Goal: Task Accomplishment & Management: Manage account settings

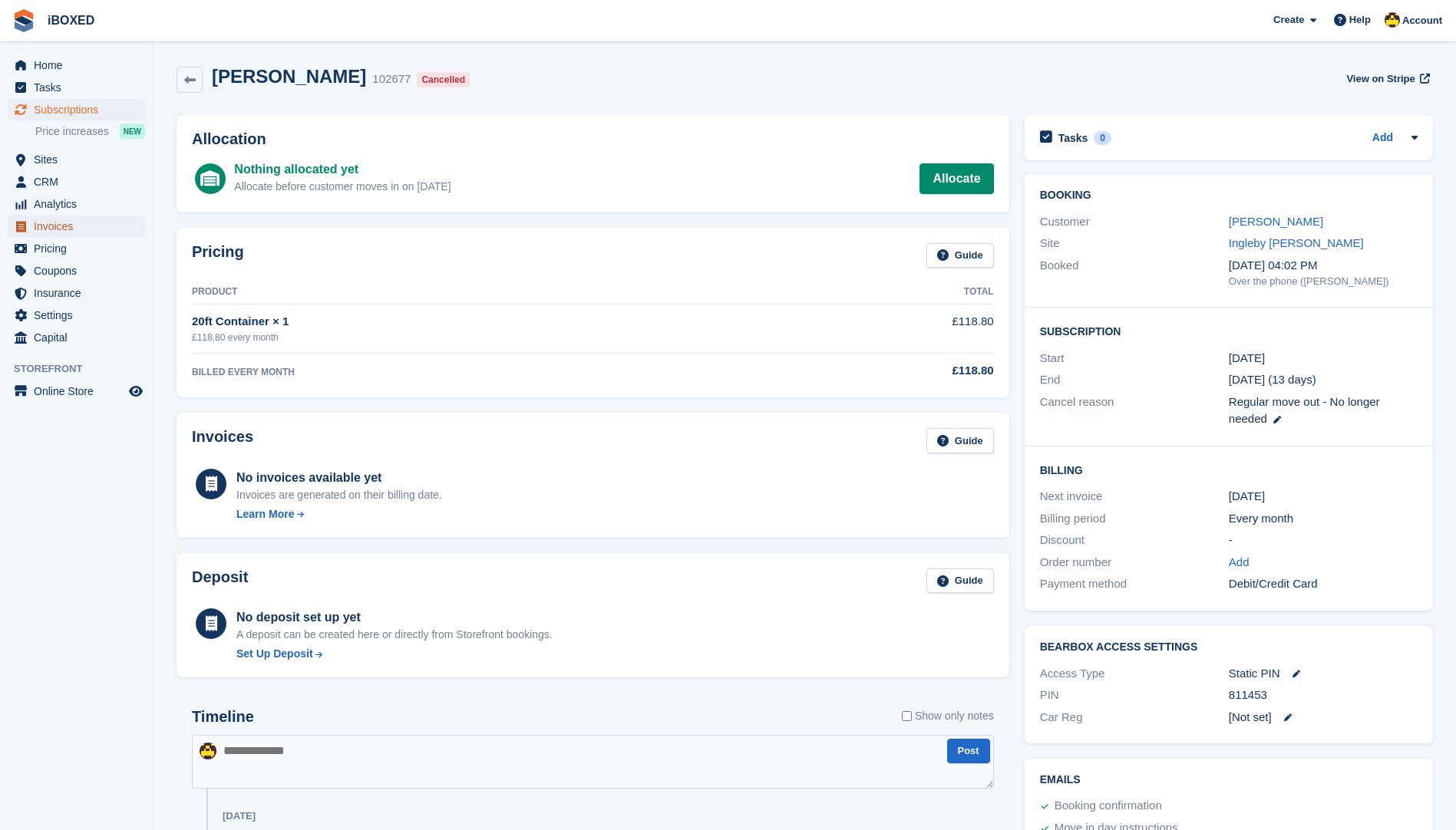
click at [57, 233] on span "Invoices" at bounding box center [80, 226] width 92 height 22
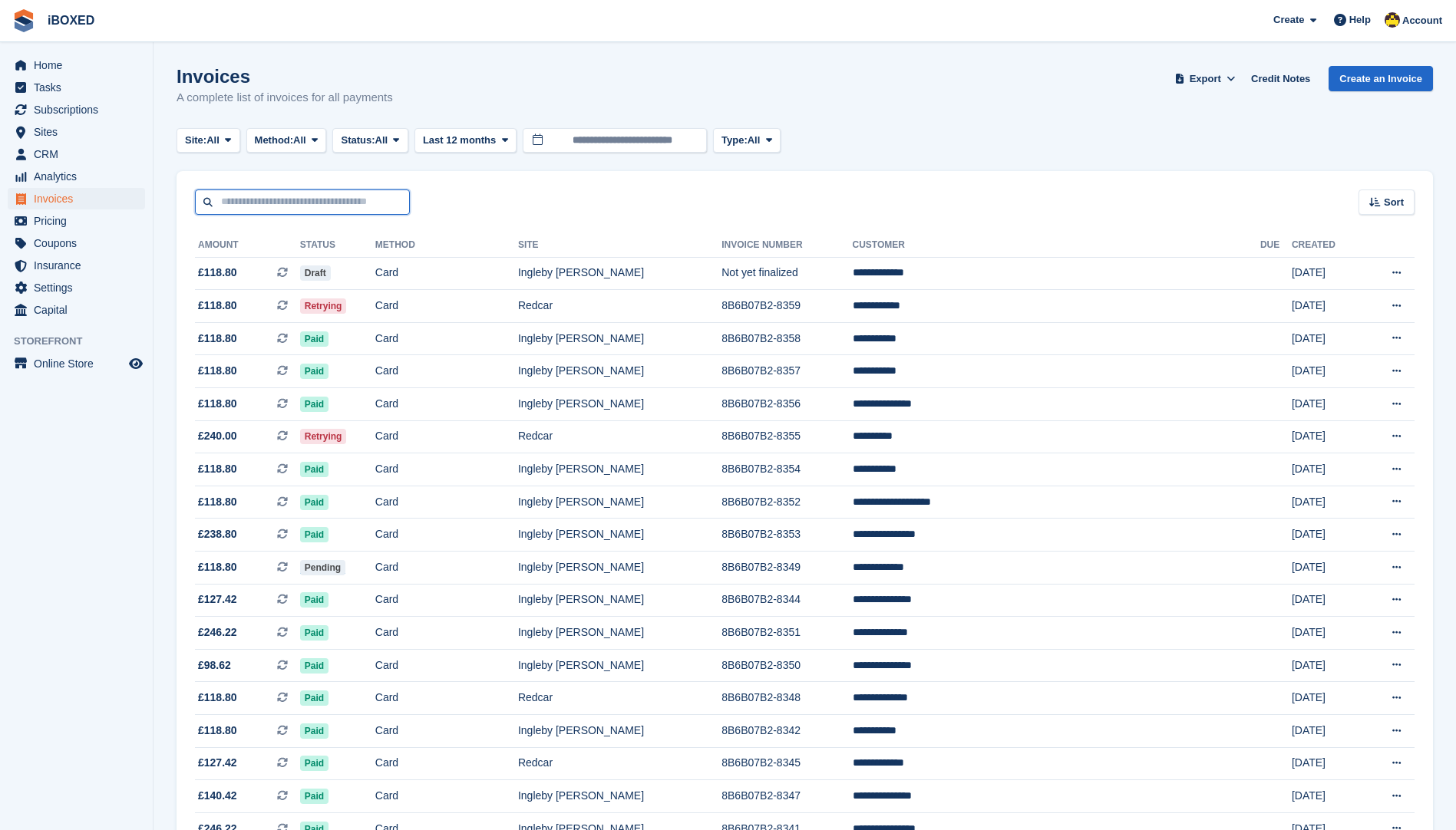
click at [227, 204] on input "text" at bounding box center [302, 202] width 215 height 25
type input "******"
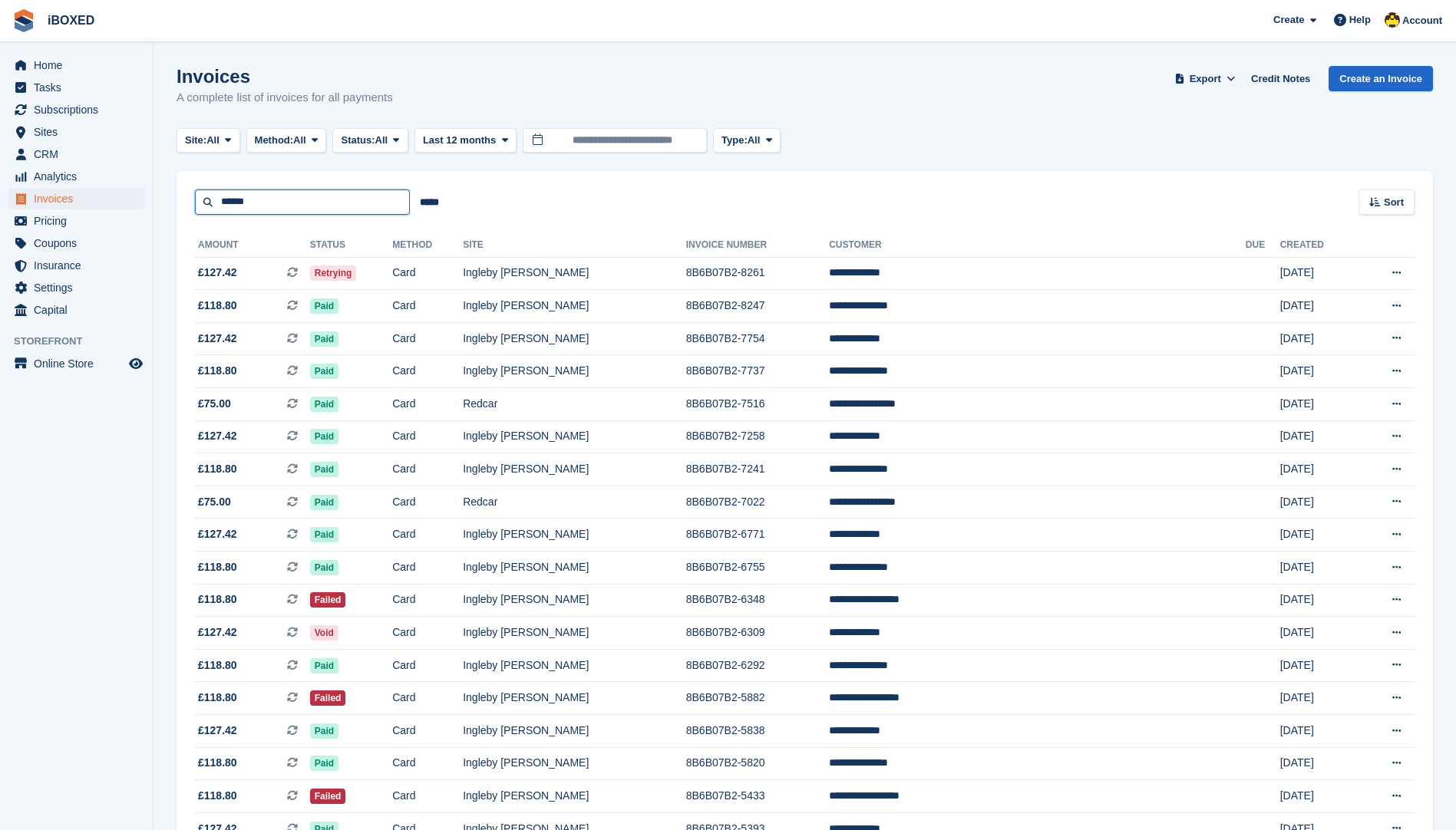
drag, startPoint x: 334, startPoint y: 198, endPoint x: 0, endPoint y: 172, distance: 335.0
click at [0, 201] on html "iBOXED Create Subscription Invoice Contact Deal Discount Page Help Chat Support…" at bounding box center [728, 415] width 1456 height 830
type input "***"
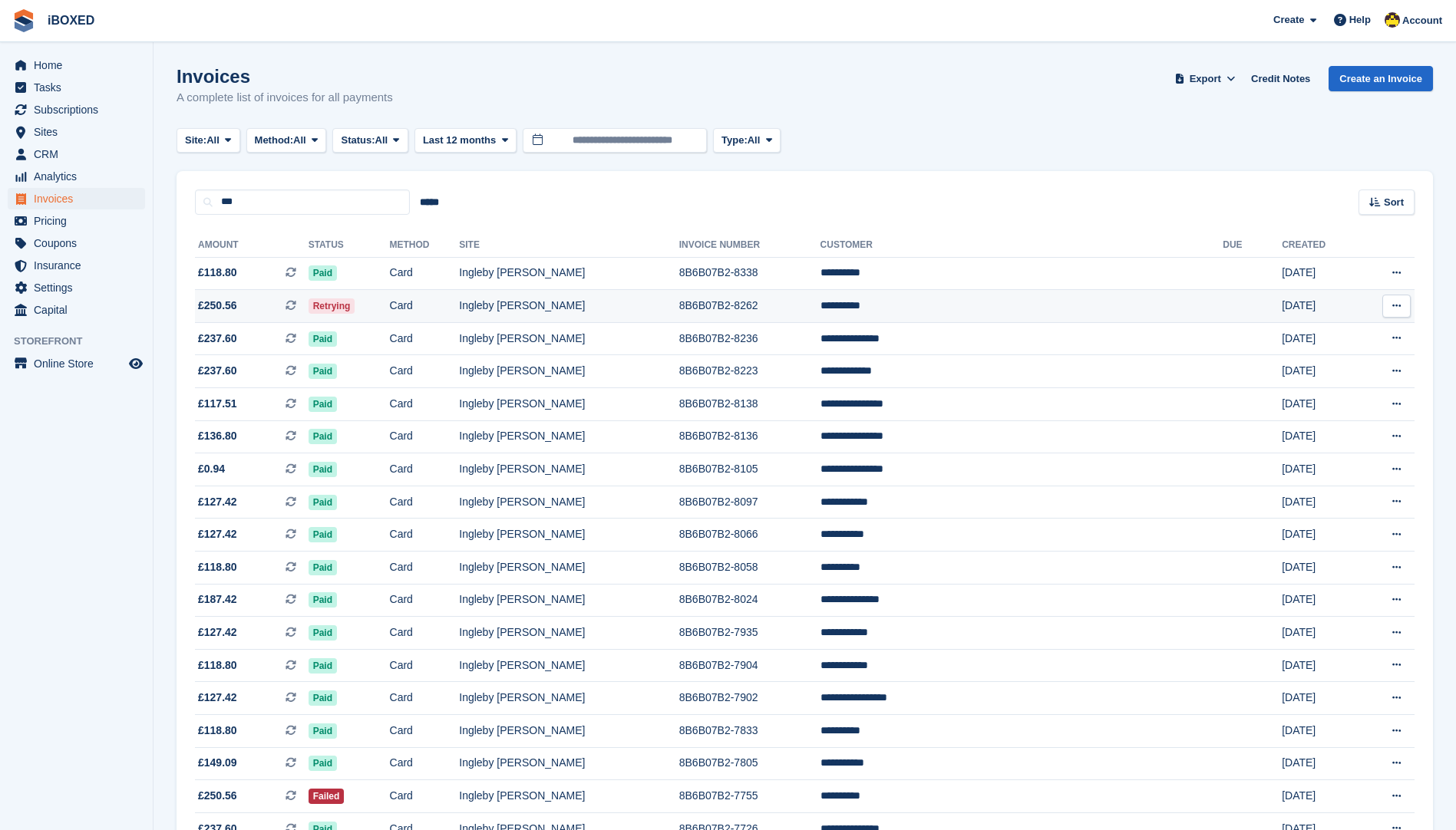
click at [678, 309] on td "Ingleby [PERSON_NAME]" at bounding box center [568, 306] width 220 height 33
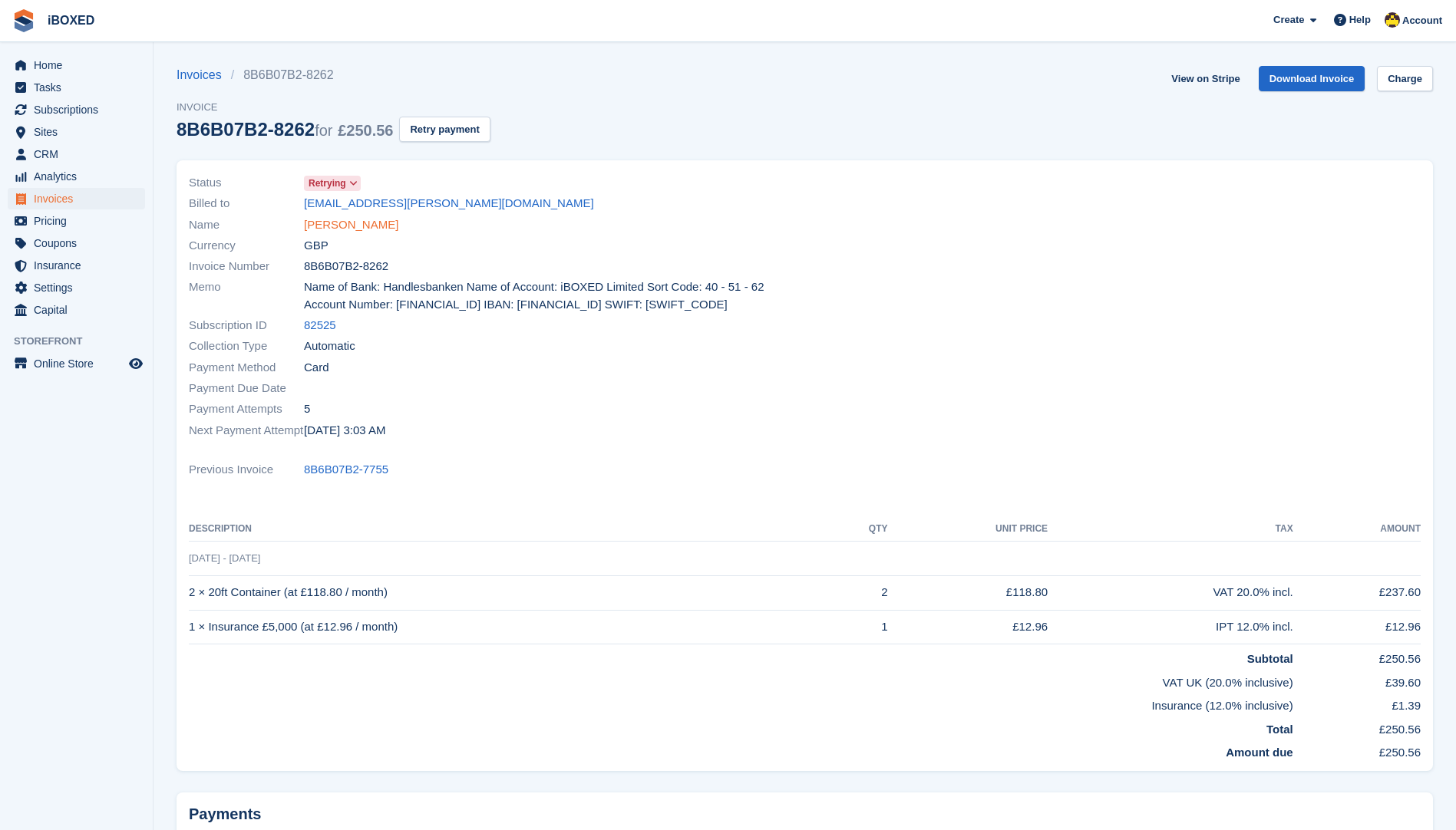
click at [340, 232] on link "Ian Gilkes" at bounding box center [351, 225] width 95 height 18
click at [92, 204] on span "Invoices" at bounding box center [80, 198] width 92 height 22
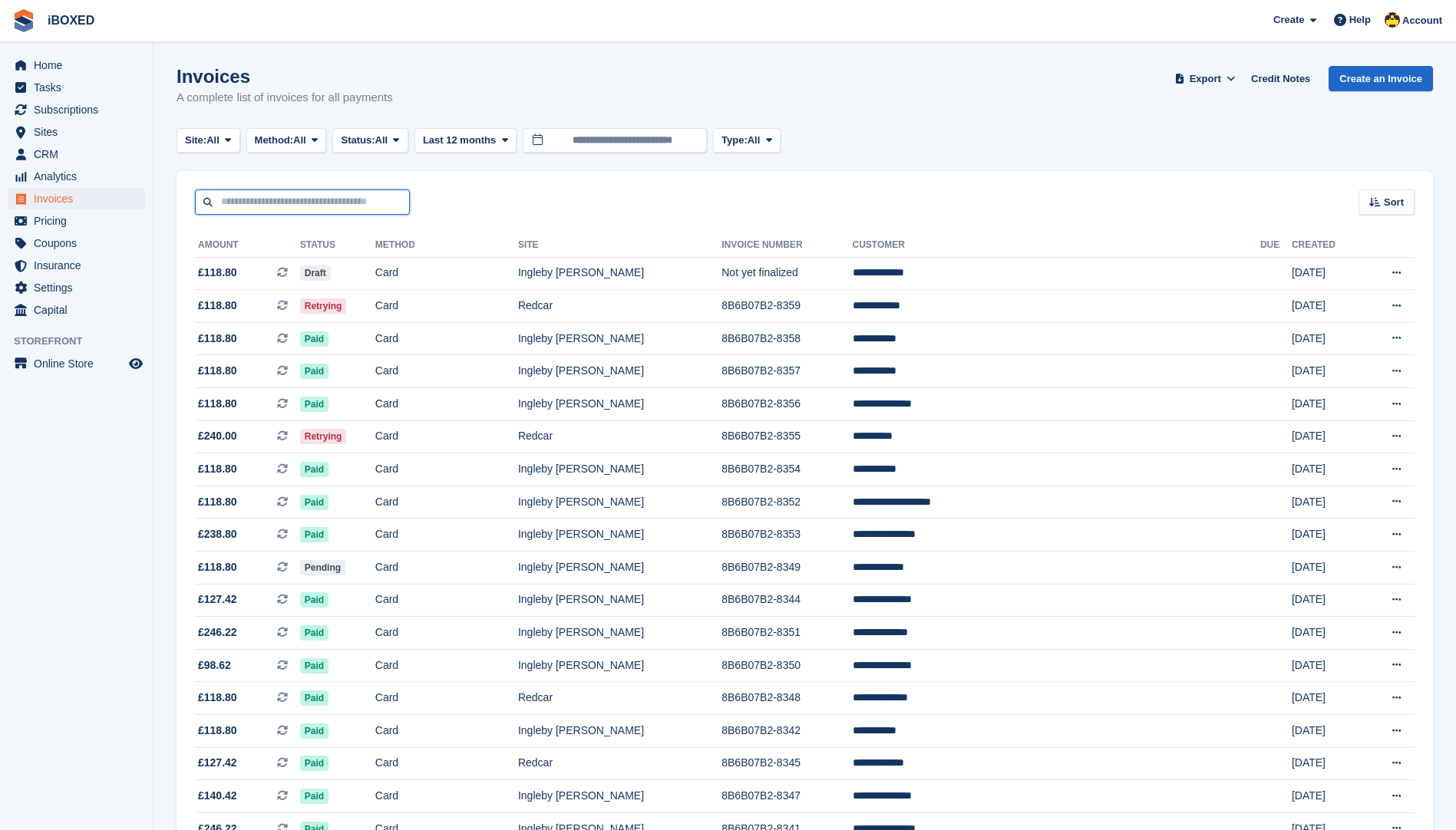
click at [302, 207] on input "text" at bounding box center [302, 202] width 215 height 25
type input "****"
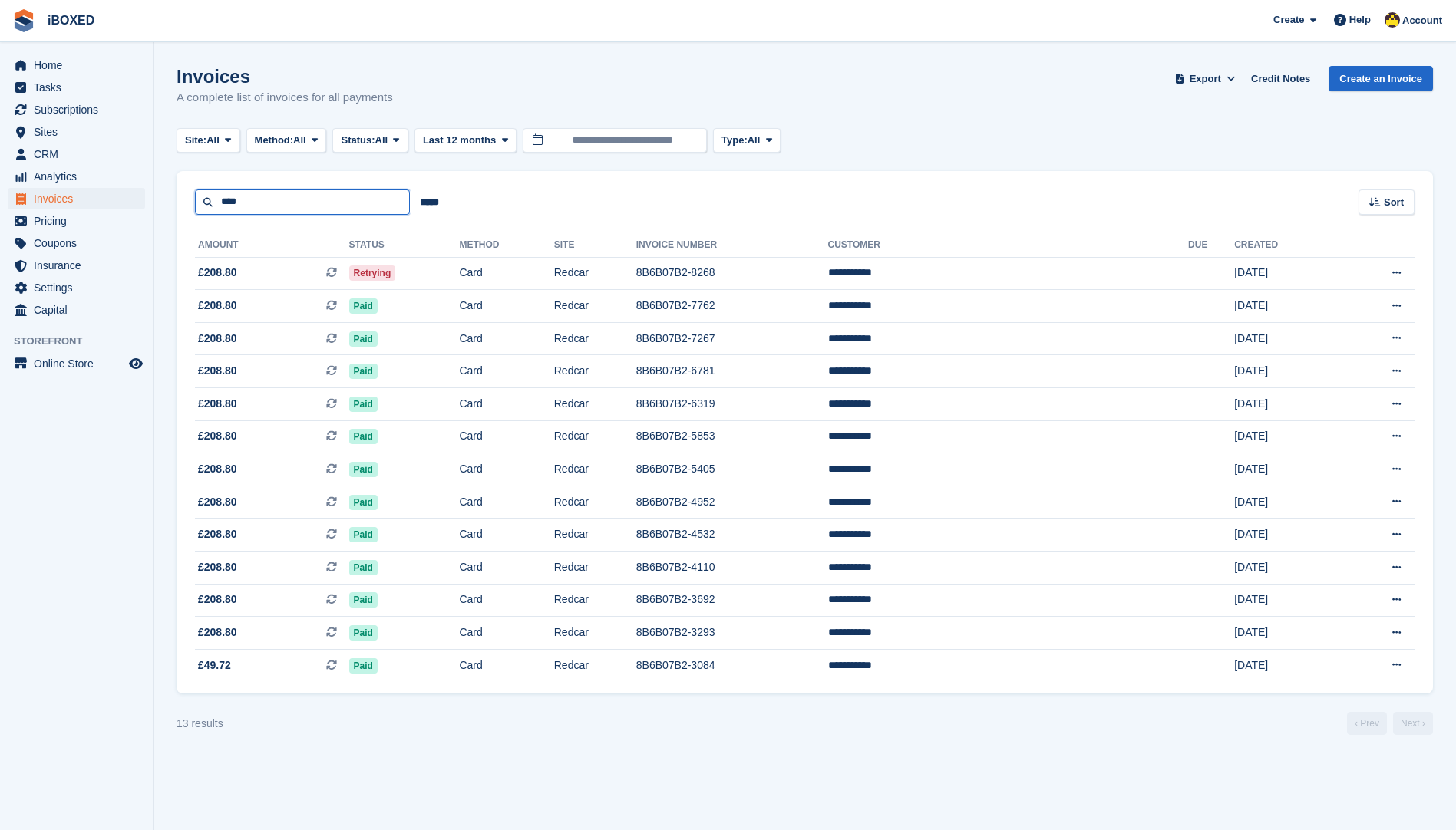
drag, startPoint x: 290, startPoint y: 204, endPoint x: 75, endPoint y: 198, distance: 215.1
click at [75, 198] on div "Home Tasks Subscriptions Subscriptions Subscriptions Price increases NEW Price …" at bounding box center [728, 415] width 1456 height 830
type input "*****"
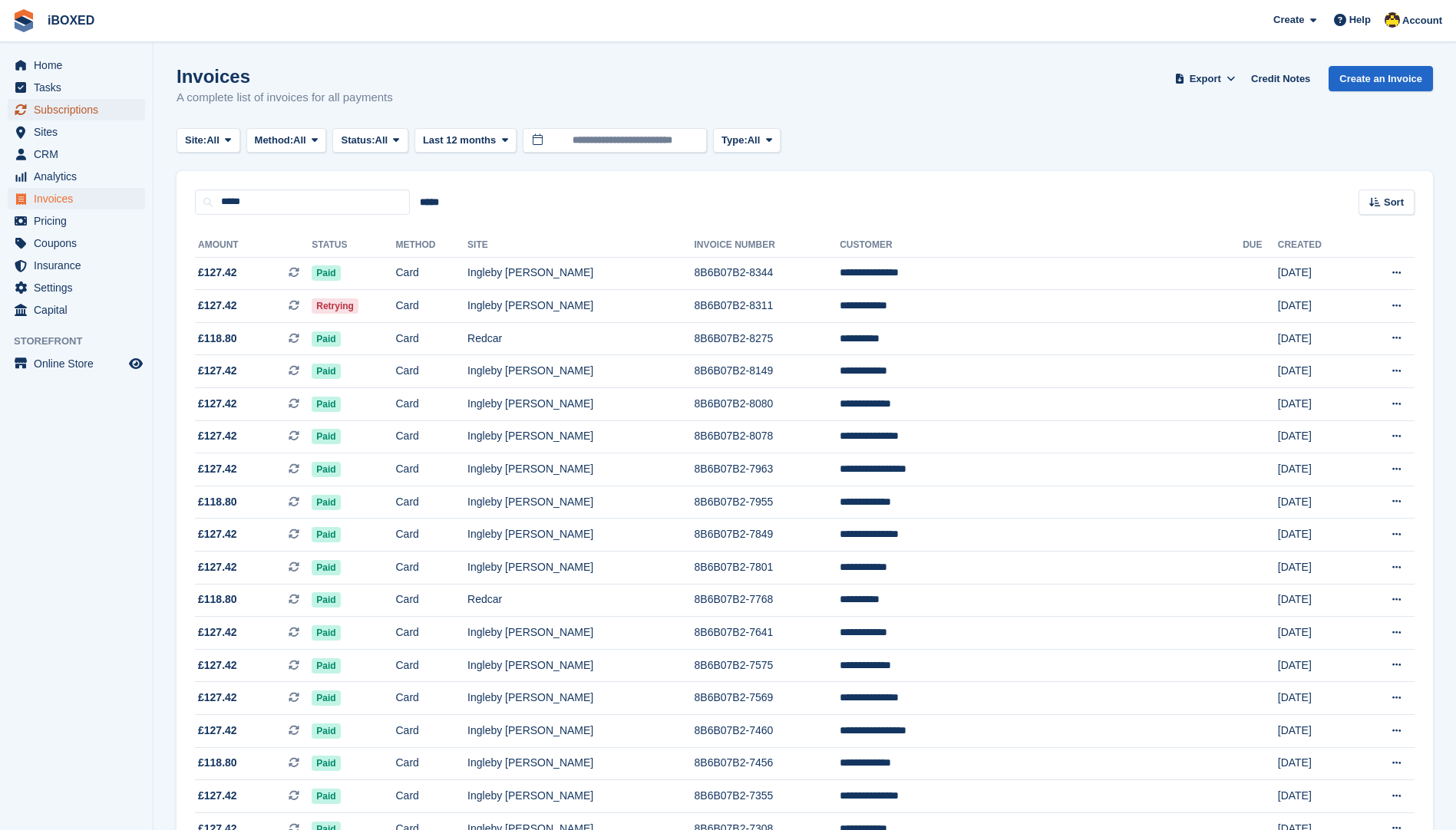
click at [92, 102] on span "Subscriptions" at bounding box center [80, 109] width 92 height 22
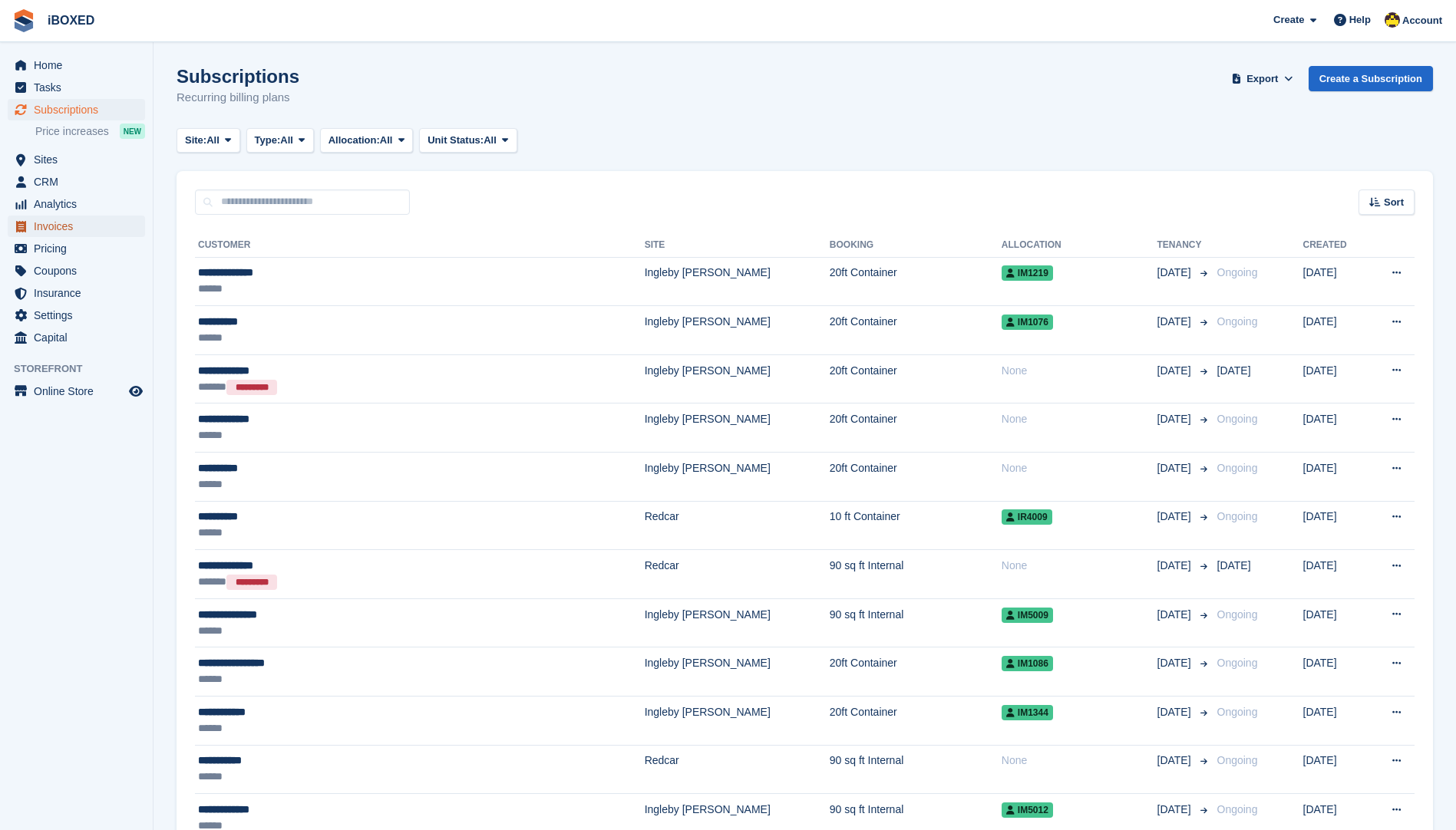
click at [75, 231] on span "Invoices" at bounding box center [80, 226] width 92 height 22
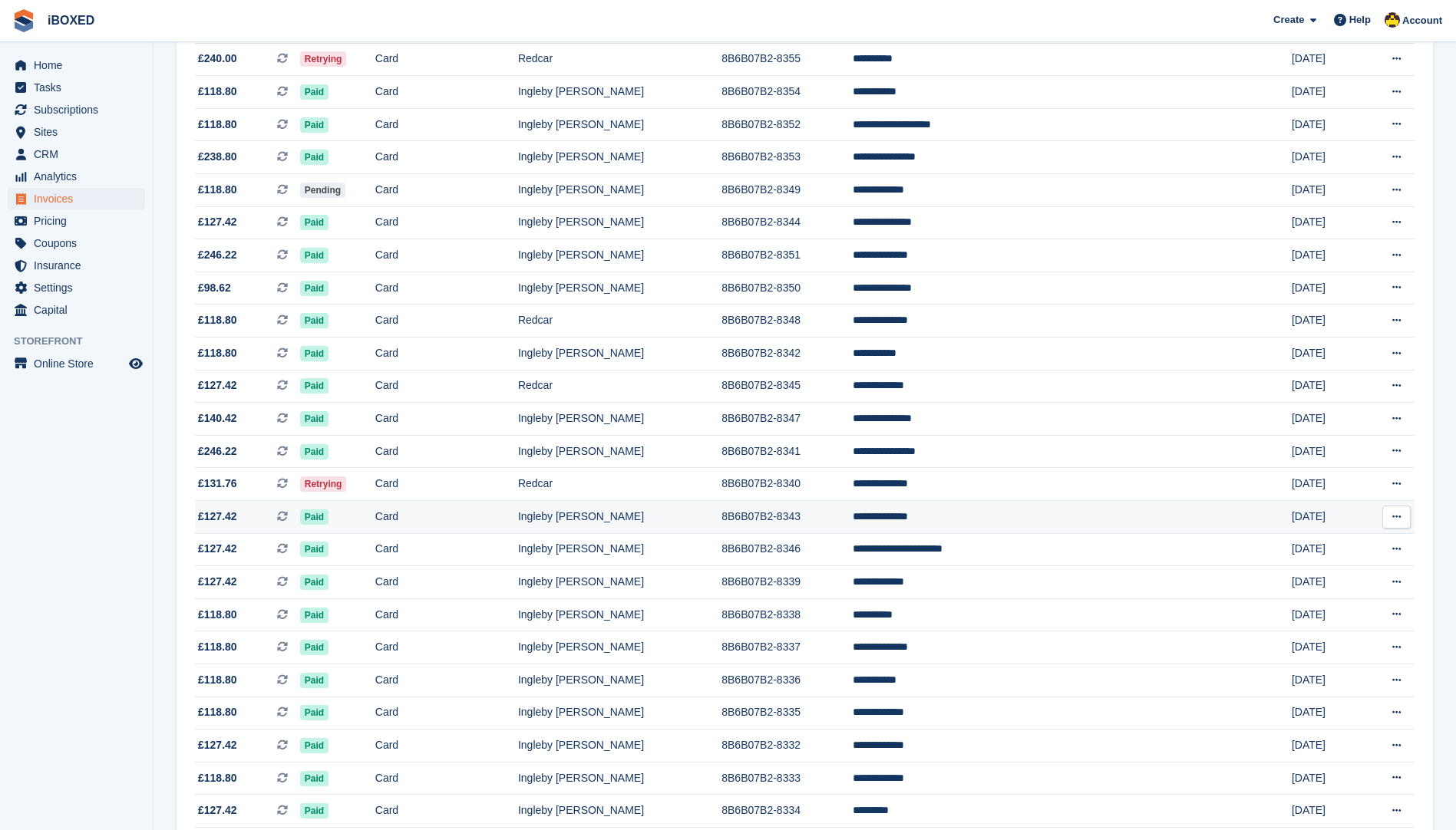
scroll to position [384, 0]
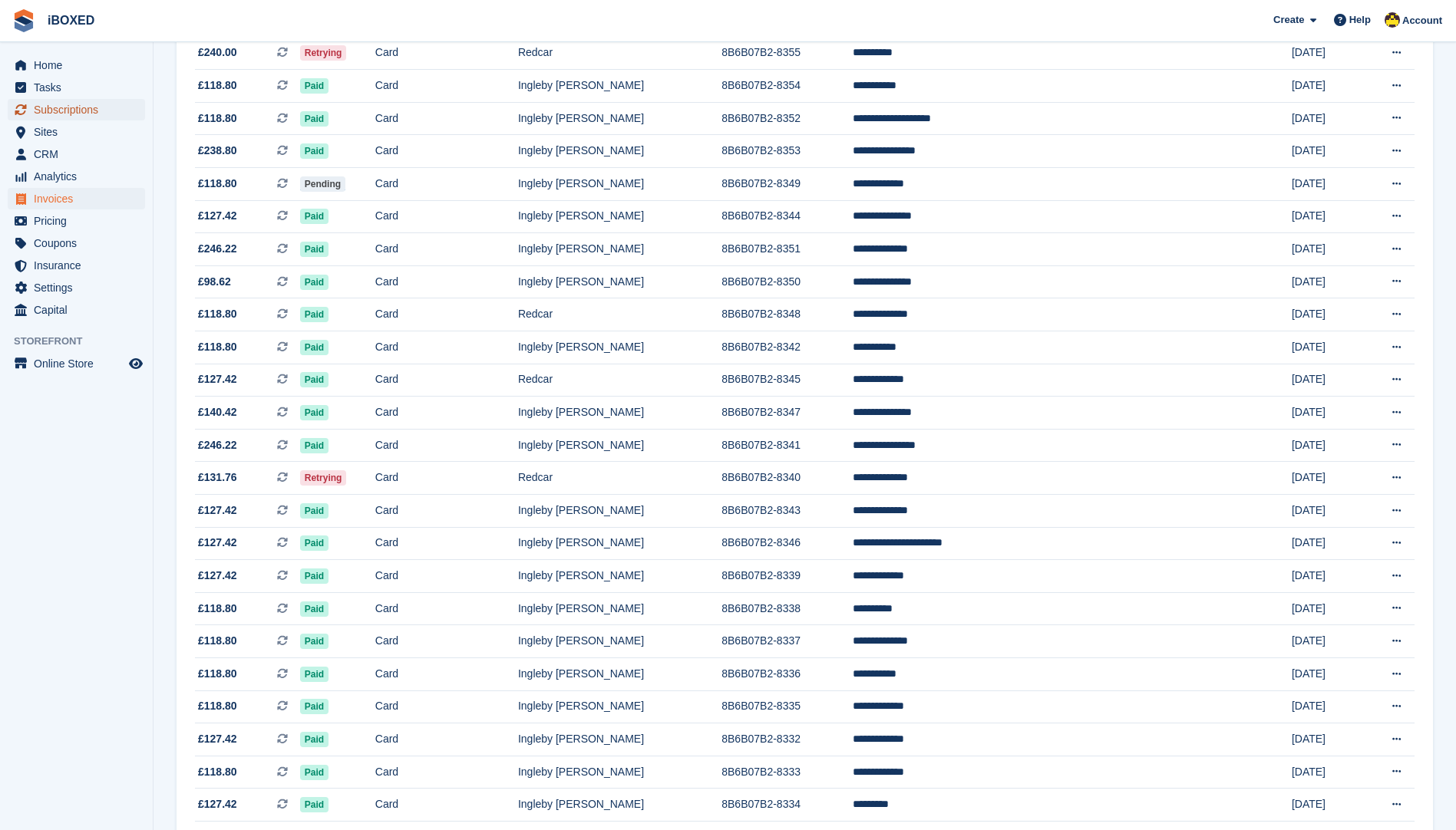
click at [82, 112] on span "Subscriptions" at bounding box center [80, 109] width 92 height 22
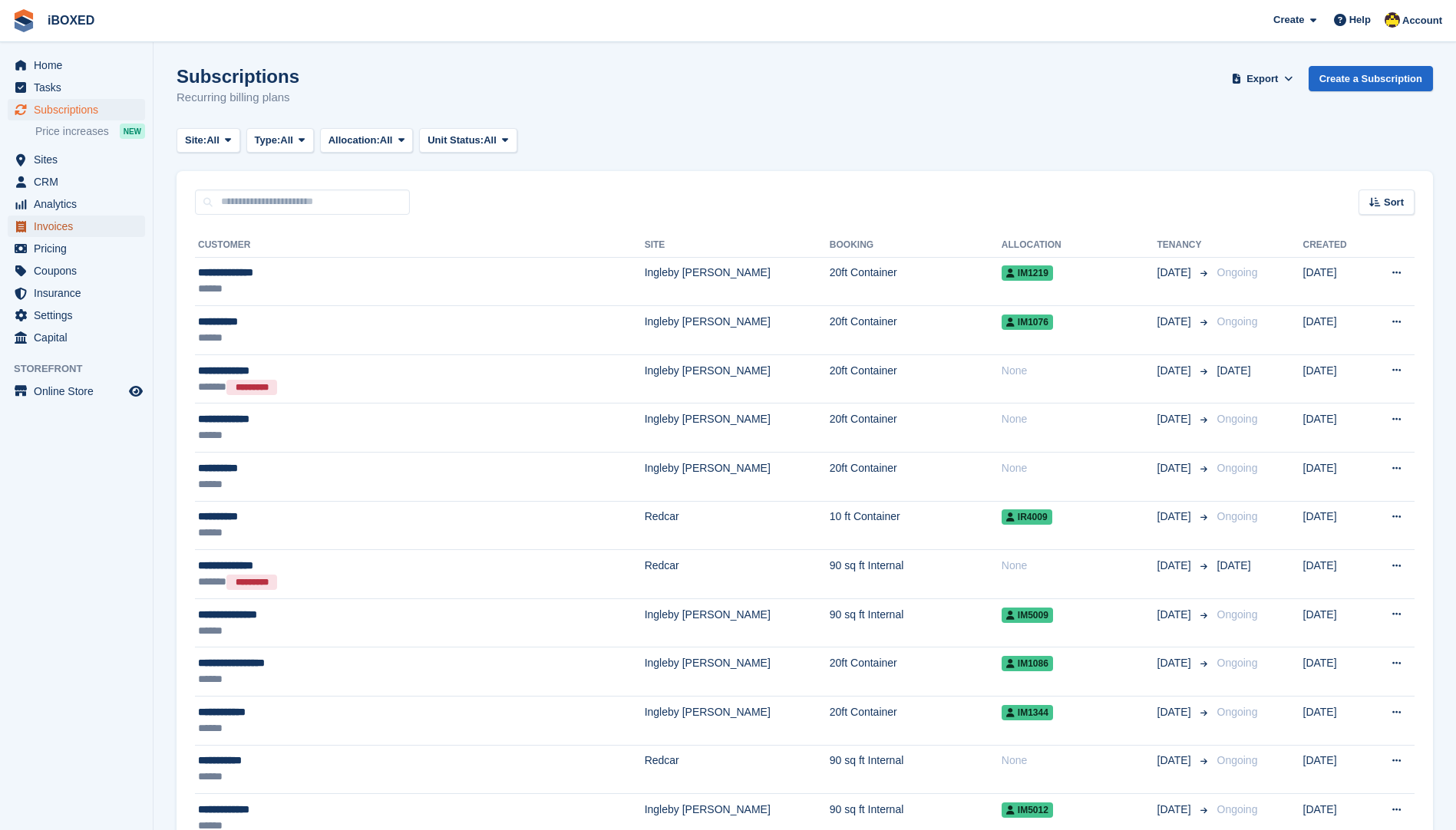
click at [91, 224] on span "Invoices" at bounding box center [80, 226] width 92 height 22
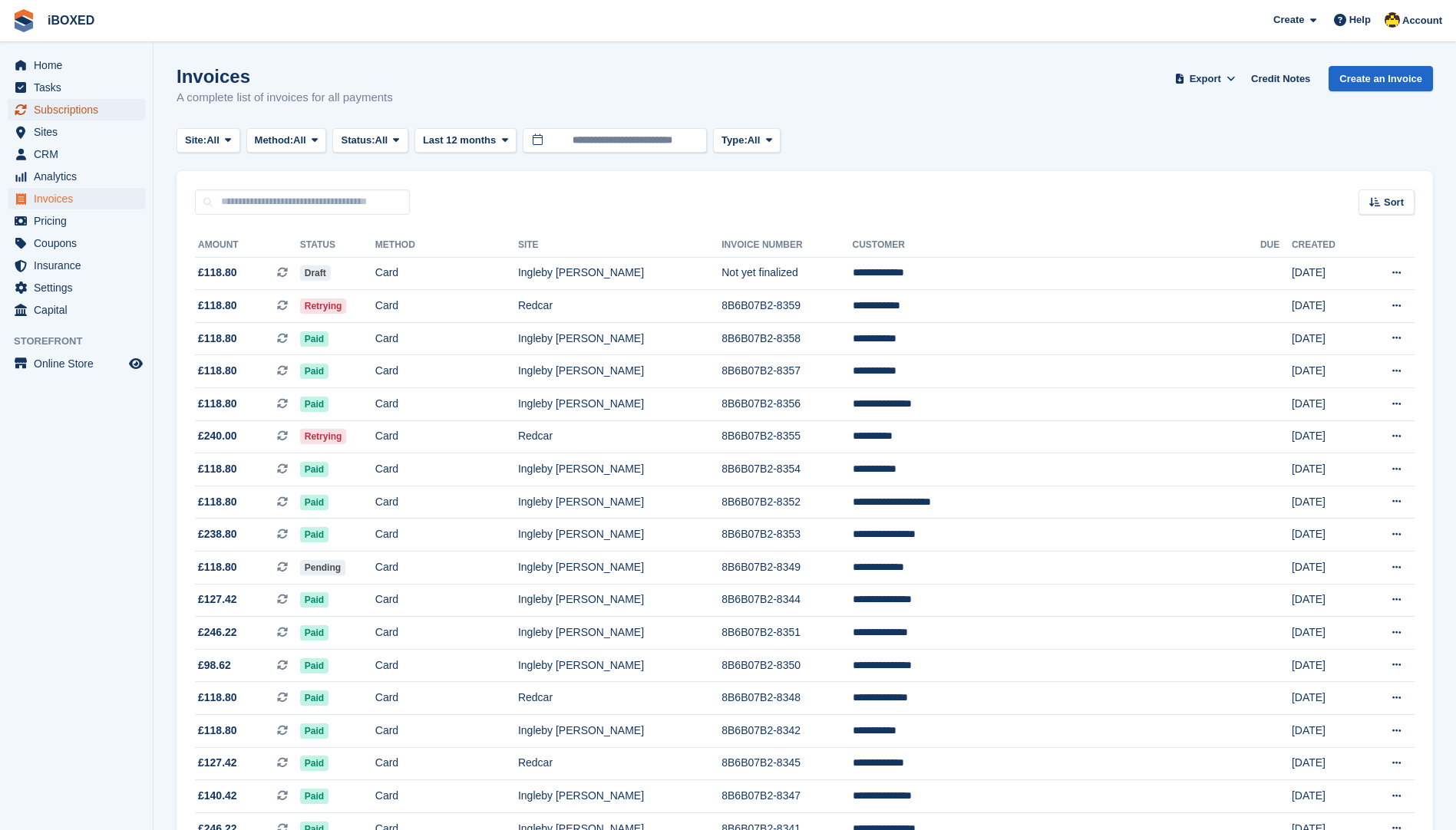
click at [108, 107] on span "Subscriptions" at bounding box center [80, 109] width 92 height 22
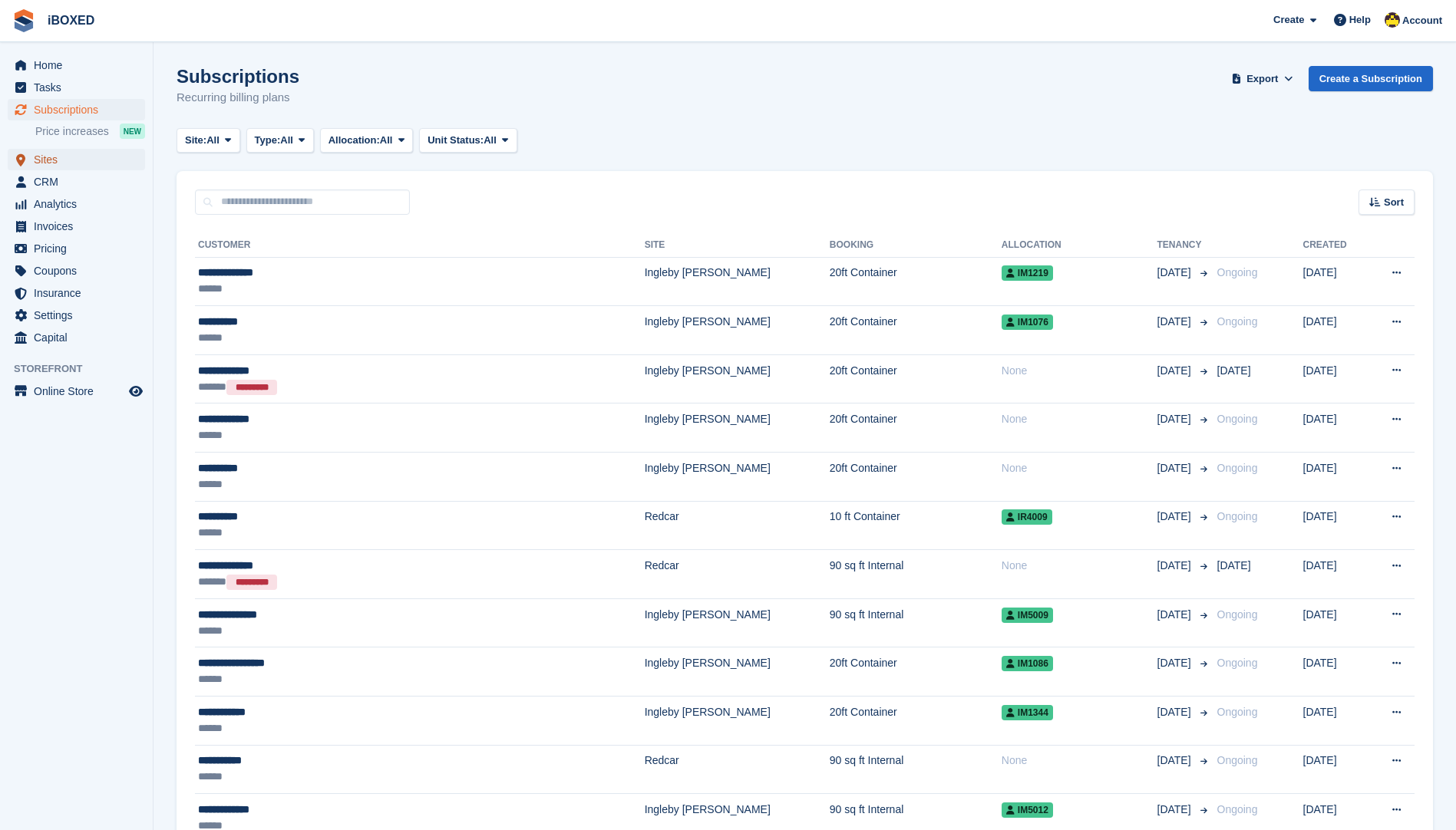
click at [48, 156] on span "Sites" at bounding box center [80, 159] width 92 height 22
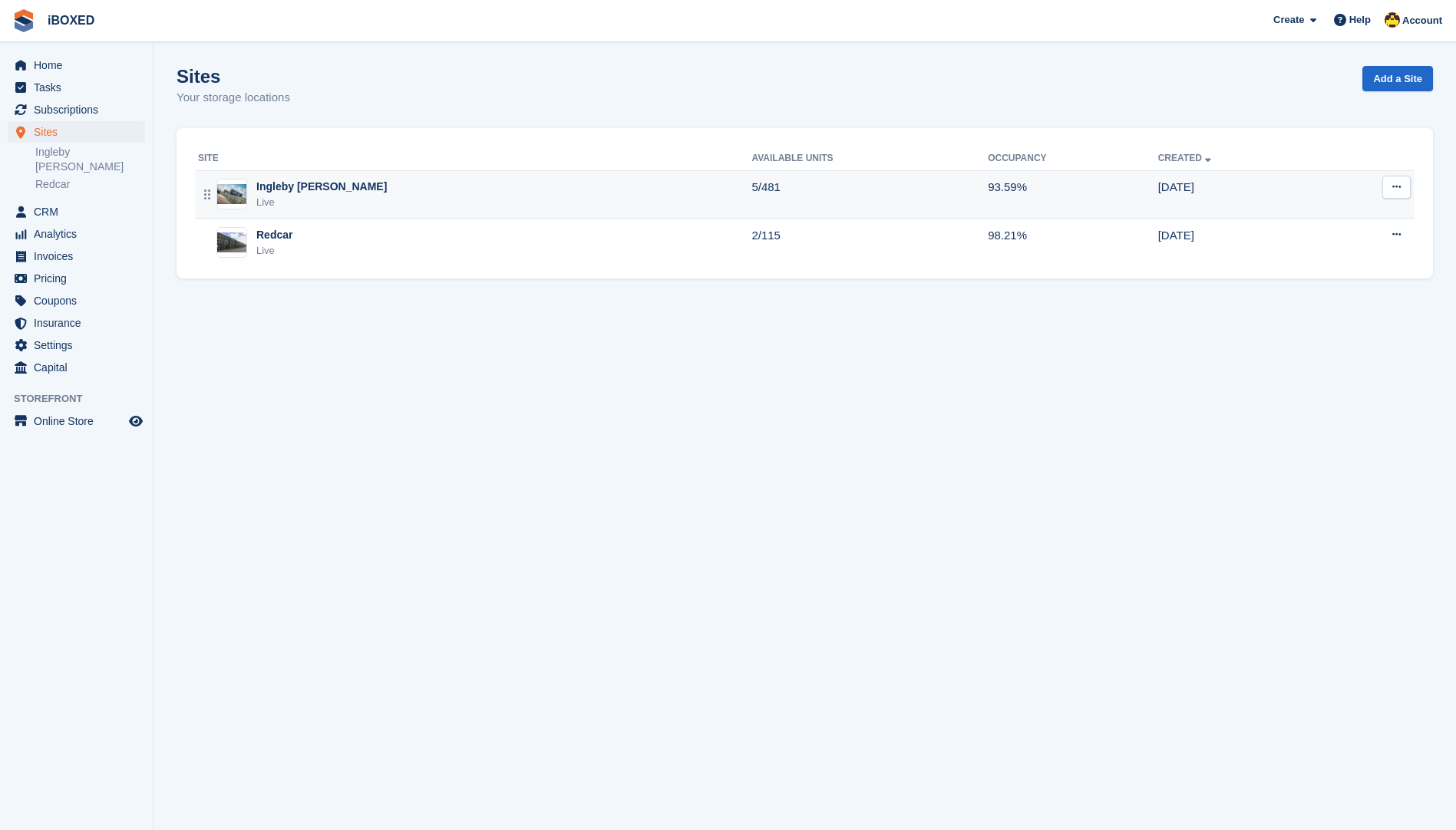
click at [582, 190] on div "Ingleby Barwick Live" at bounding box center [474, 195] width 553 height 32
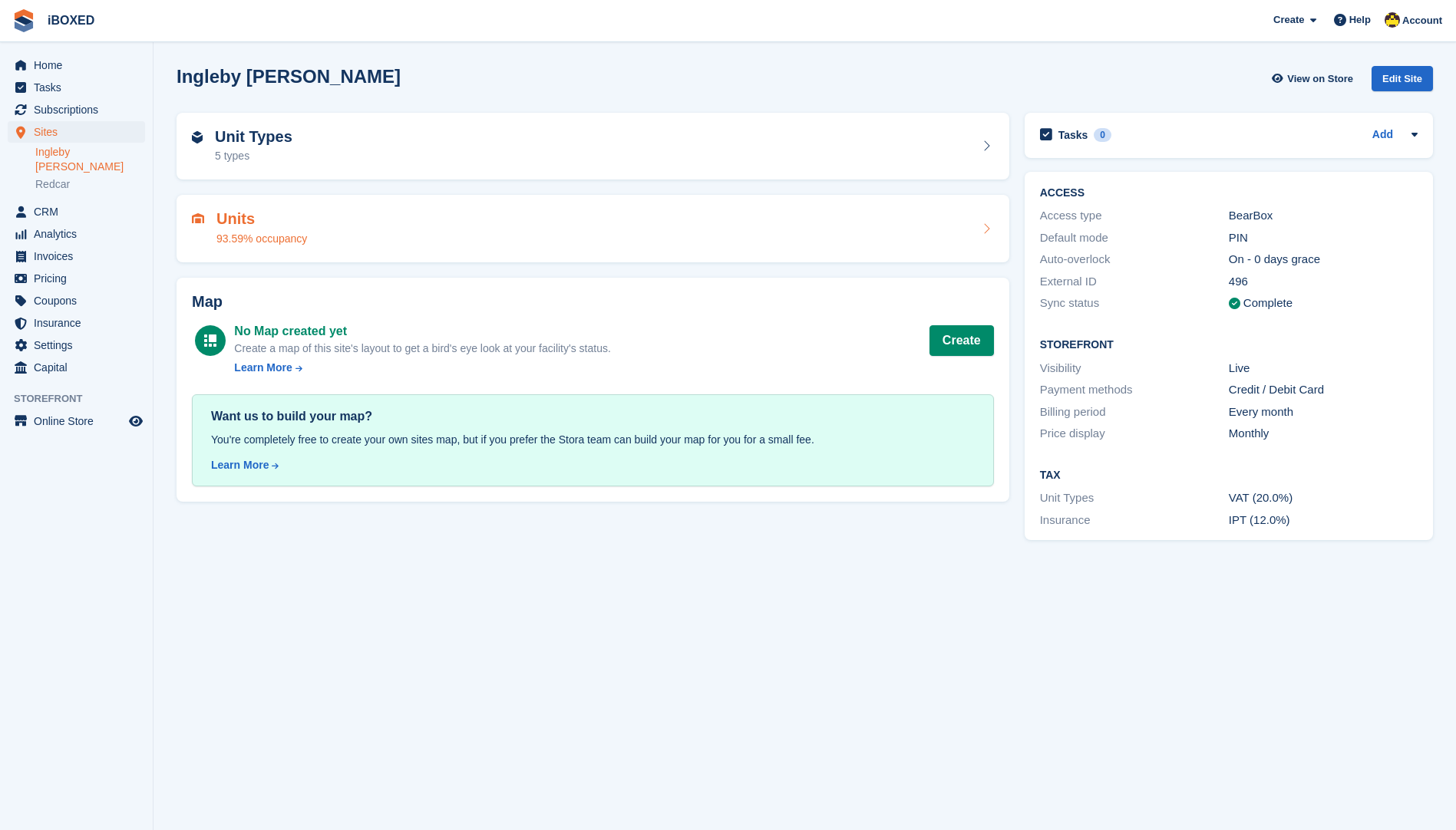
click at [574, 223] on div "Units 93.59% occupancy" at bounding box center [592, 228] width 802 height 36
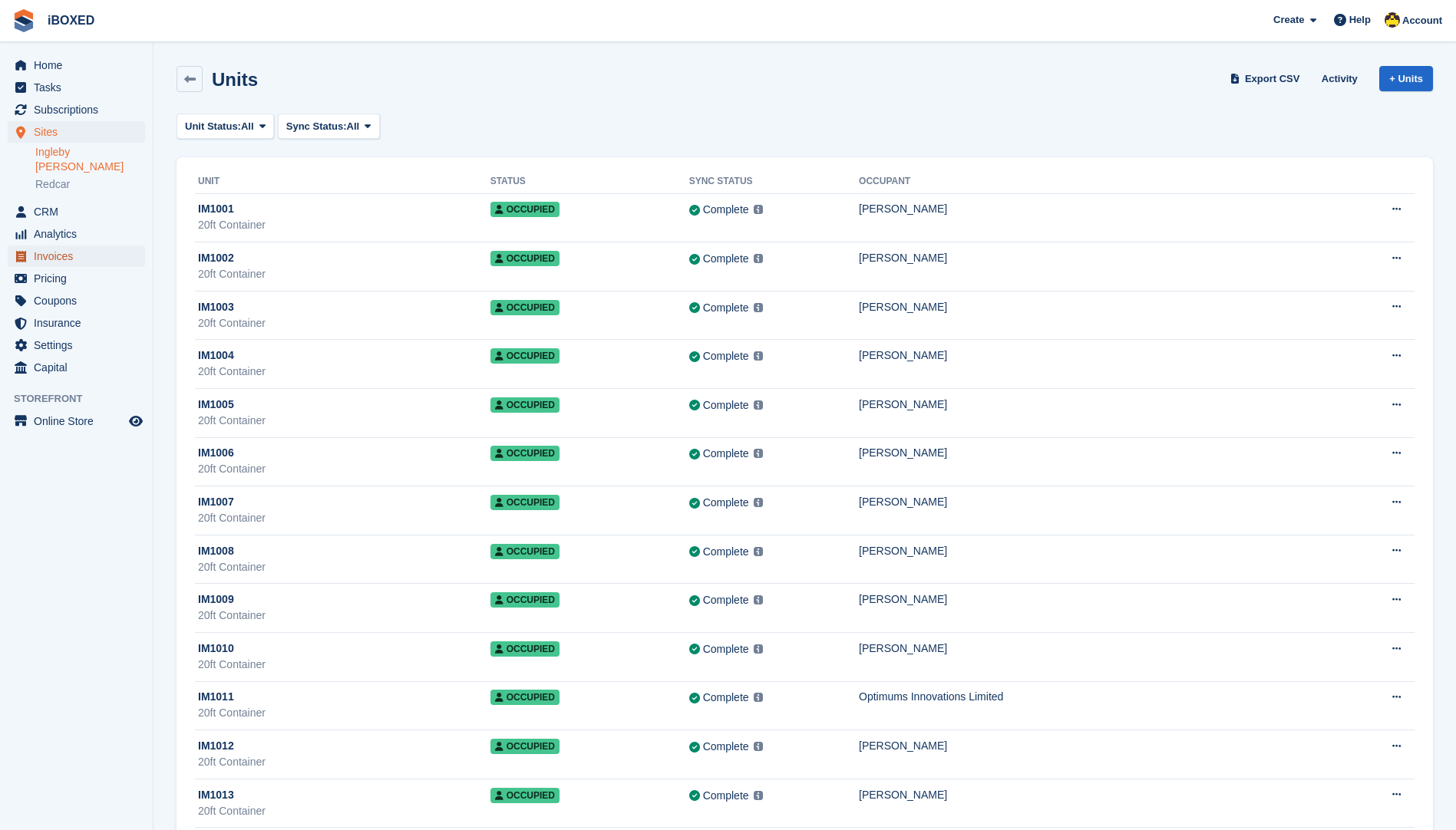
click at [54, 245] on span "Invoices" at bounding box center [80, 255] width 92 height 22
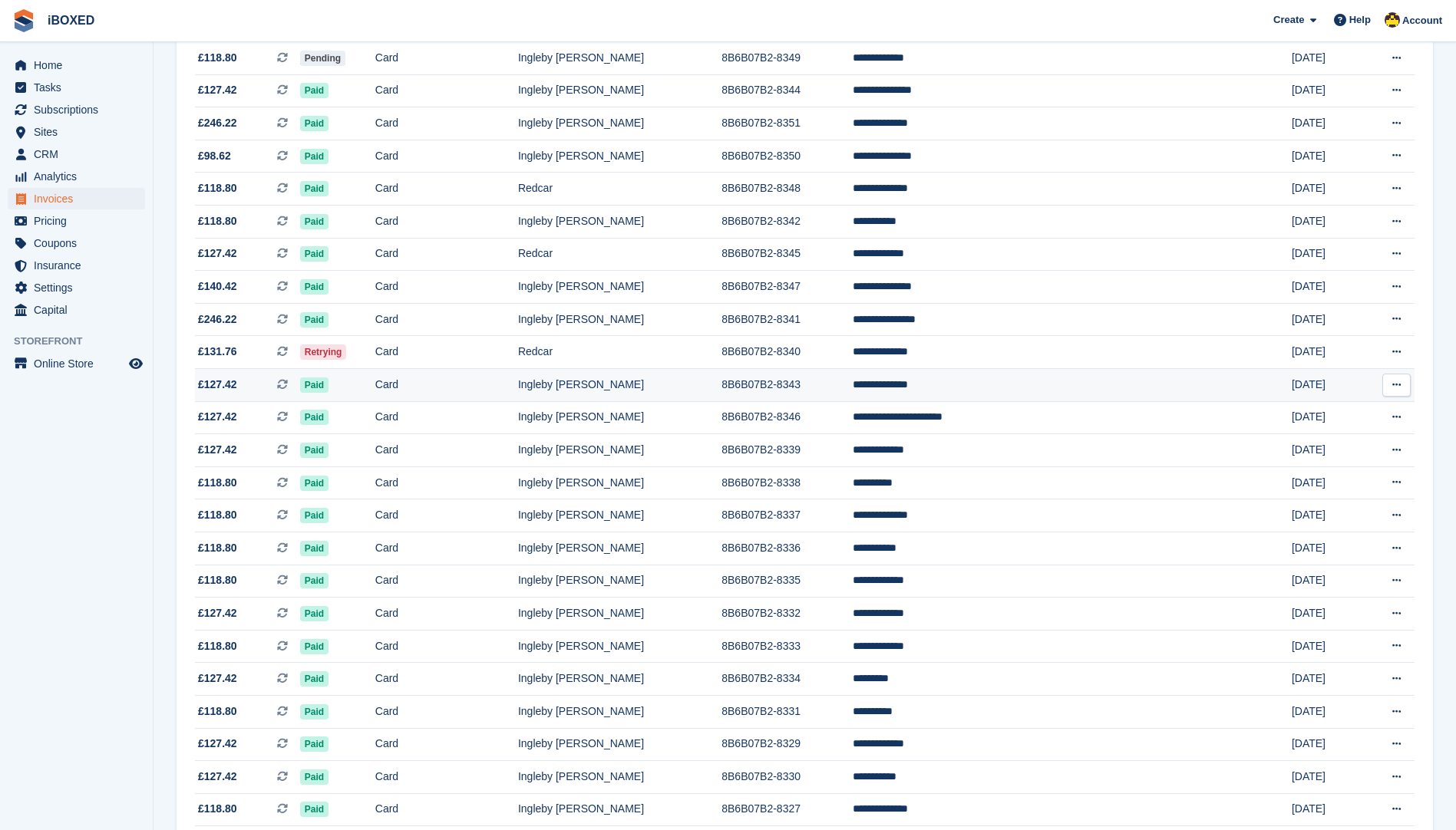
scroll to position [537, 0]
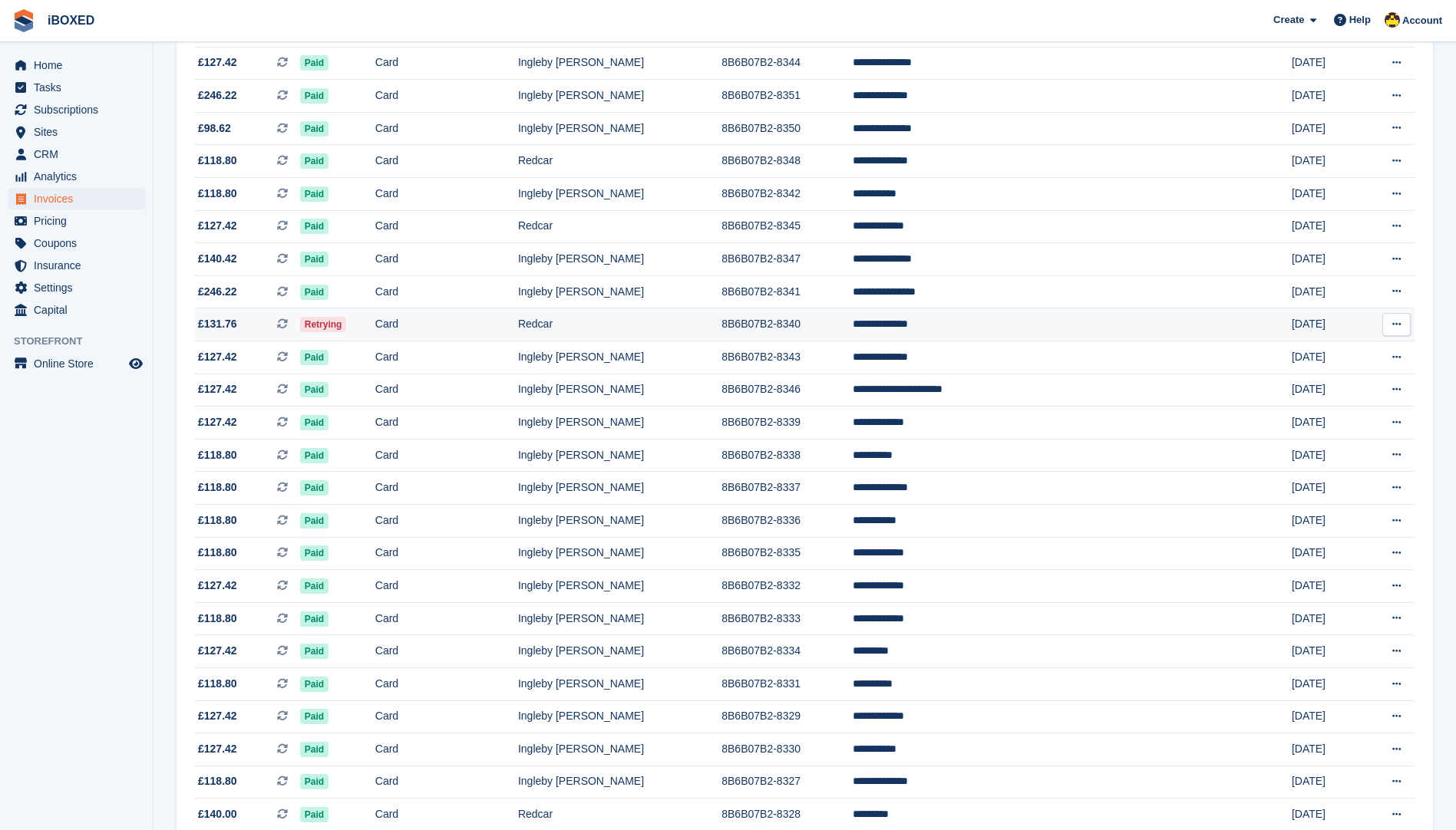
click at [852, 332] on td "8B6B07B2-8340" at bounding box center [786, 325] width 130 height 33
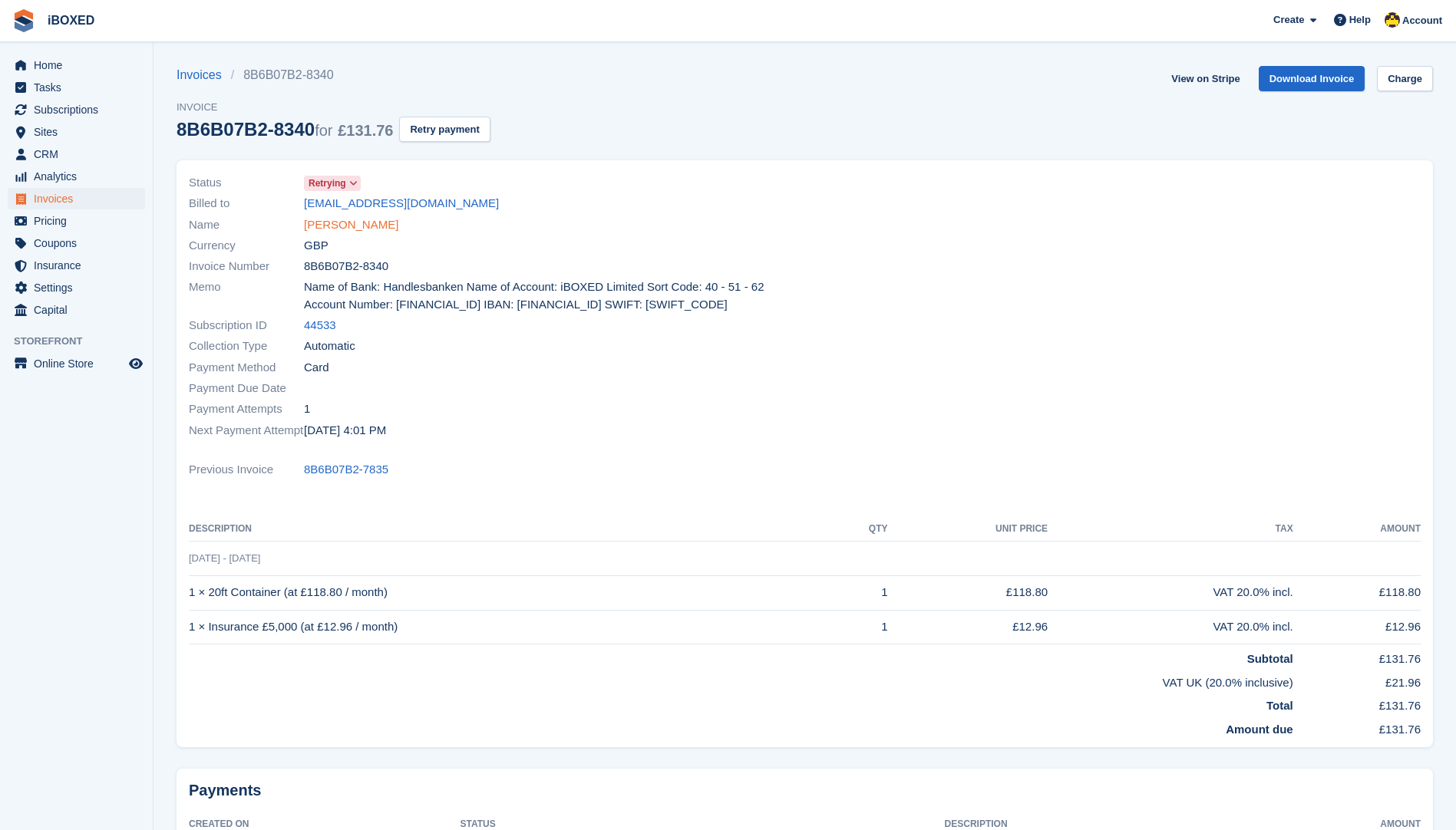
click at [364, 226] on link "Graham Johnson" at bounding box center [351, 225] width 95 height 18
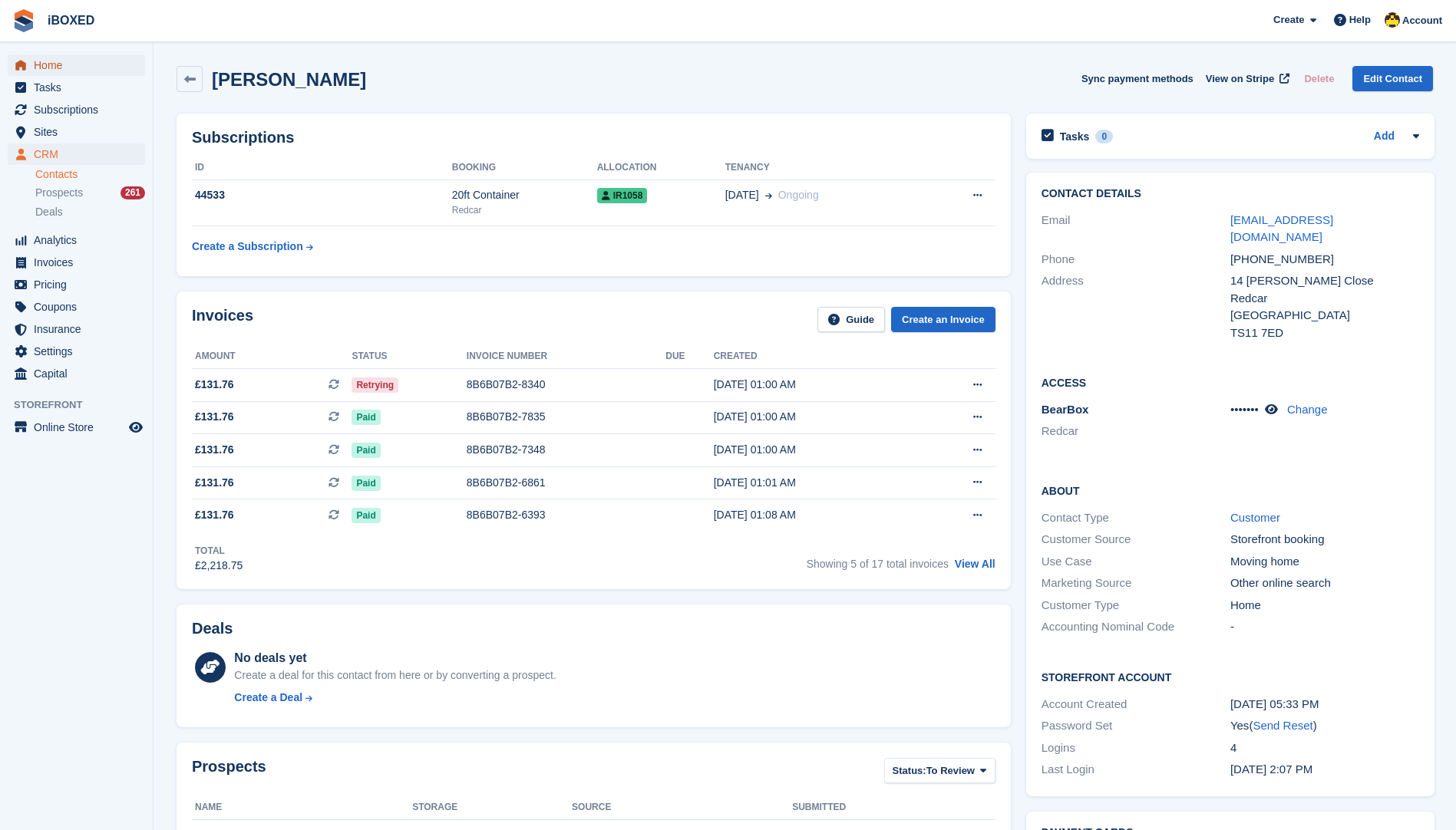
click at [95, 62] on span "Home" at bounding box center [80, 65] width 92 height 22
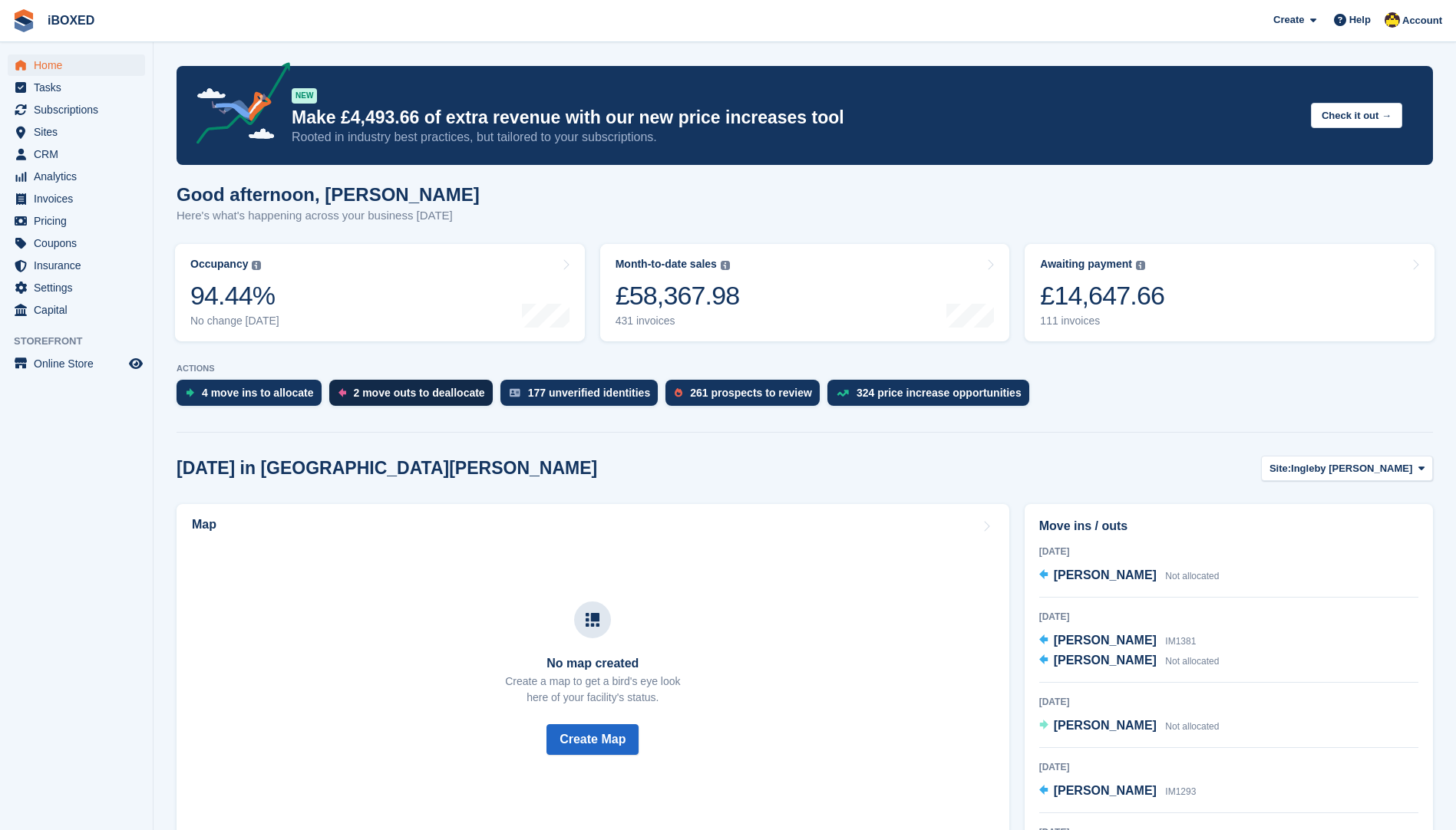
click at [453, 395] on div "2 move outs to deallocate" at bounding box center [419, 392] width 131 height 12
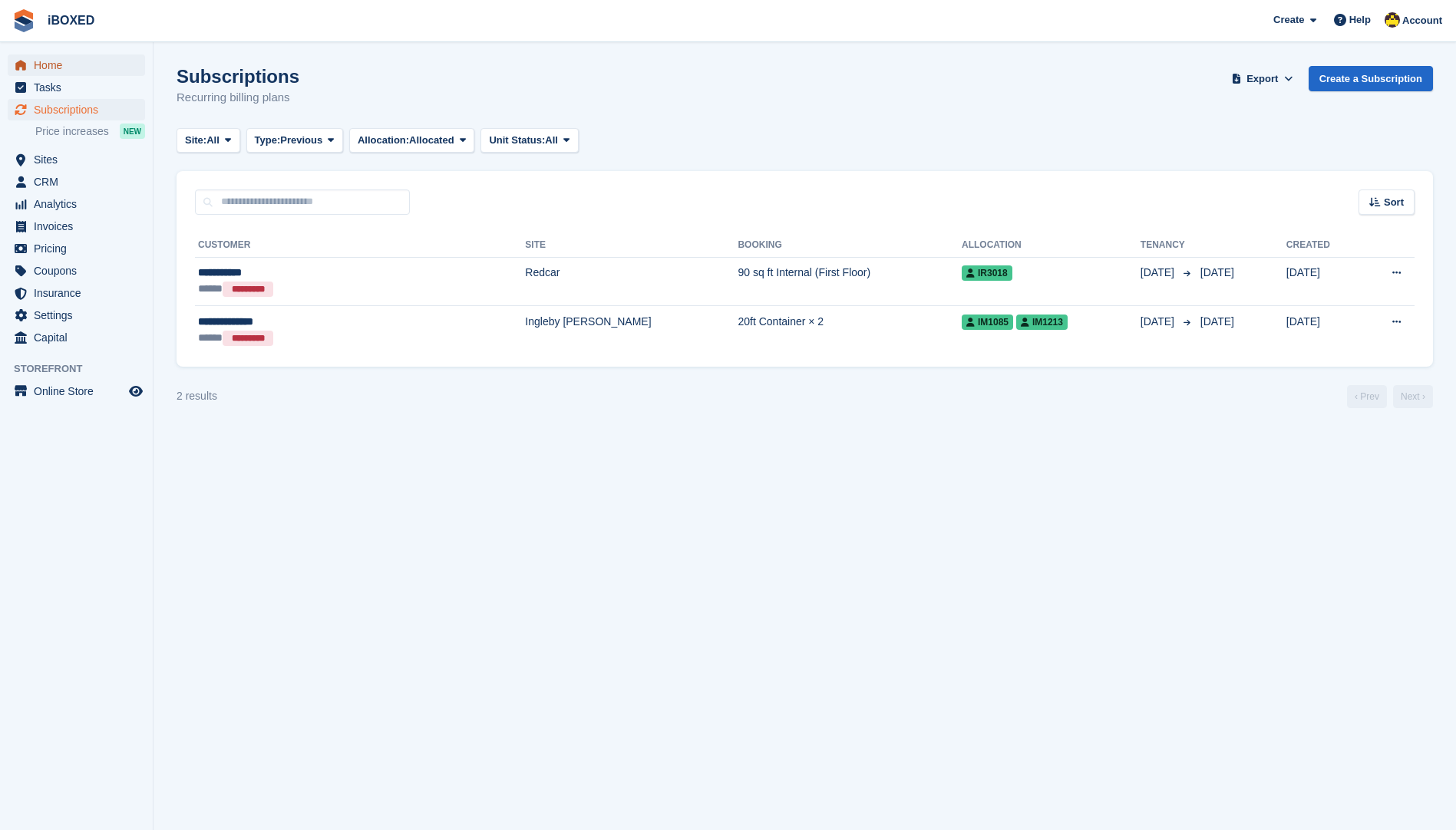
click at [81, 68] on span "Home" at bounding box center [80, 65] width 92 height 22
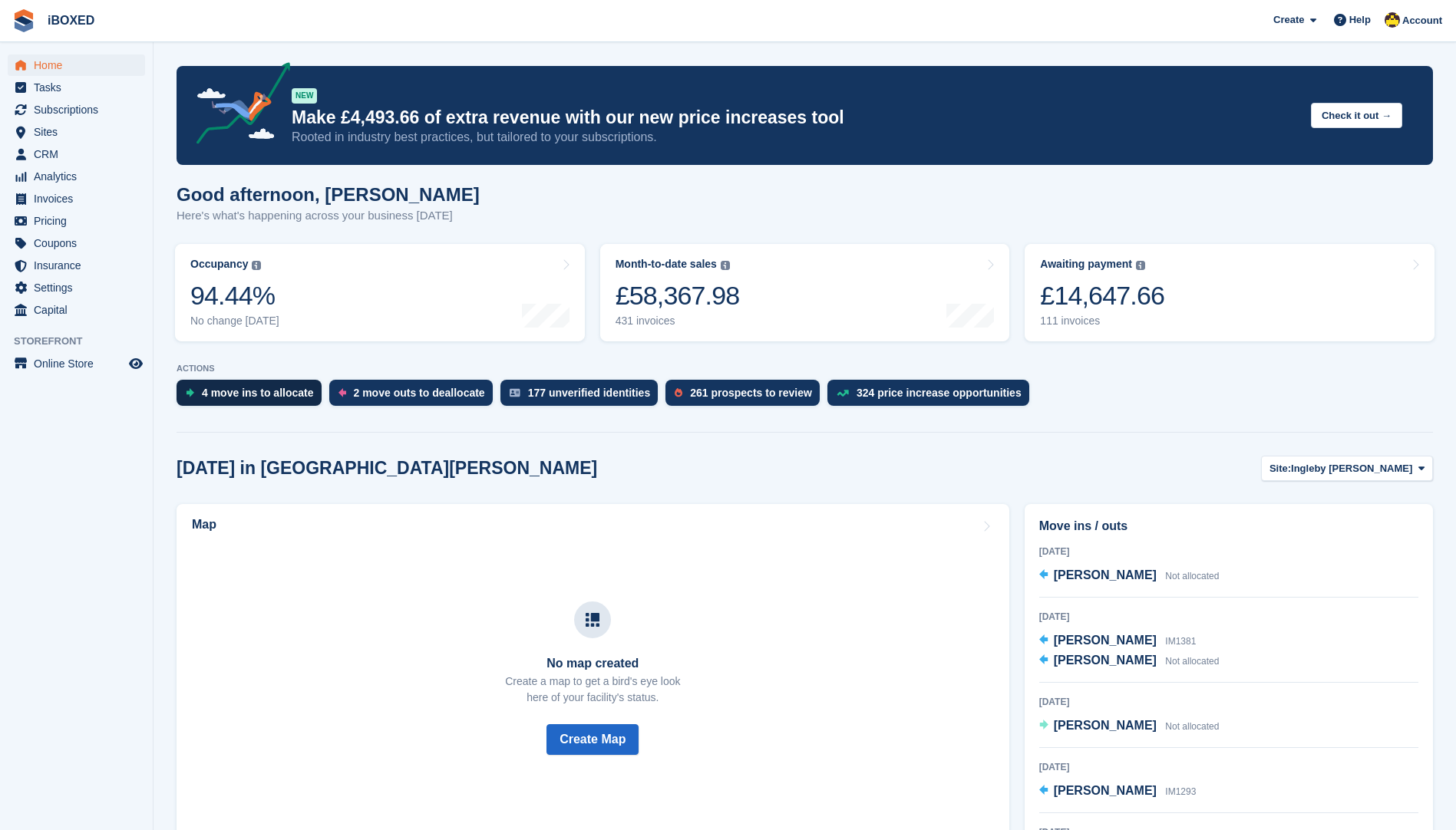
click at [280, 396] on div "4 move ins to allocate" at bounding box center [258, 392] width 112 height 12
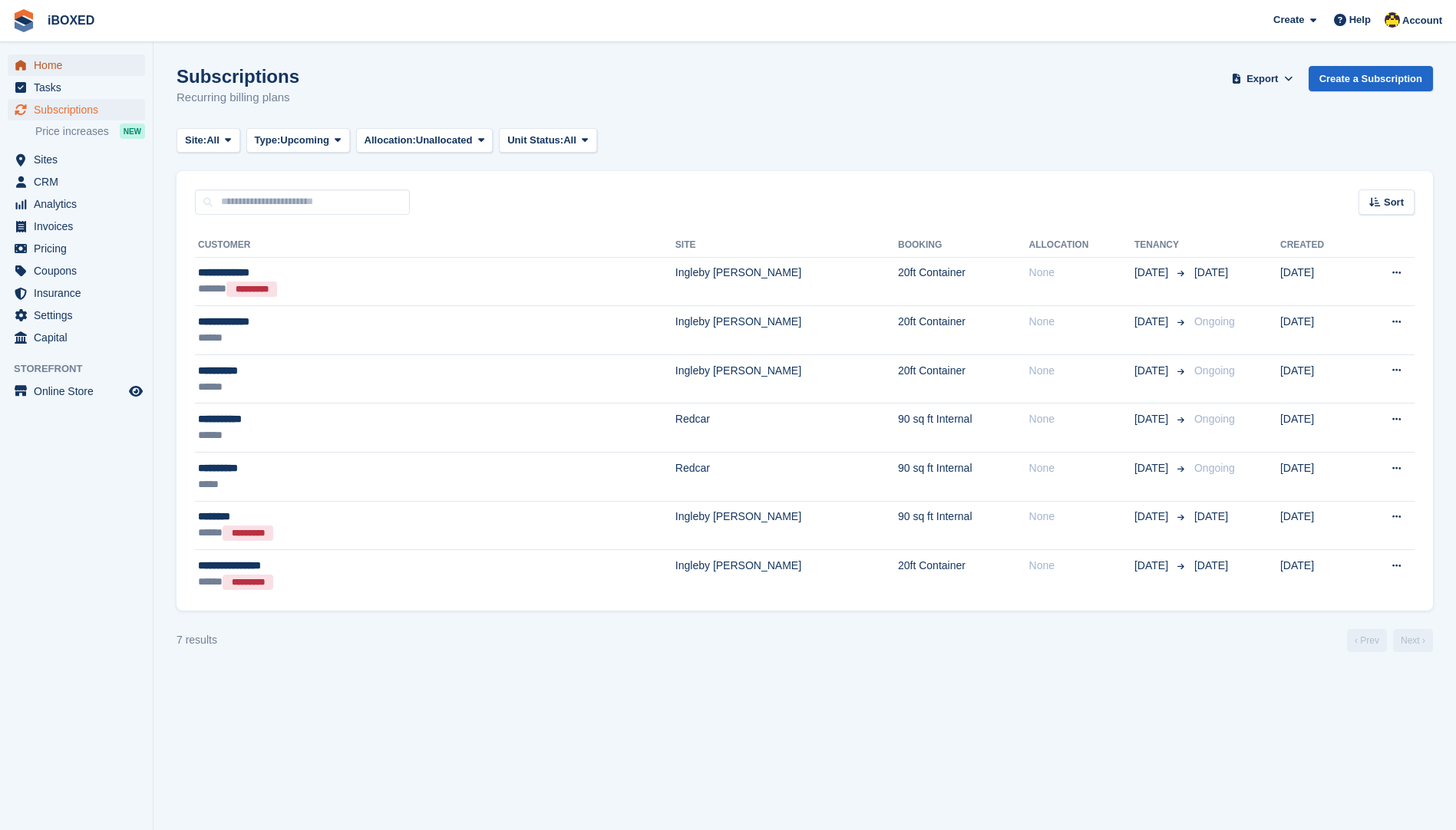
click at [101, 64] on span "Home" at bounding box center [80, 65] width 92 height 22
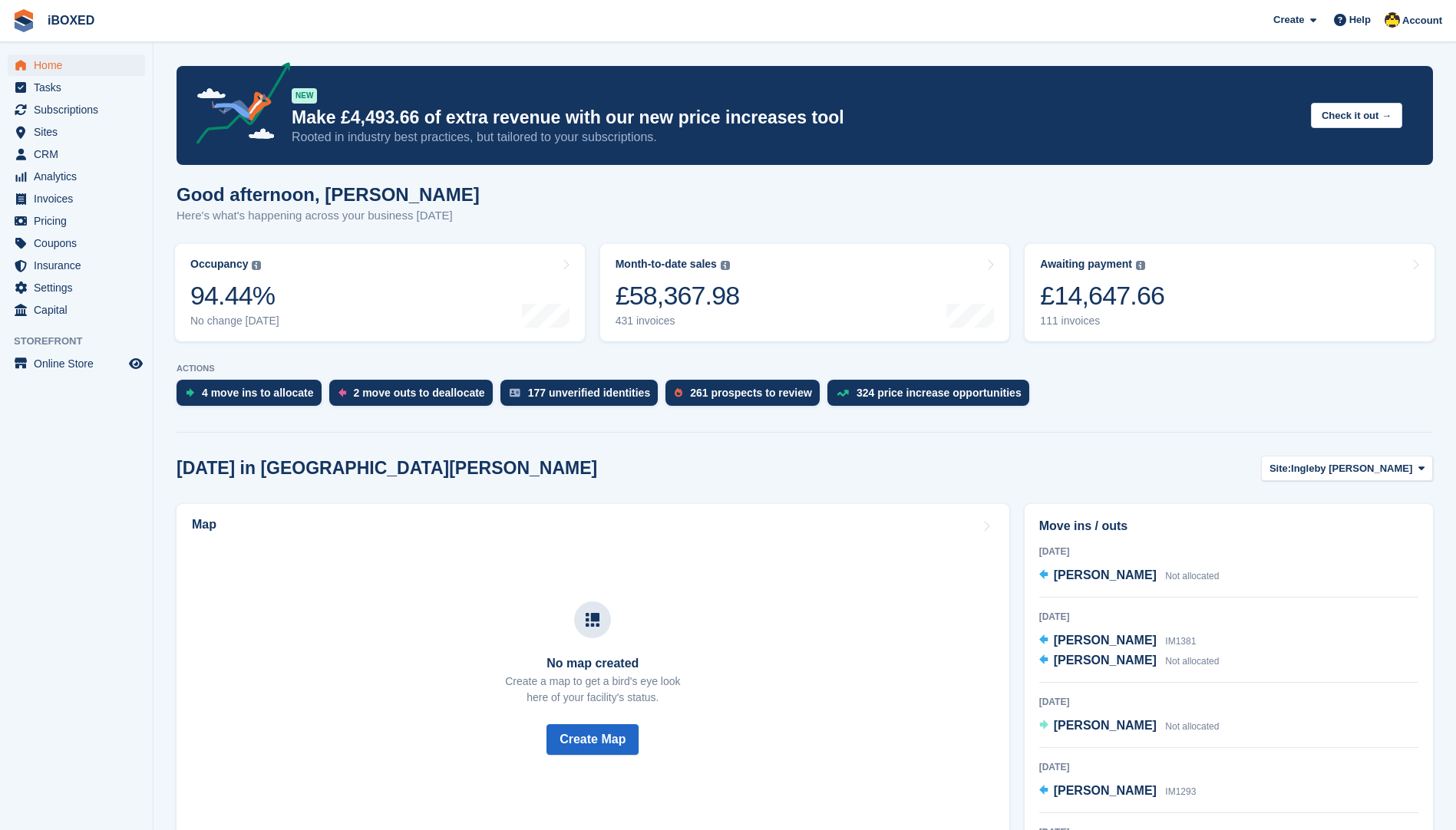
click at [449, 373] on p "ACTIONS" at bounding box center [805, 369] width 1256 height 10
click at [447, 400] on div "2 move outs to deallocate" at bounding box center [411, 393] width 164 height 26
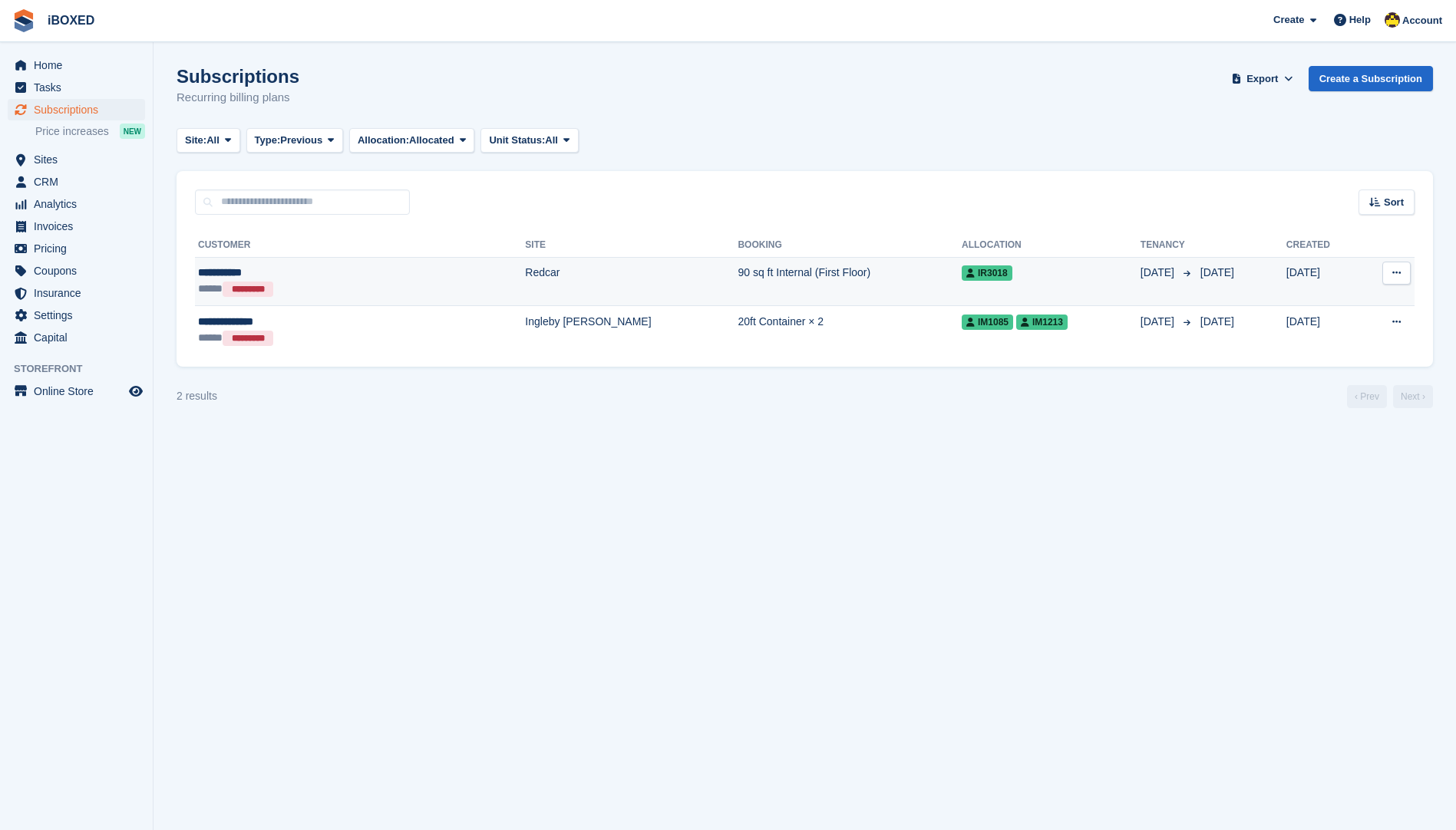
click at [535, 297] on td "Redcar" at bounding box center [631, 282] width 212 height 49
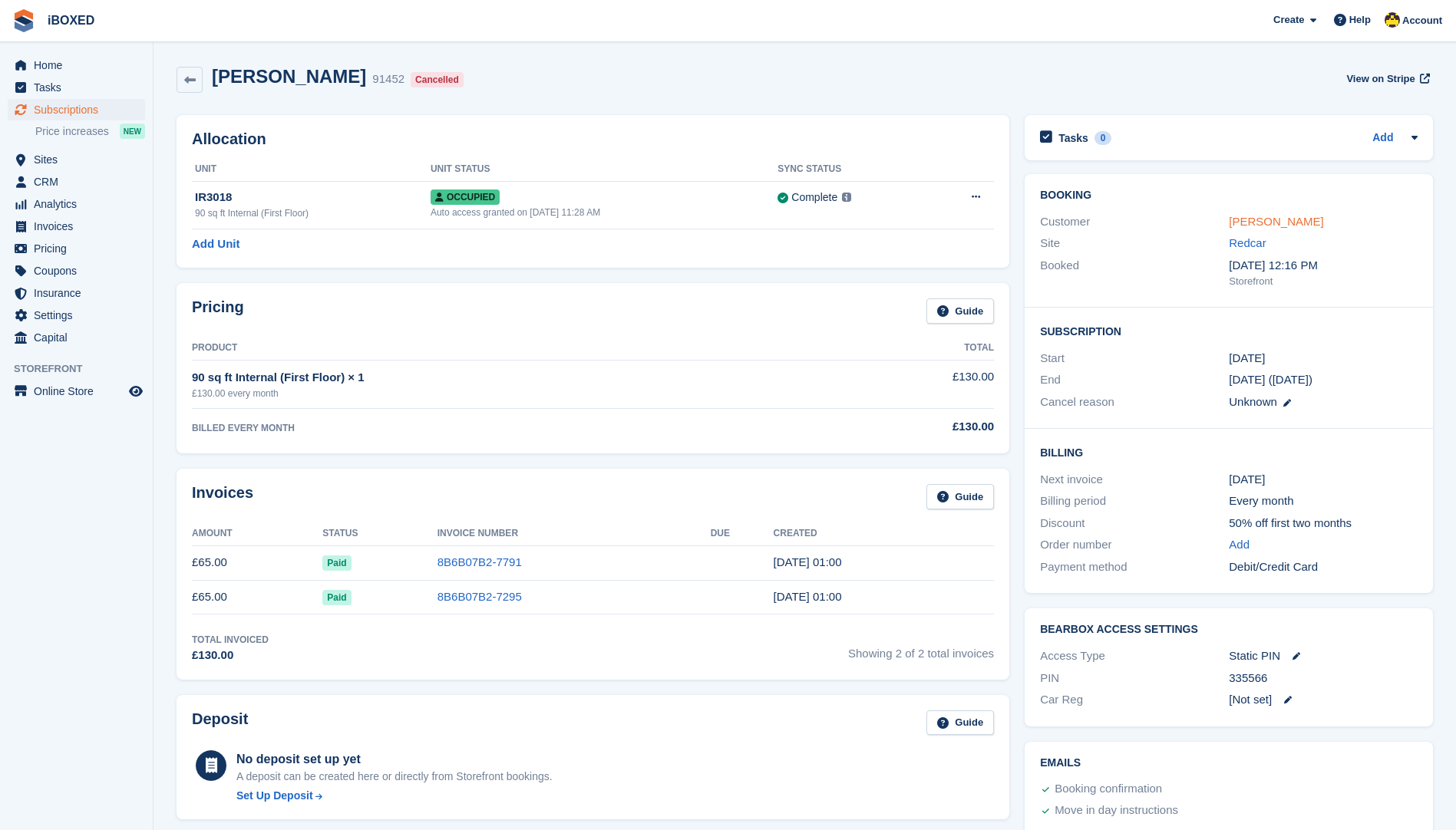
click at [1259, 217] on link "[PERSON_NAME]" at bounding box center [1275, 222] width 95 height 13
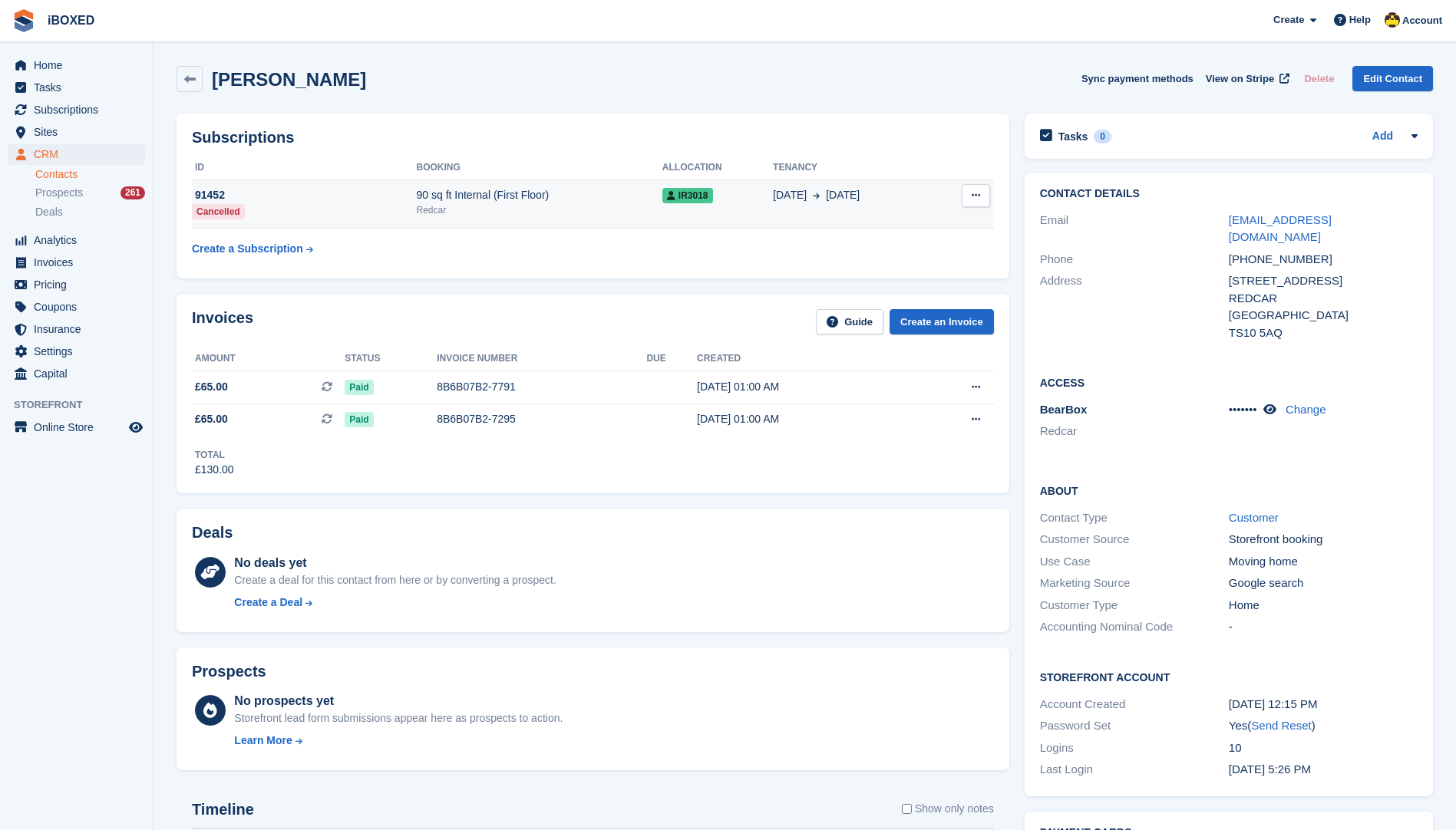
click at [590, 202] on div "90 sq ft Internal (First Floor)" at bounding box center [539, 195] width 245 height 16
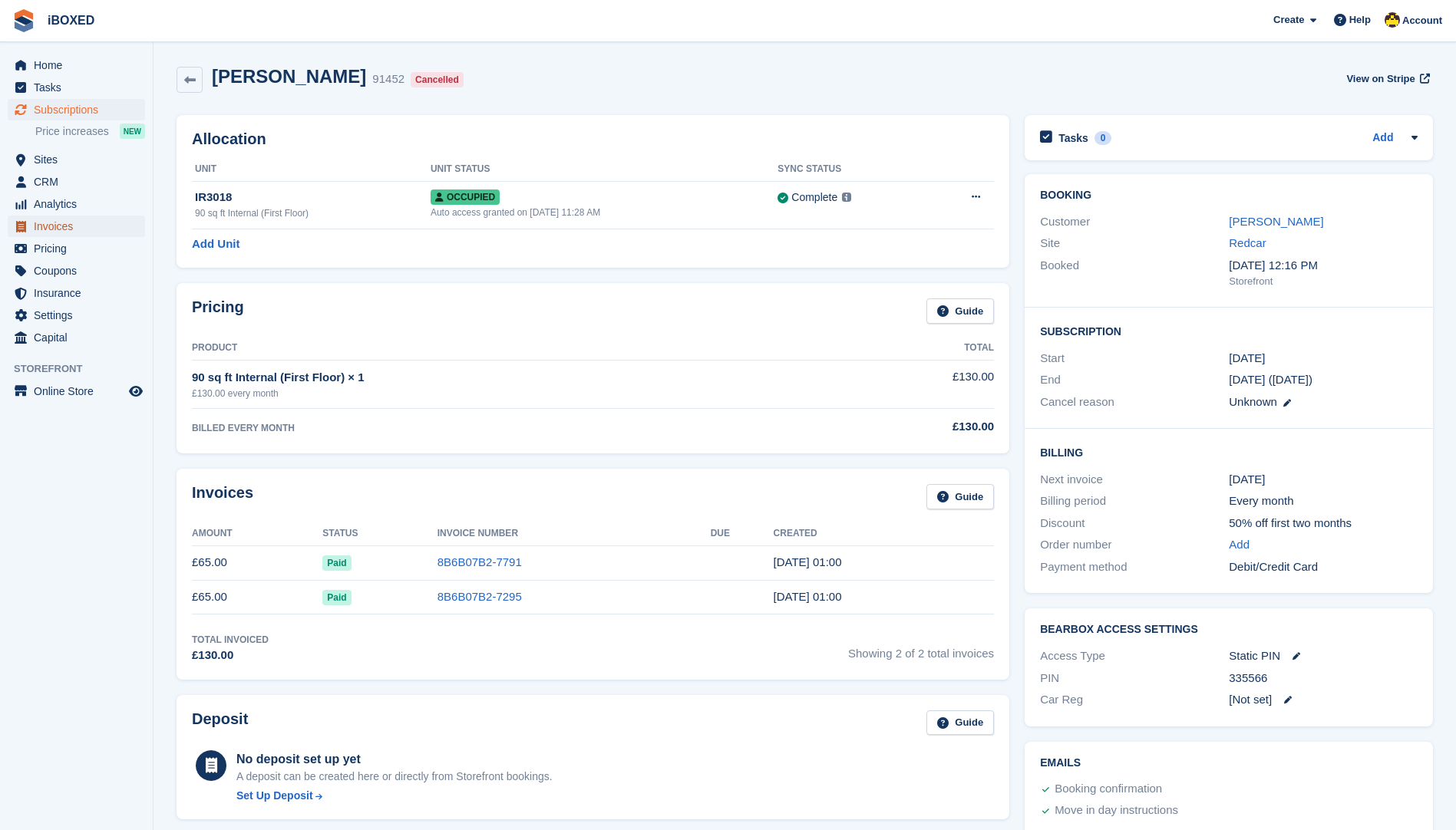
click at [66, 233] on span "Invoices" at bounding box center [80, 226] width 92 height 22
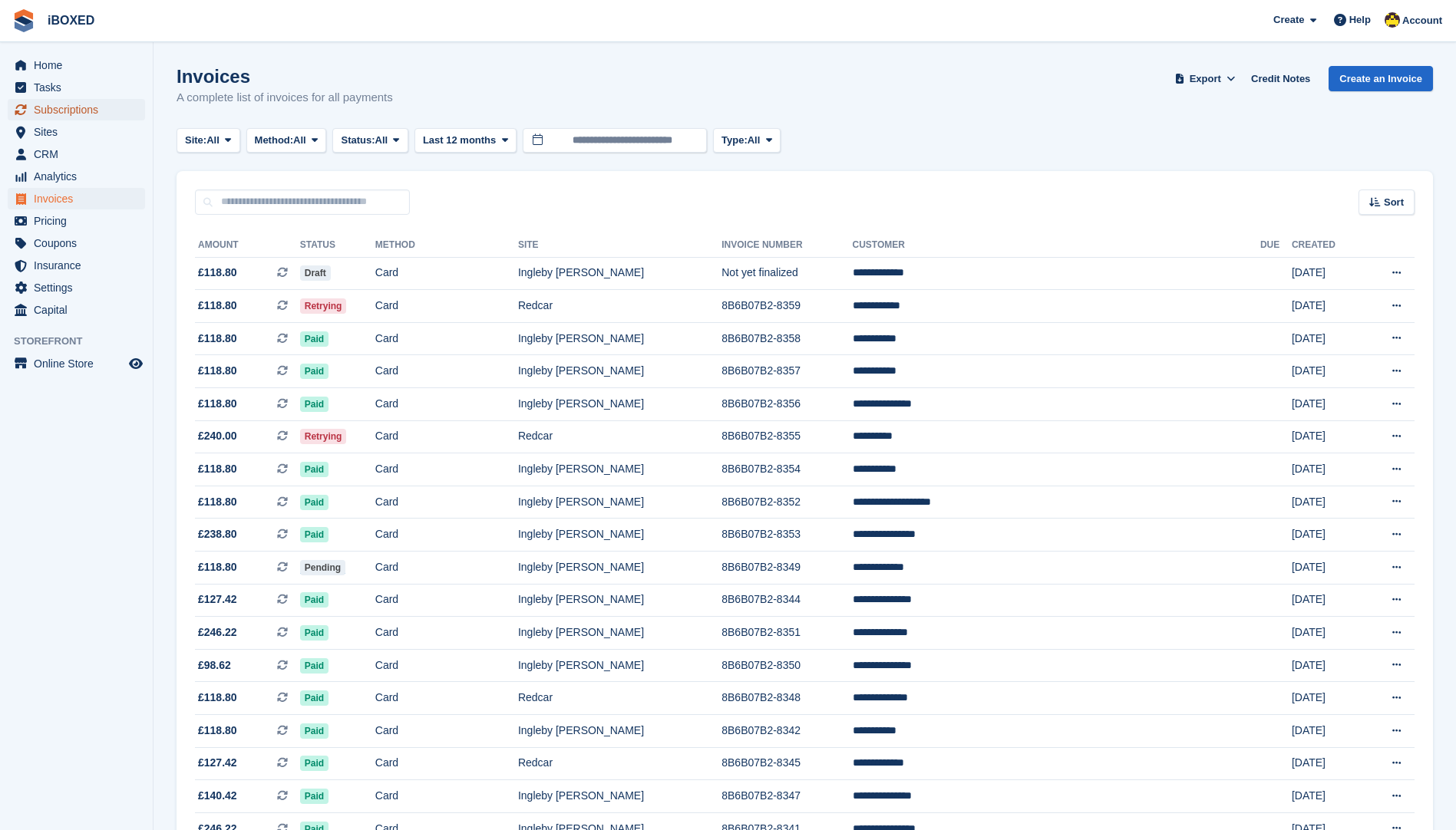
click at [54, 104] on span "Subscriptions" at bounding box center [80, 109] width 92 height 22
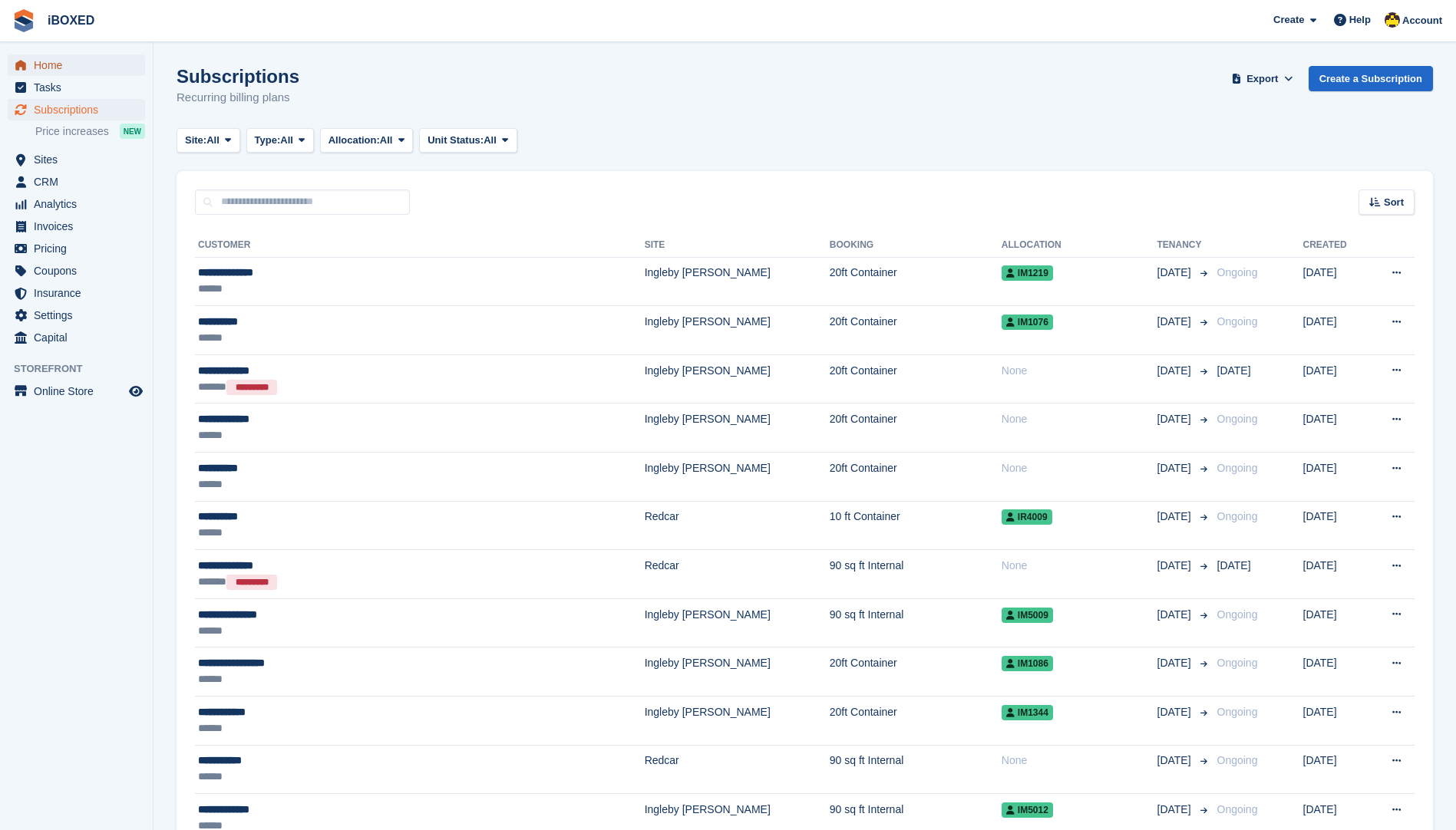
click at [105, 61] on span "Home" at bounding box center [80, 65] width 92 height 22
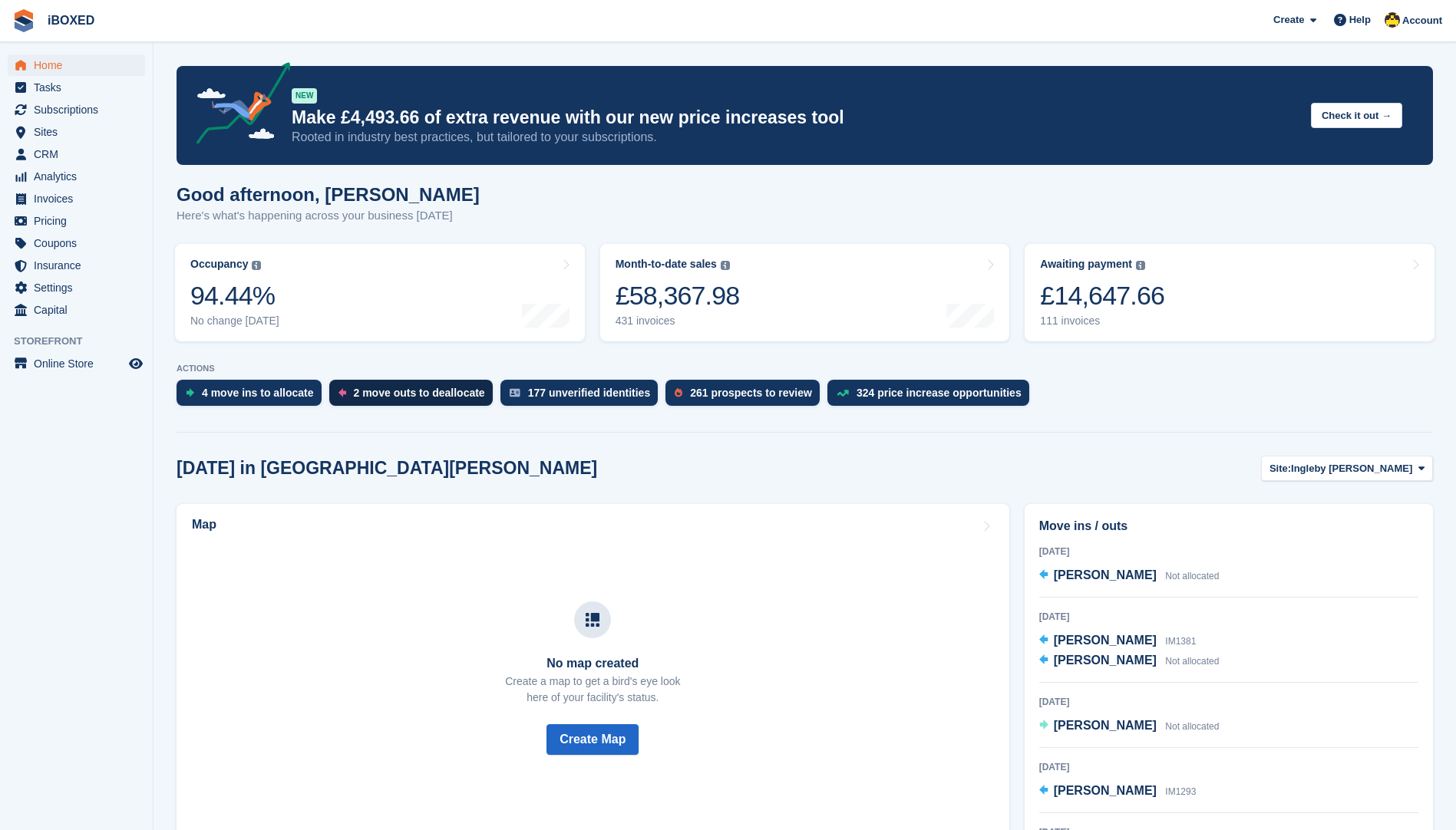
click at [368, 390] on div "2 move outs to deallocate" at bounding box center [419, 392] width 131 height 12
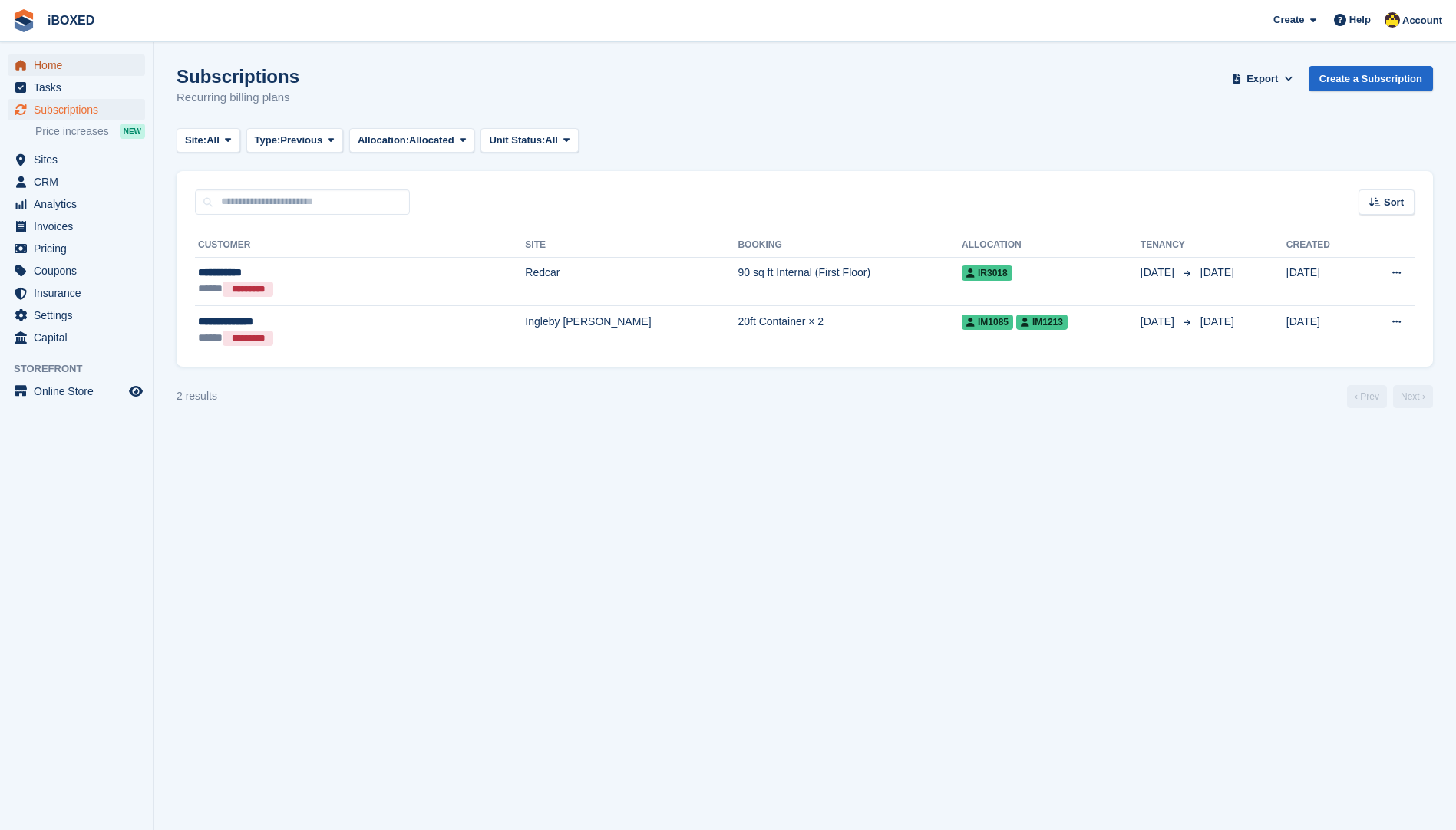
click at [94, 72] on span "Home" at bounding box center [80, 65] width 92 height 22
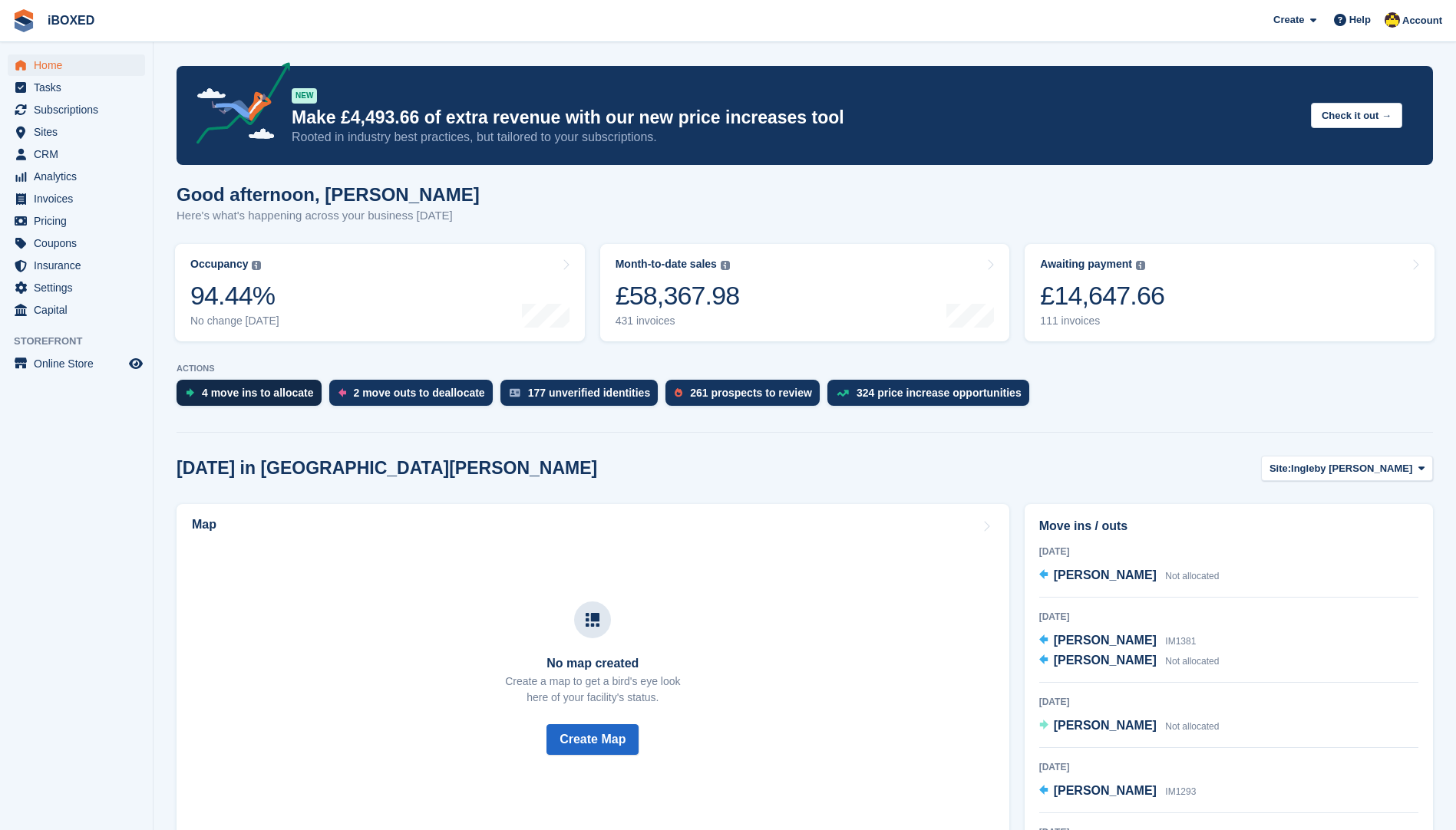
click at [247, 393] on div "4 move ins to allocate" at bounding box center [258, 392] width 112 height 12
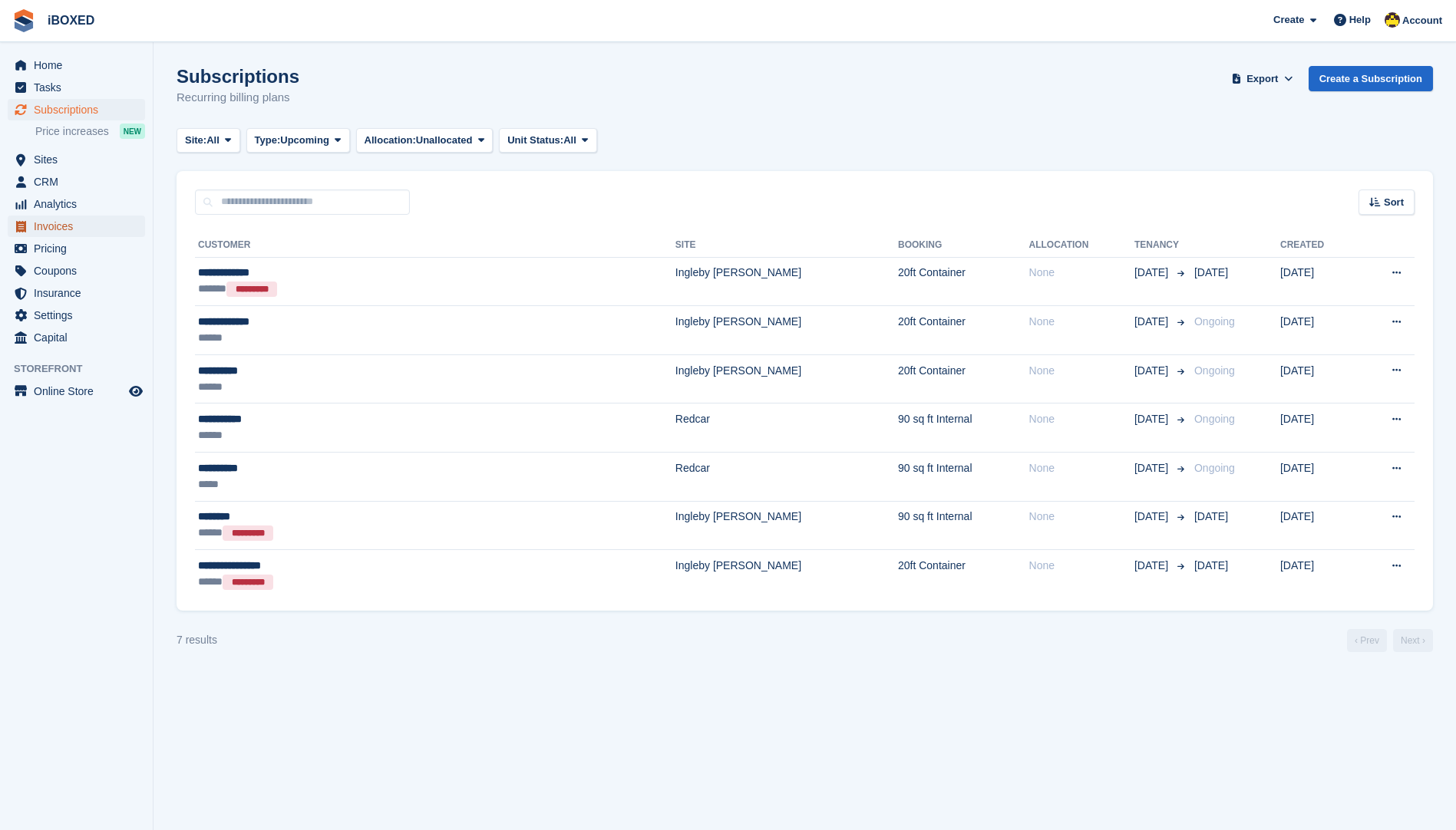
click at [68, 228] on span "Invoices" at bounding box center [80, 226] width 92 height 22
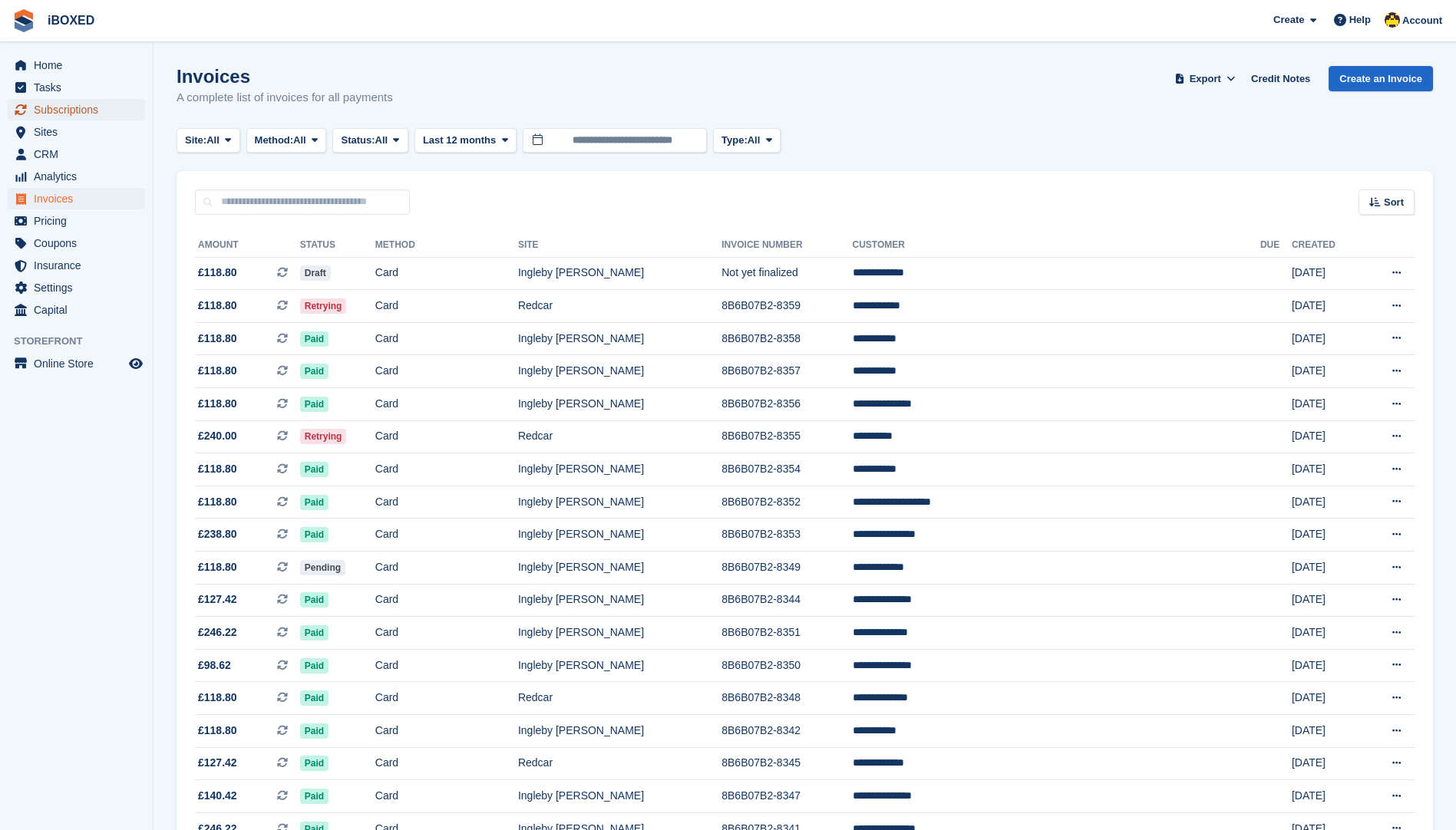
click at [99, 109] on span "Subscriptions" at bounding box center [80, 109] width 92 height 22
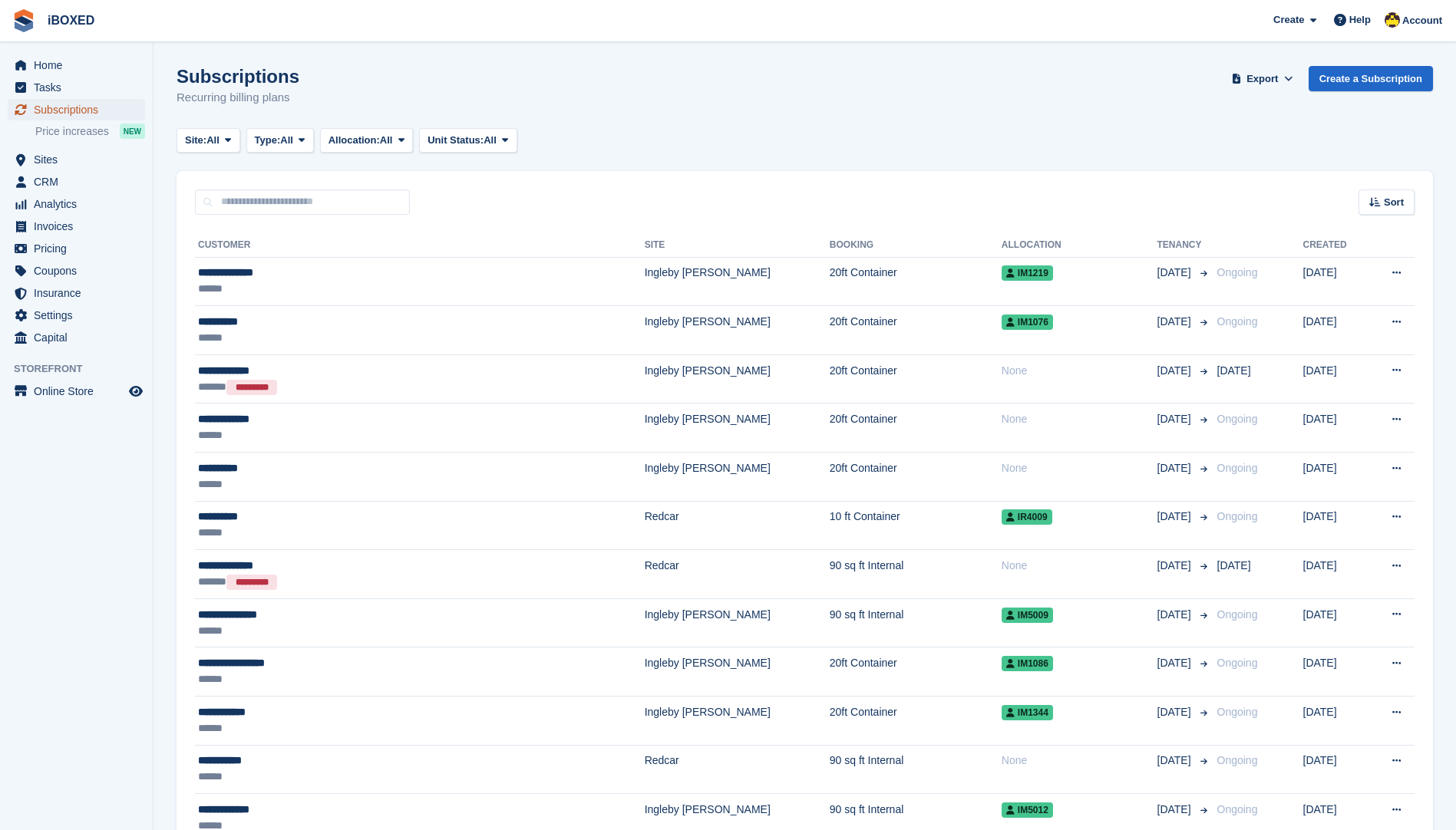
click at [95, 111] on span "Subscriptions" at bounding box center [80, 109] width 92 height 22
click at [91, 155] on span "Sites" at bounding box center [80, 159] width 92 height 22
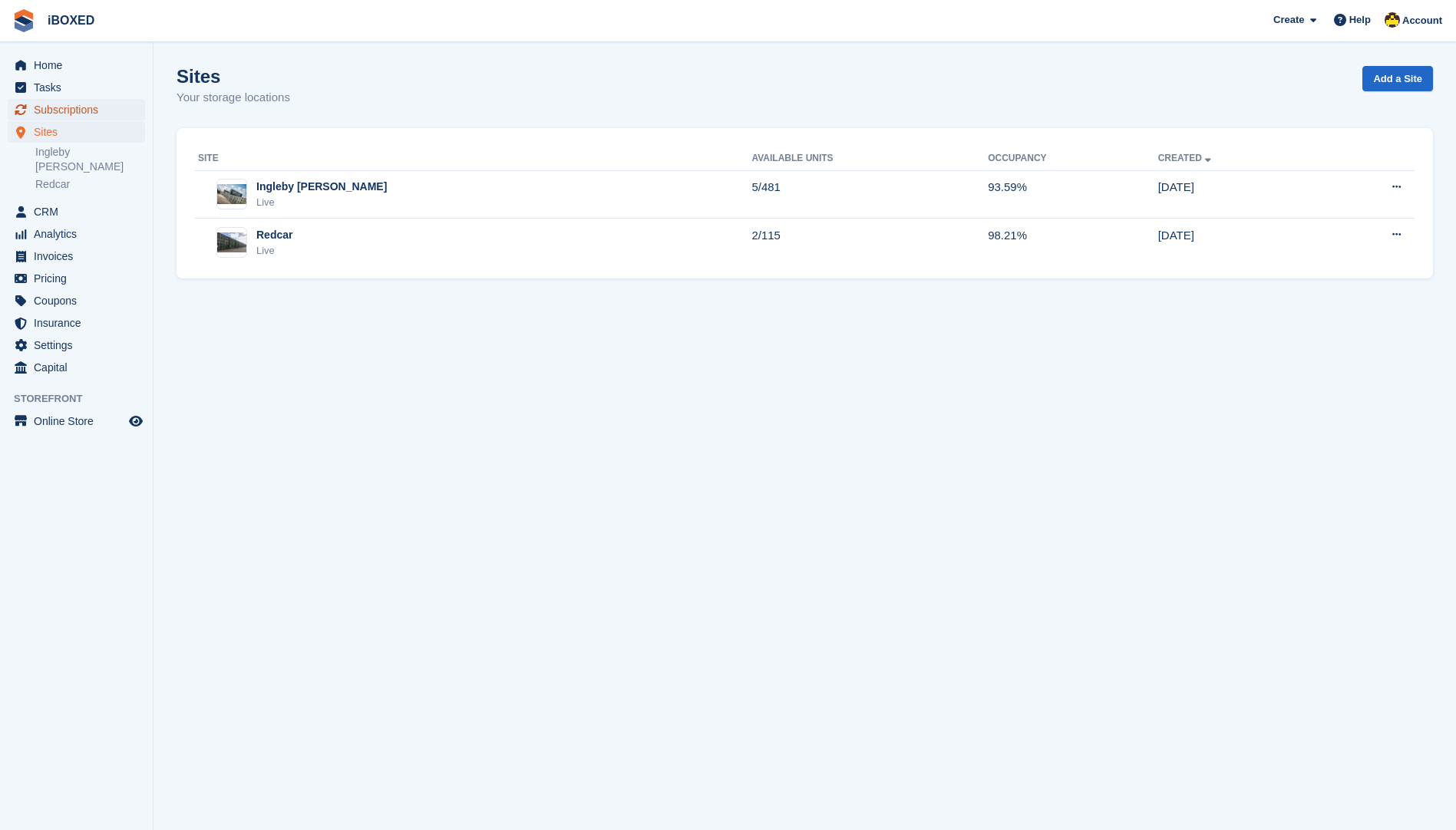
click at [40, 107] on span "Subscriptions" at bounding box center [80, 109] width 92 height 22
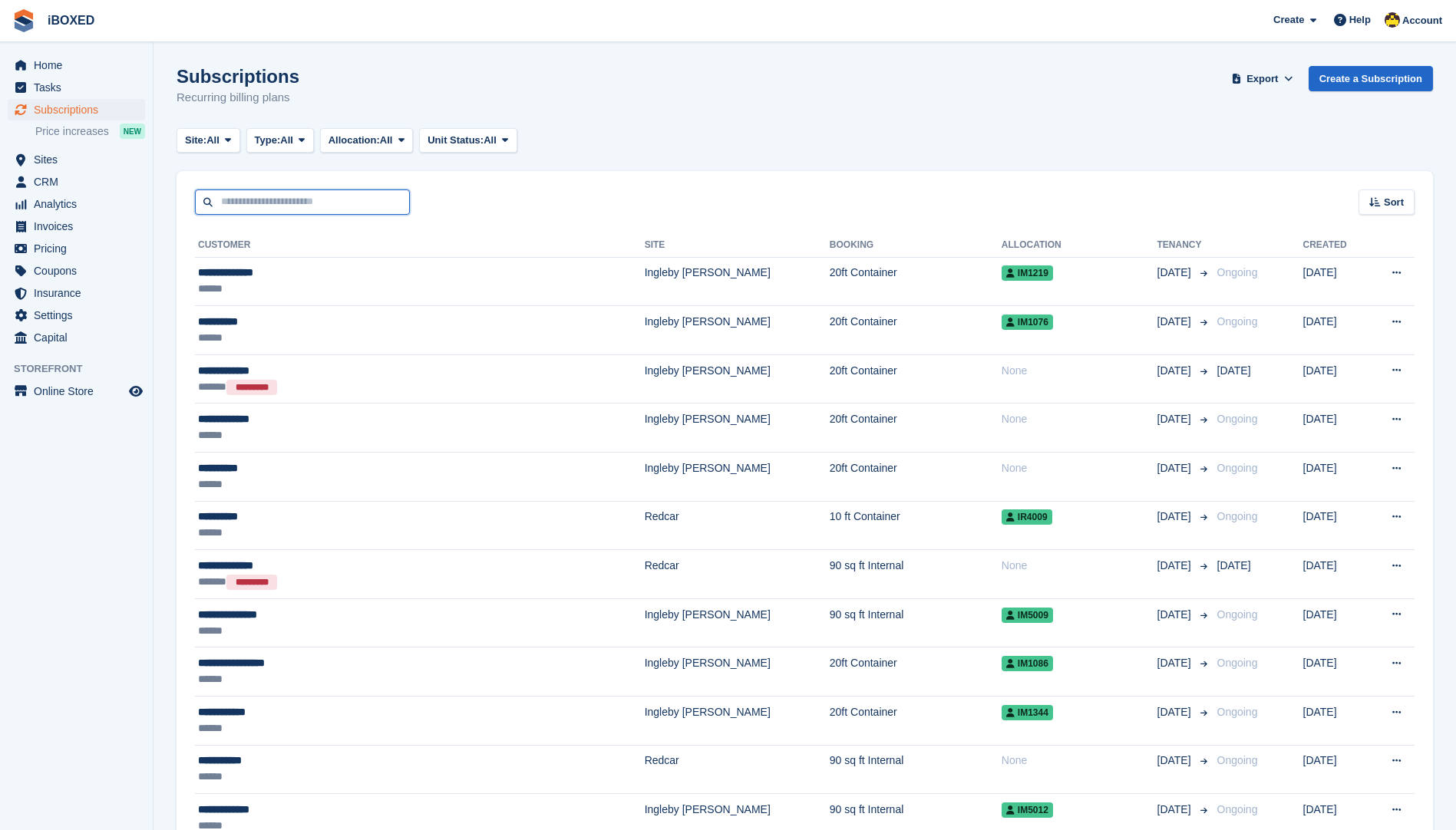
click at [332, 207] on input "text" at bounding box center [302, 202] width 215 height 25
type input "*****"
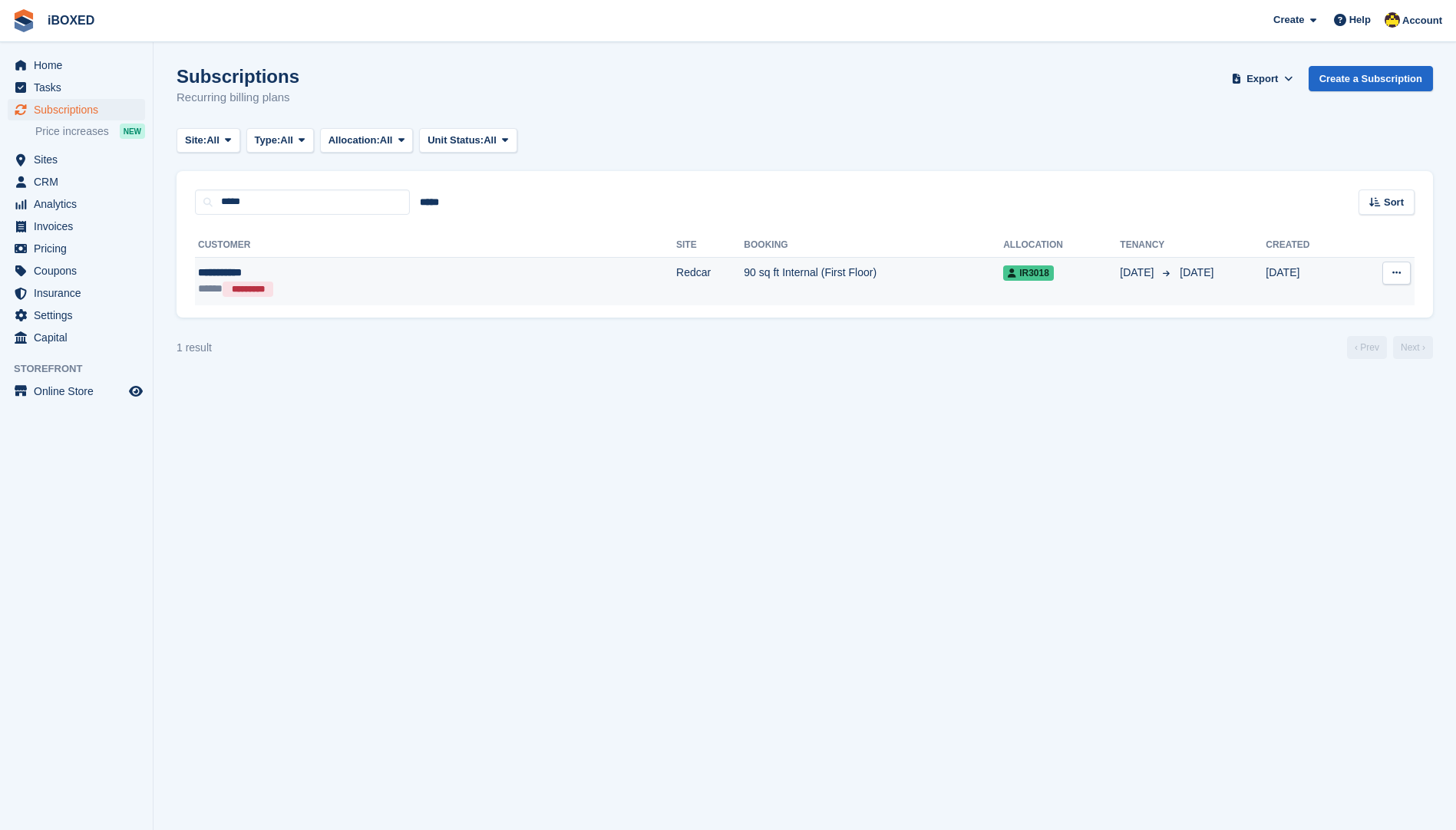
click at [303, 264] on td "**********" at bounding box center [435, 282] width 481 height 49
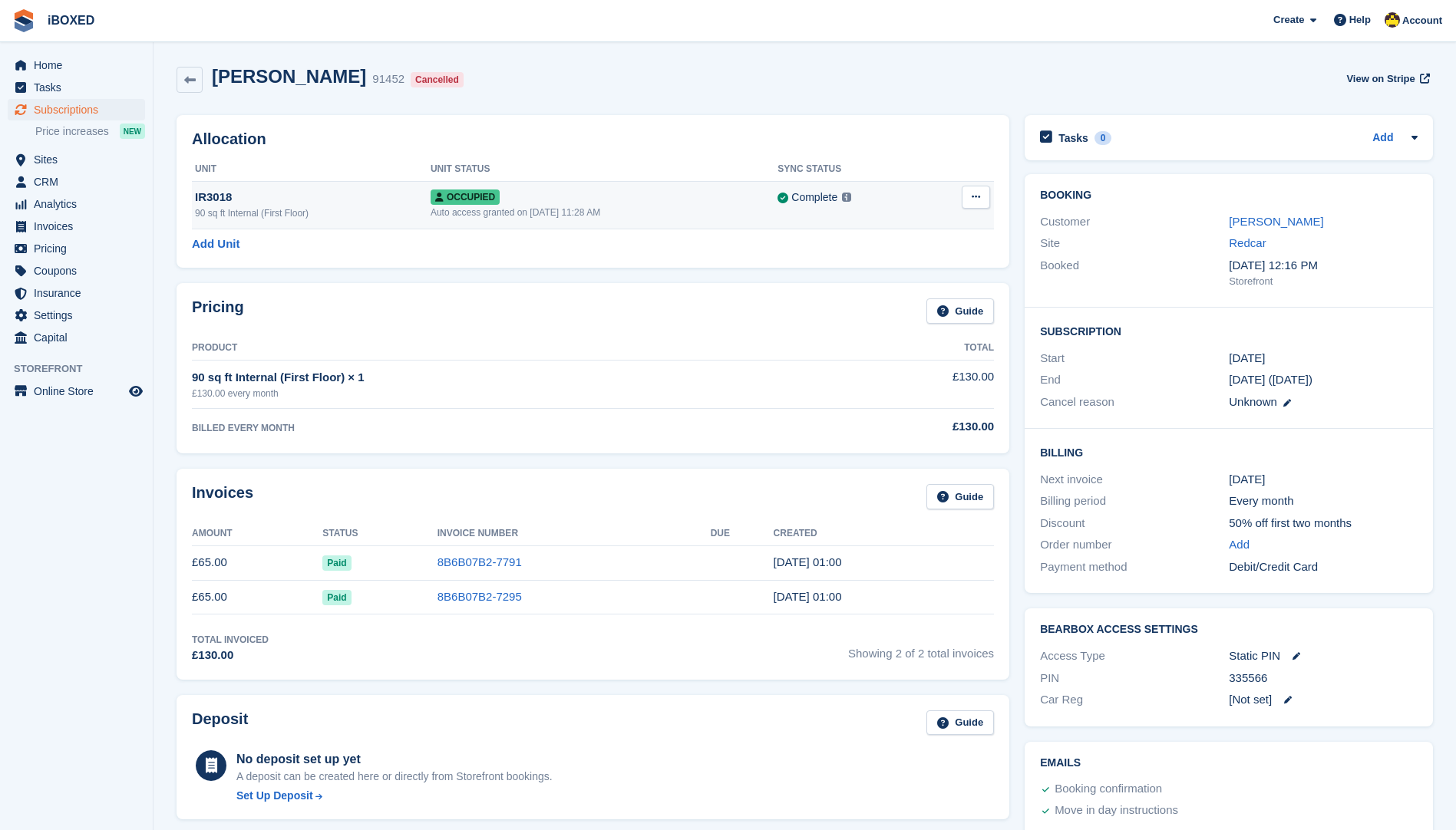
click at [968, 200] on button at bounding box center [975, 197] width 28 height 23
click at [876, 264] on p "Deallocate" at bounding box center [916, 259] width 134 height 20
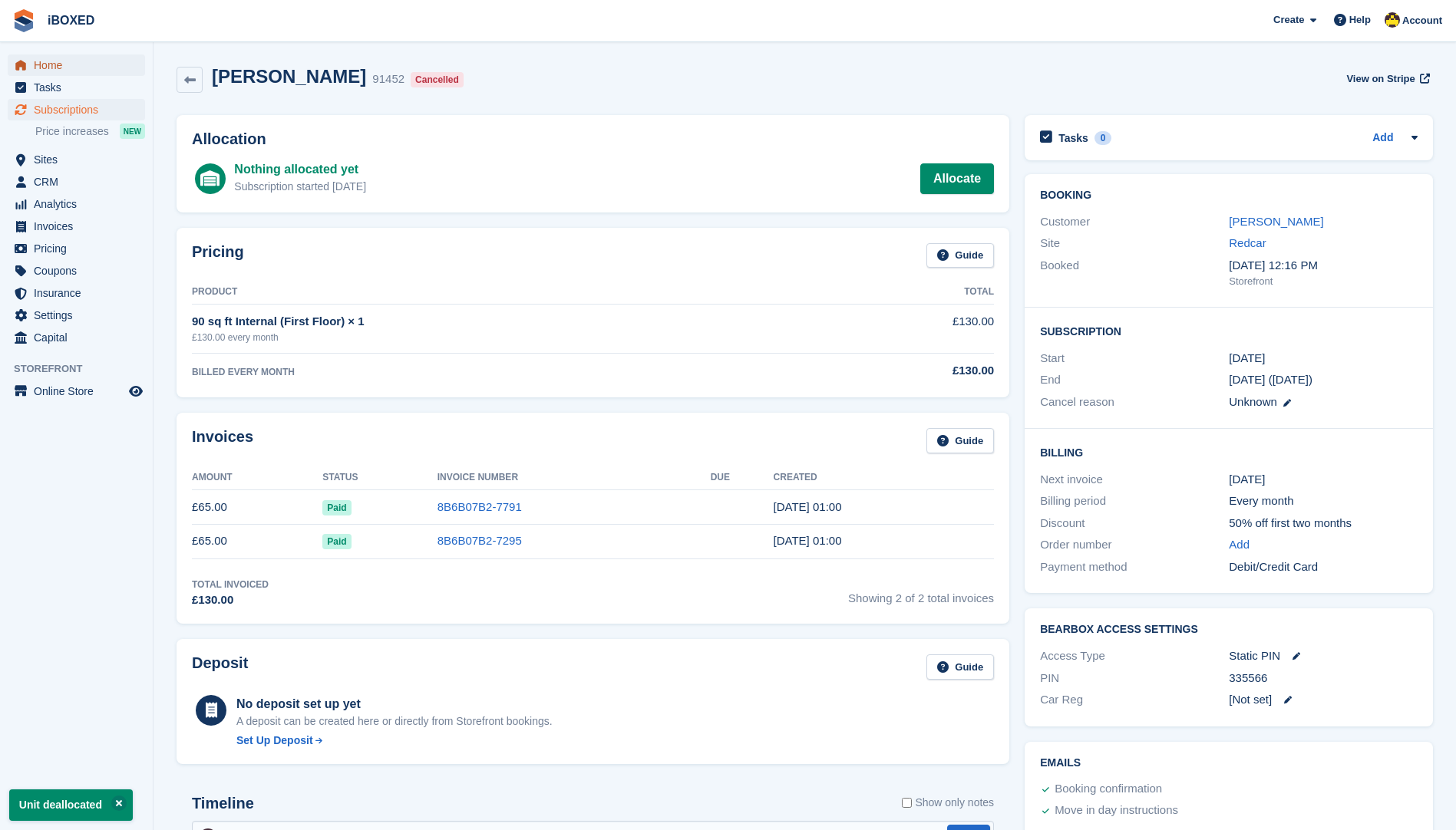
click at [32, 58] on link "Home" at bounding box center [76, 65] width 138 height 22
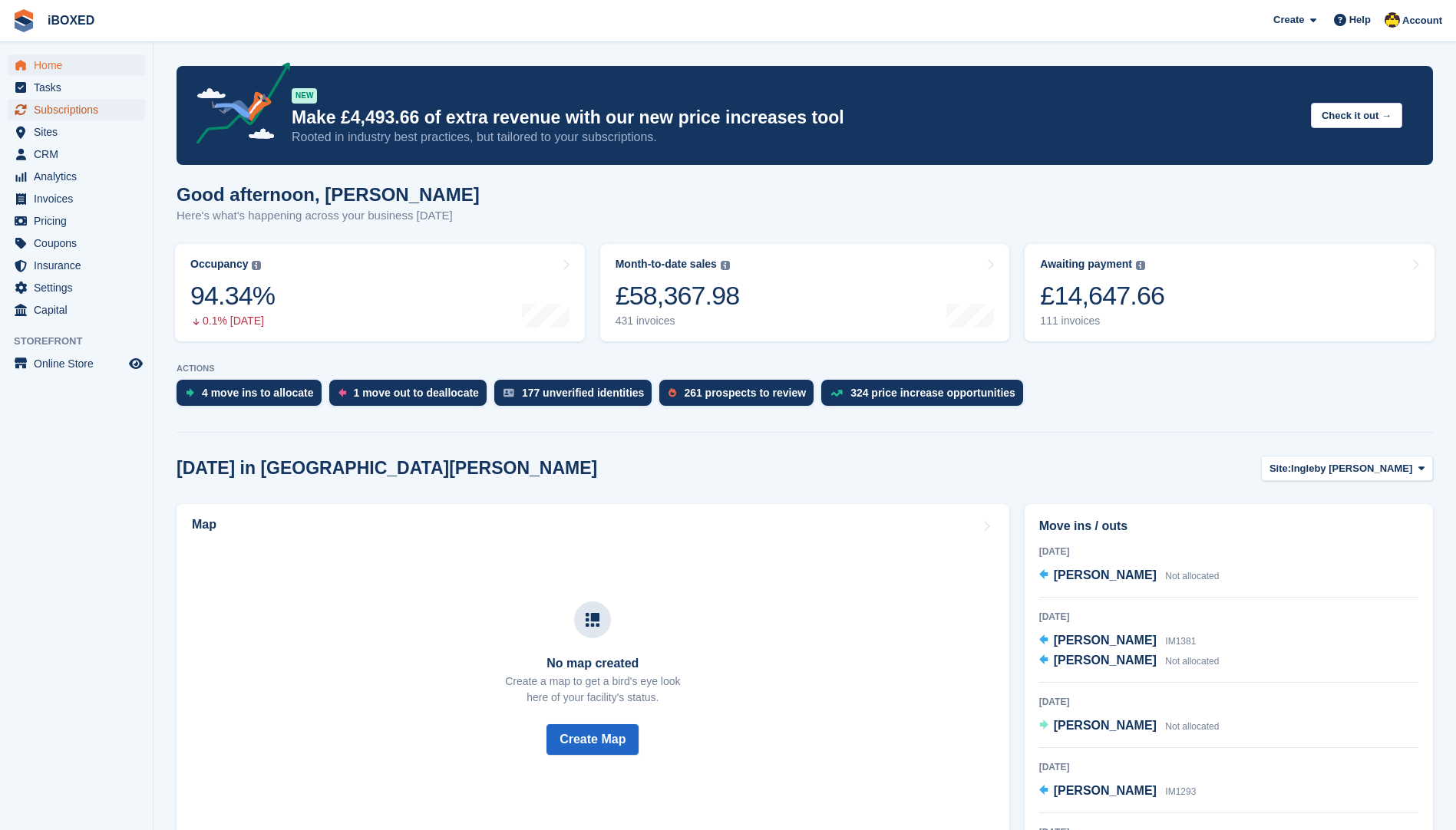
click at [87, 119] on span "Subscriptions" at bounding box center [80, 109] width 92 height 22
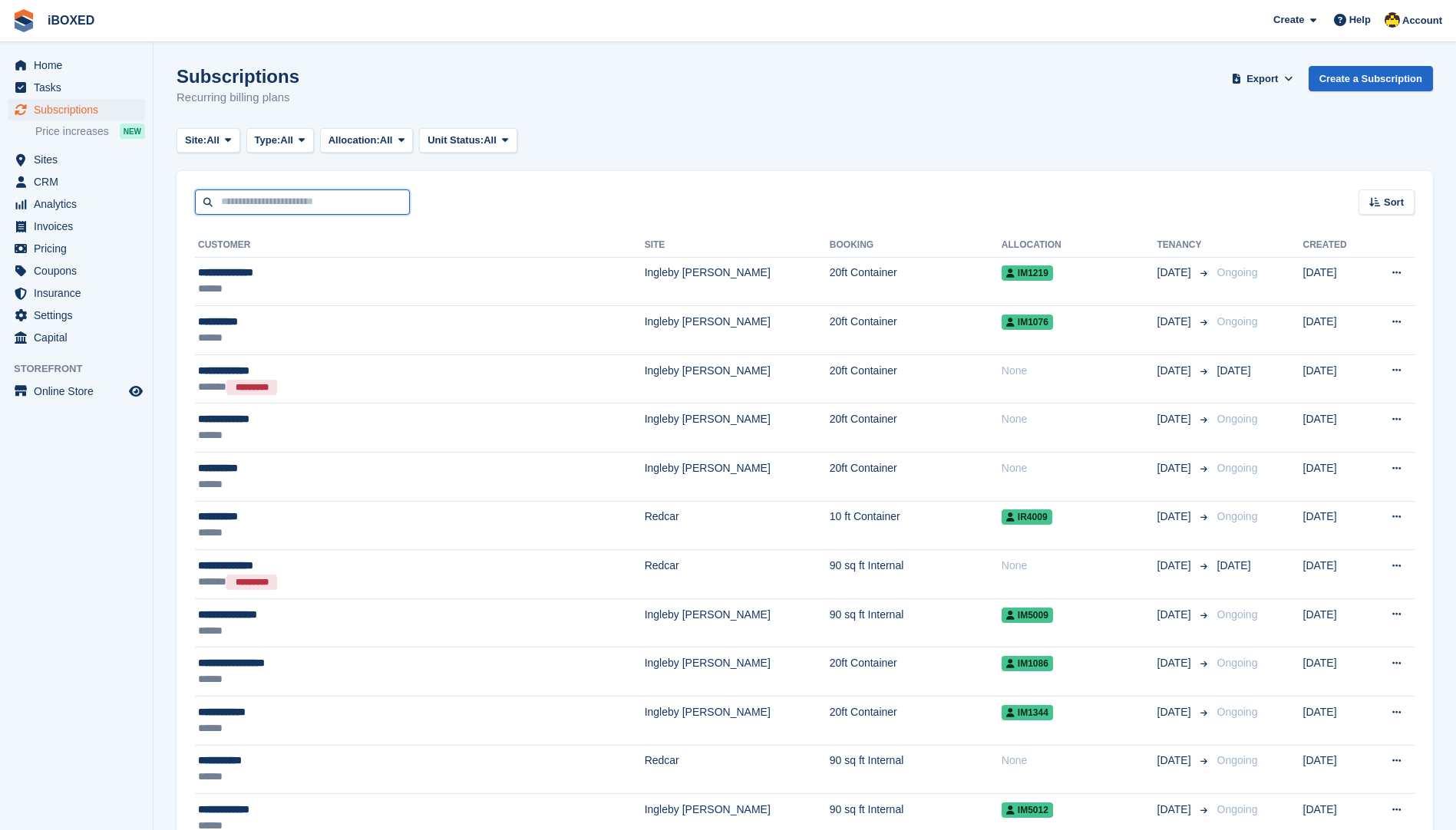
click at [364, 204] on input "text" at bounding box center [302, 202] width 215 height 25
type input "*****"
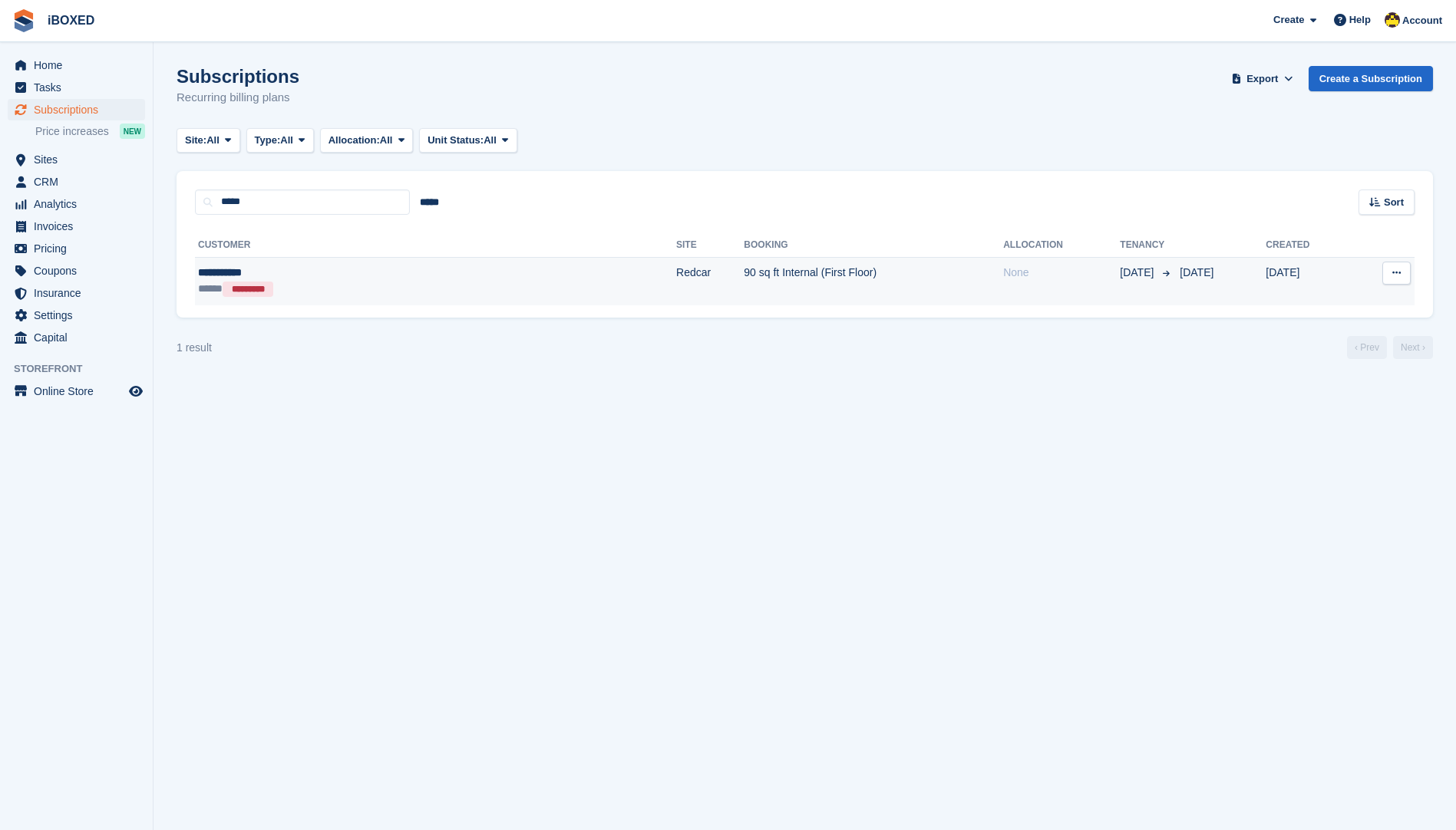
click at [374, 262] on td "**********" at bounding box center [435, 282] width 481 height 49
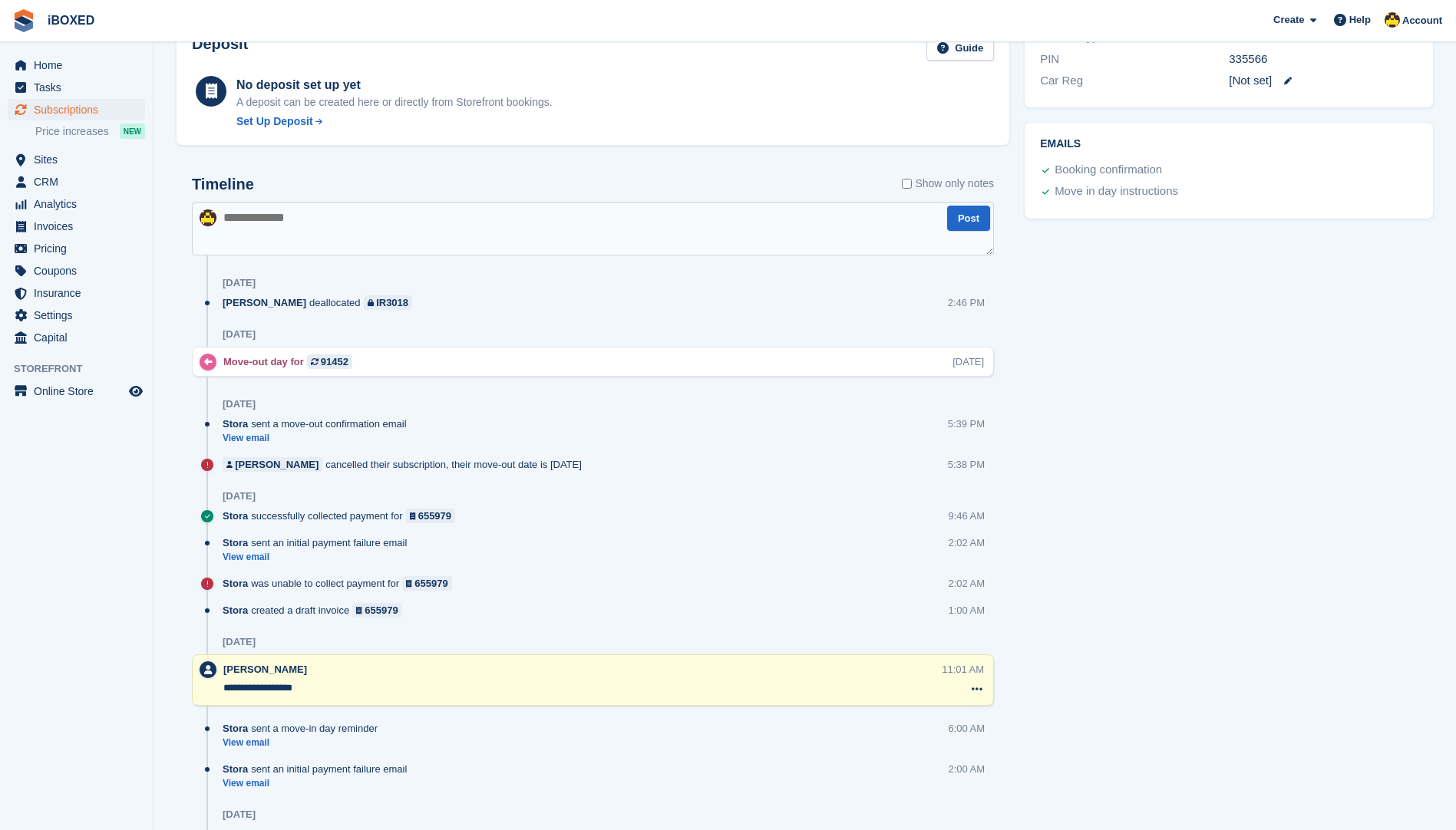
scroll to position [778, 0]
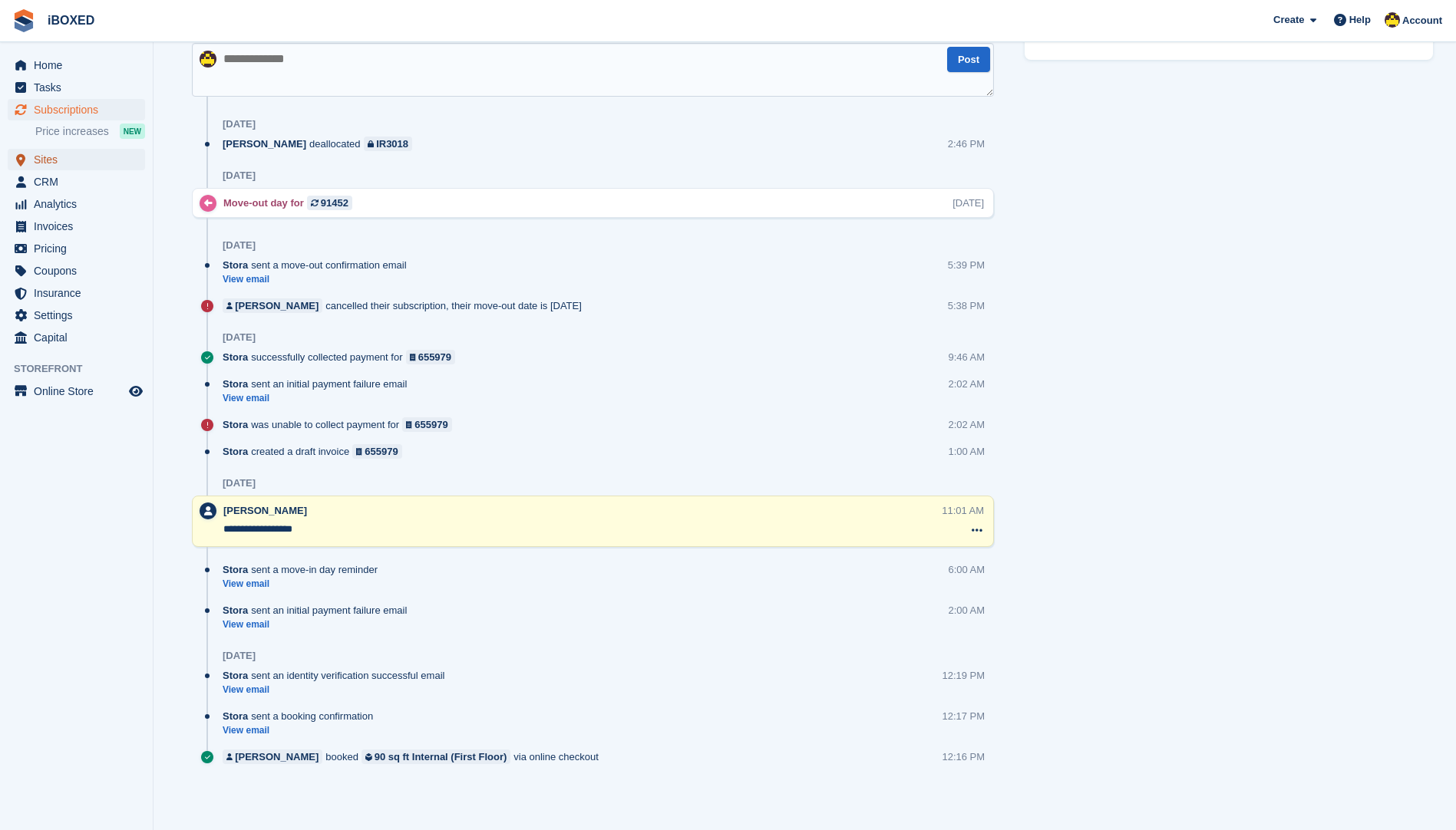
click at [91, 155] on span "Sites" at bounding box center [80, 159] width 92 height 22
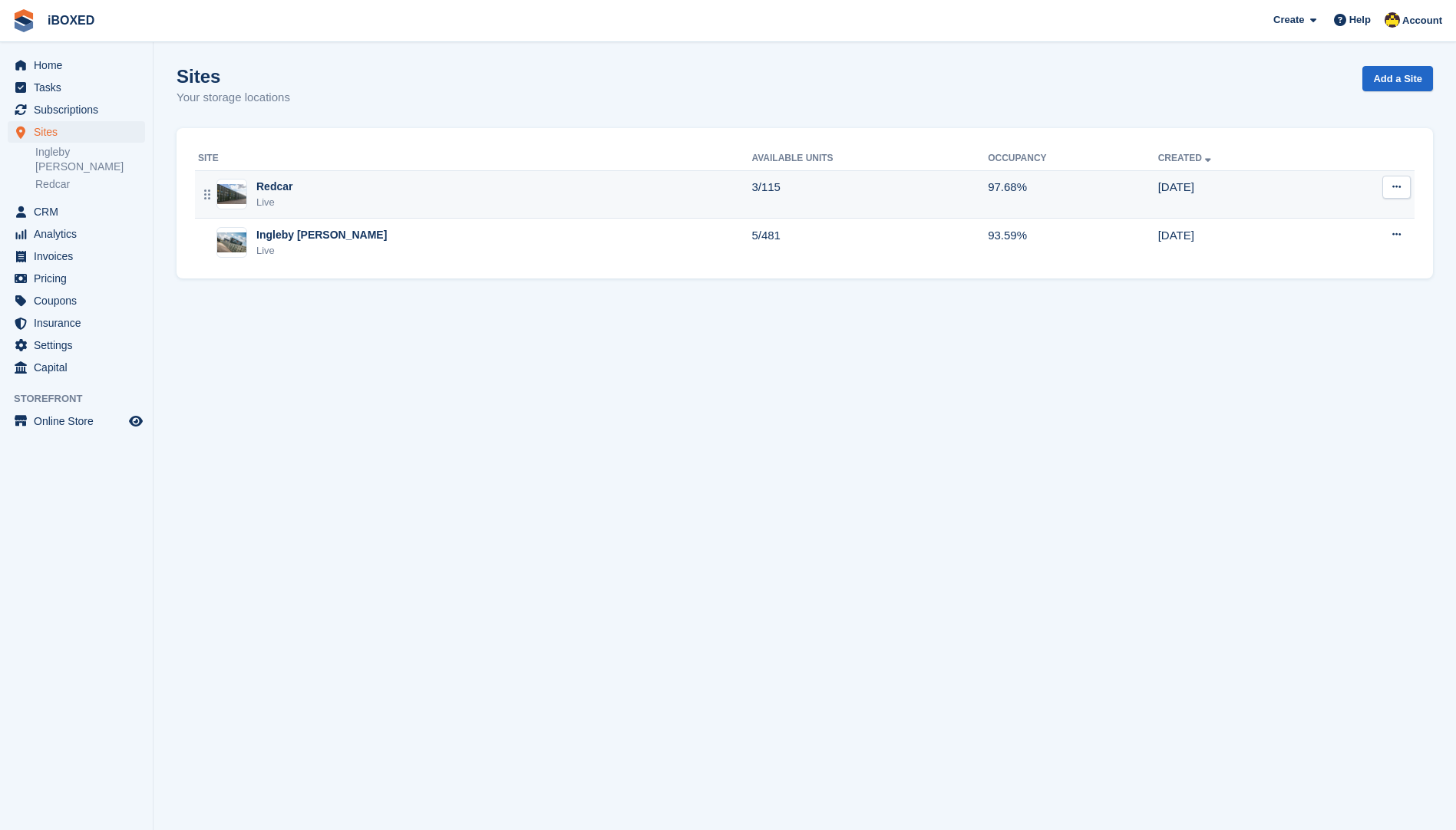
click at [533, 180] on div "Redcar Live" at bounding box center [474, 195] width 553 height 32
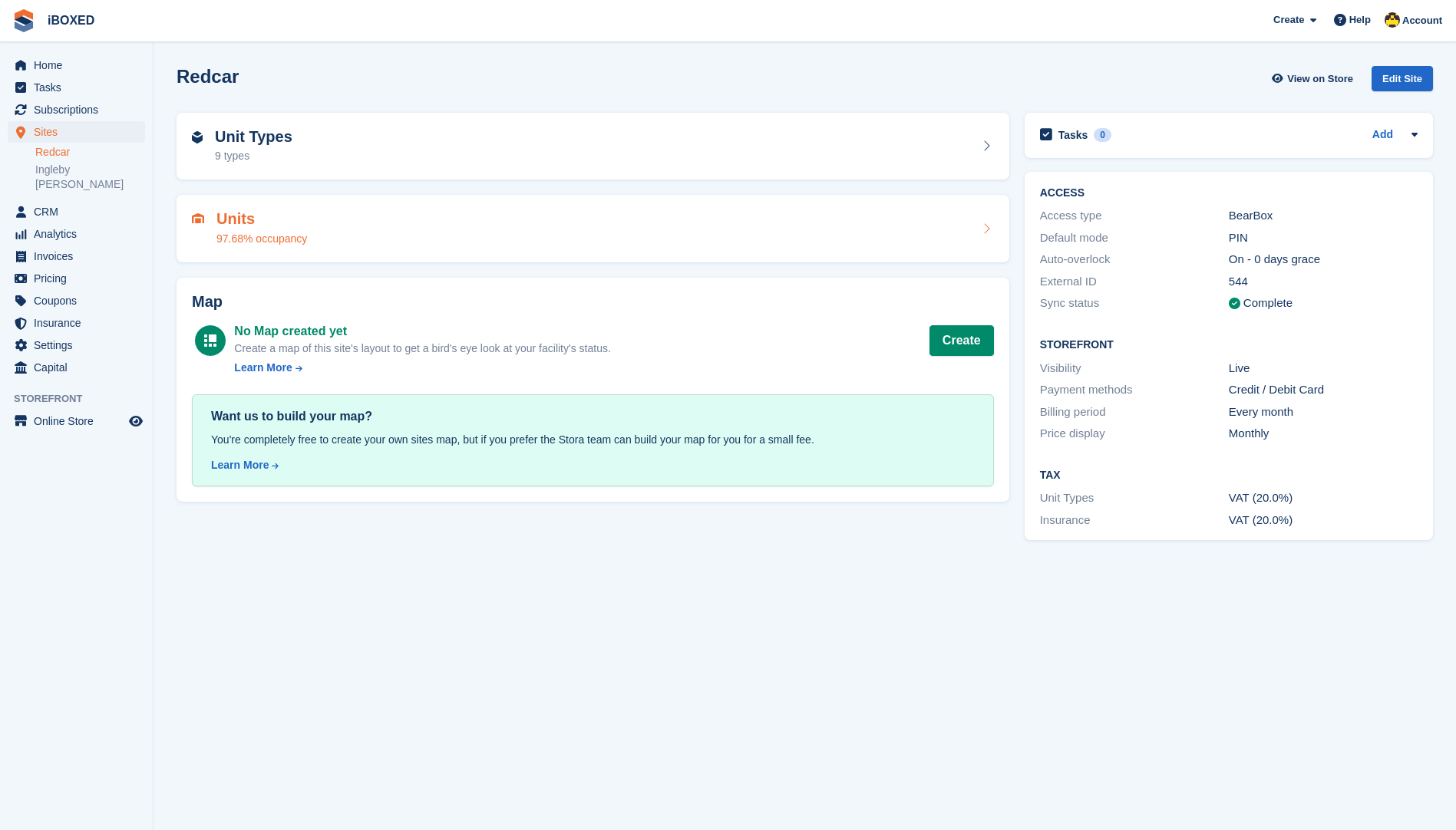
click at [377, 216] on div "Units 97.68% occupancy" at bounding box center [592, 228] width 802 height 36
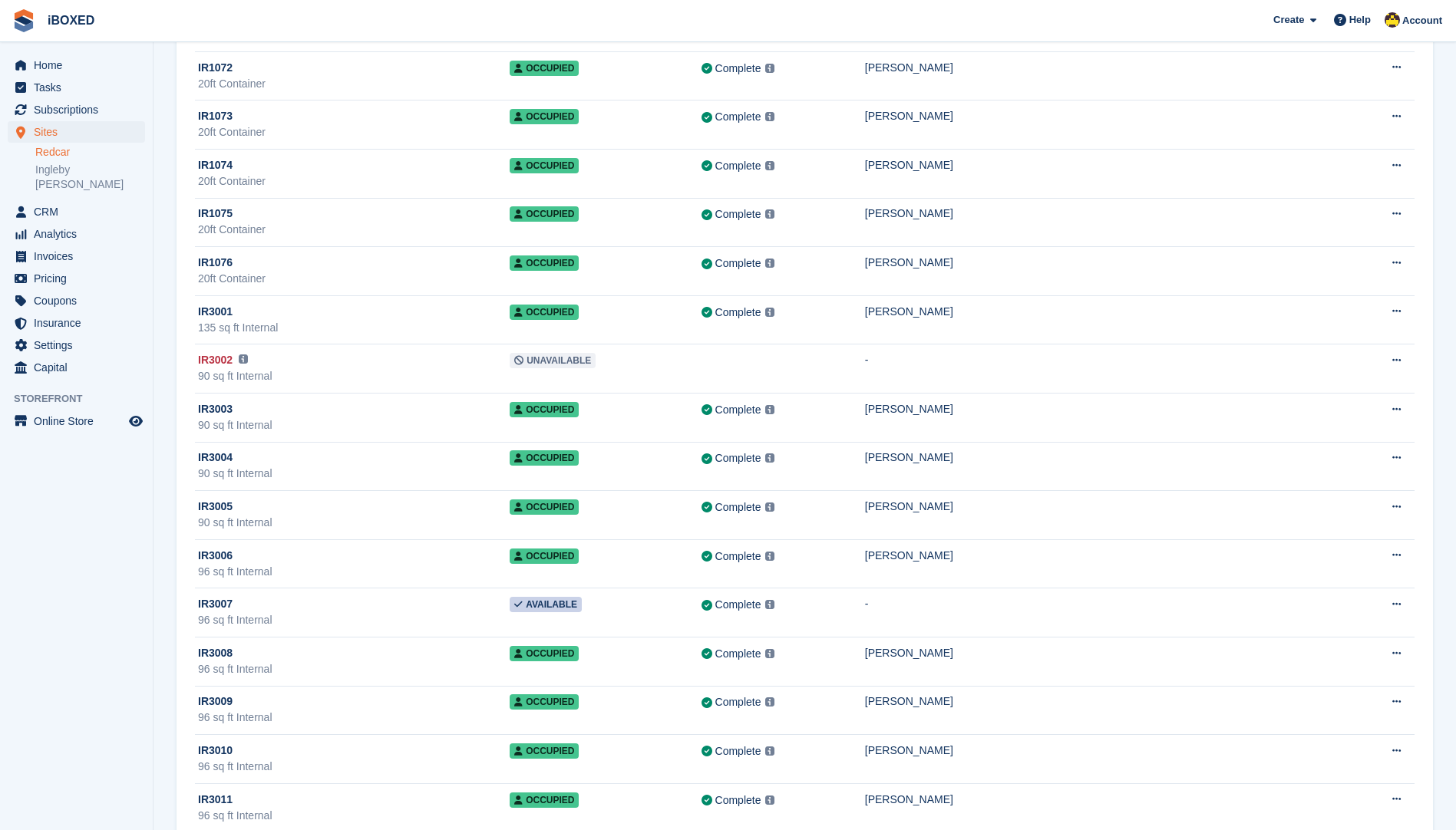
scroll to position [4297, 0]
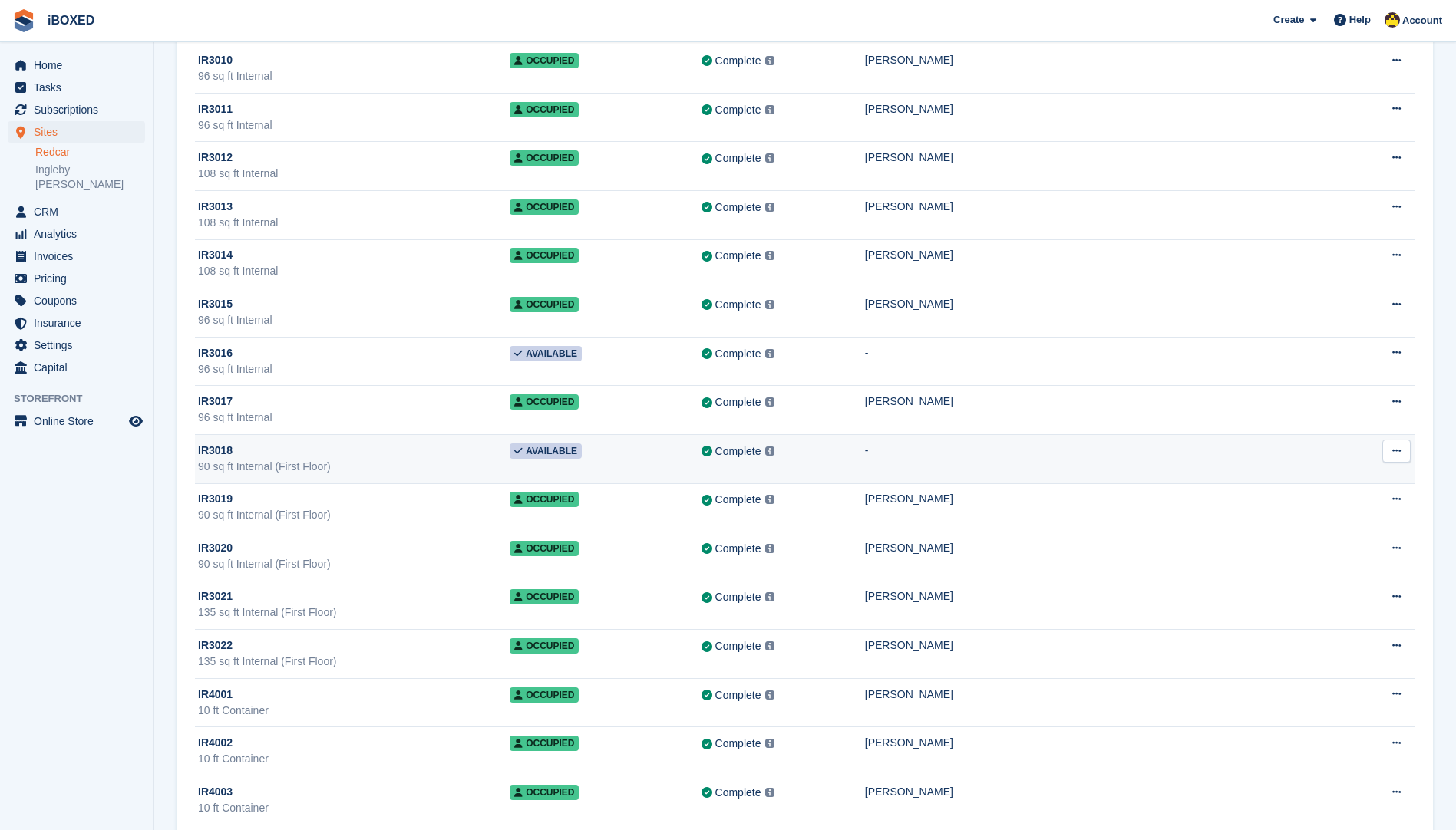
click at [865, 457] on div "Complete Last synced at 27 Aug, 2:47 PM Learn more →" at bounding box center [782, 451] width 164 height 18
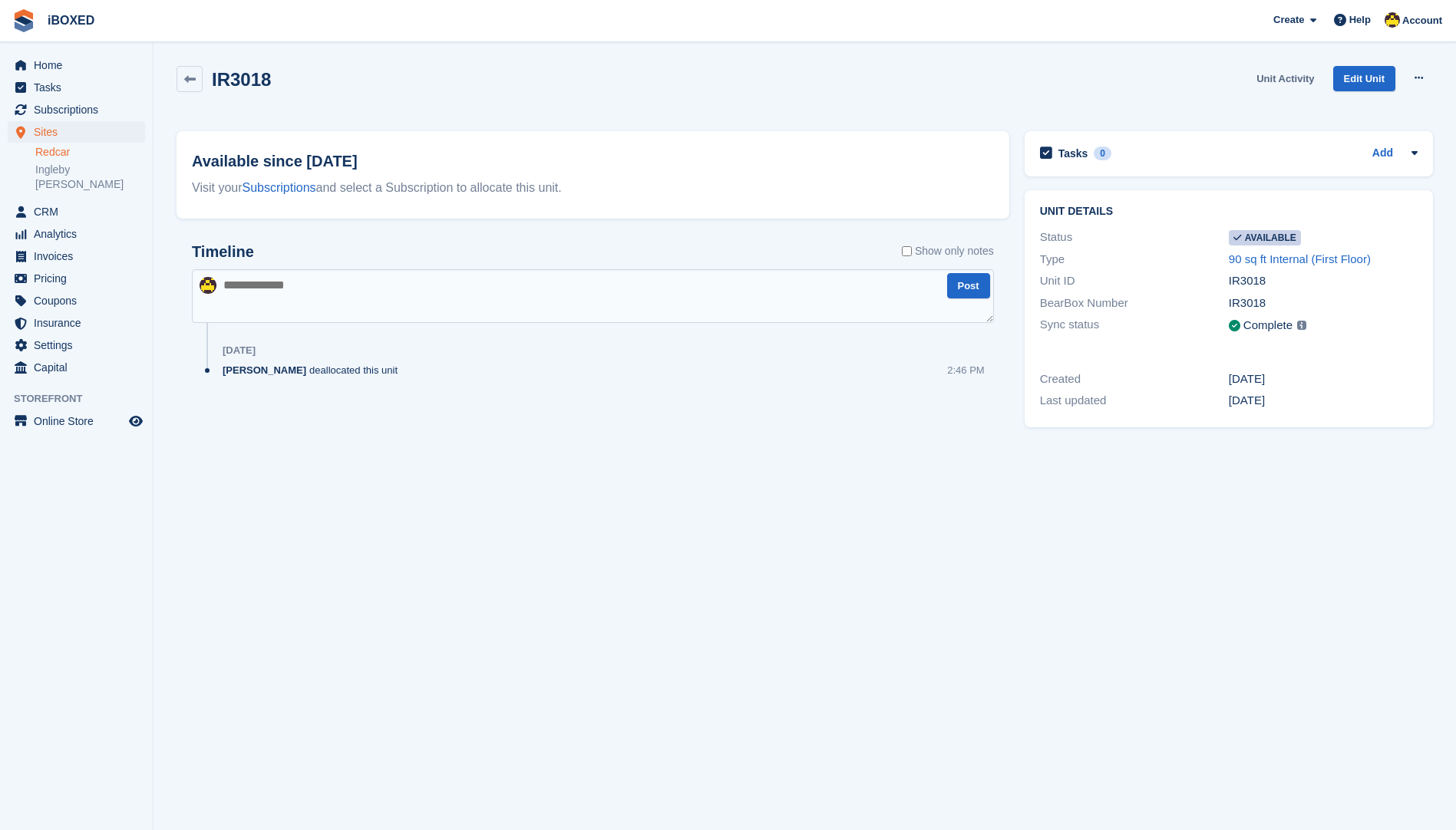
click at [1283, 87] on link "Unit Activity" at bounding box center [1285, 79] width 70 height 25
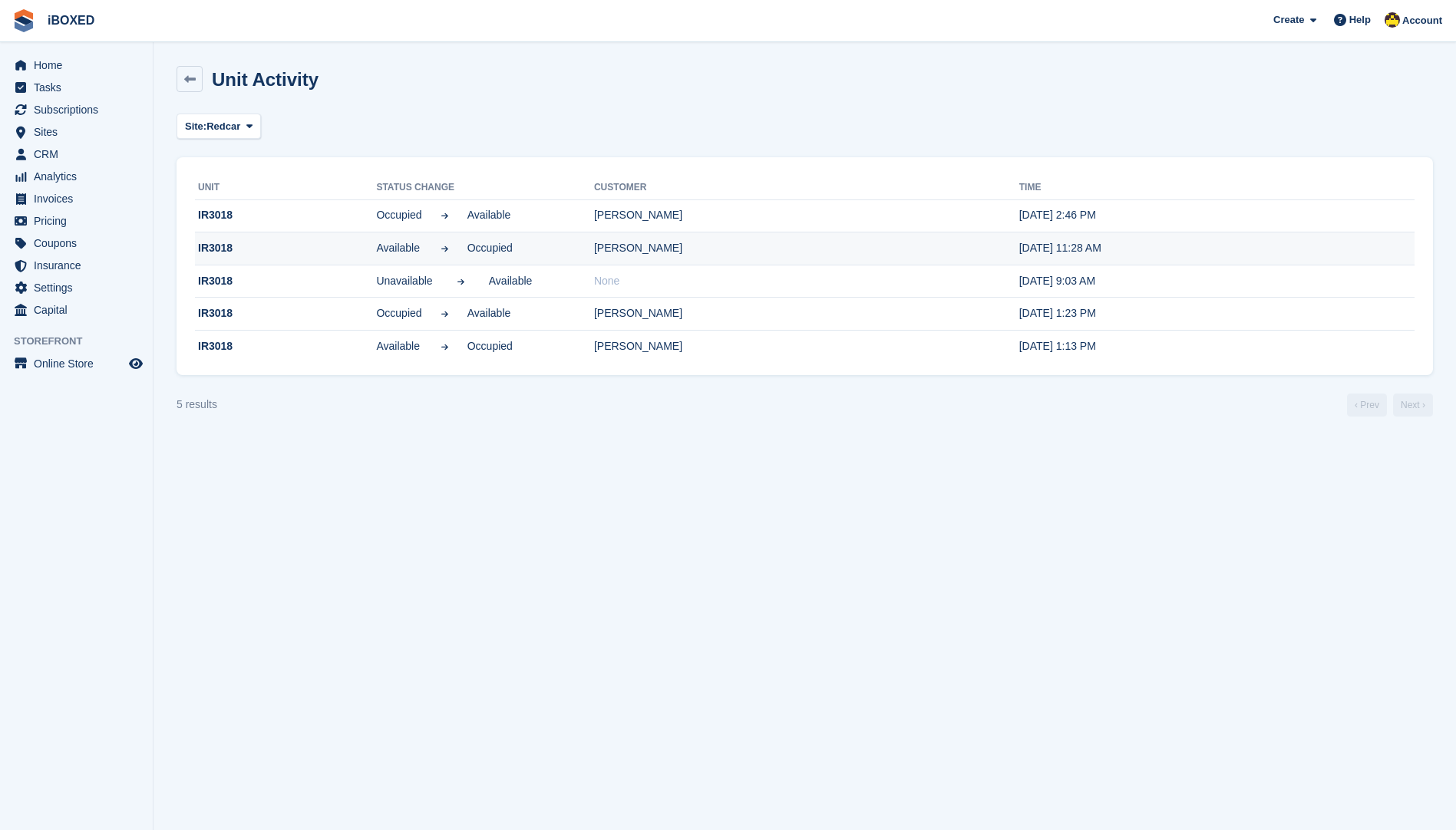
click at [602, 253] on td "Josef Petik" at bounding box center [807, 248] width 425 height 33
click at [806, 245] on td "Josef Petik" at bounding box center [807, 248] width 425 height 33
click at [620, 253] on td "Josef Petik" at bounding box center [807, 248] width 425 height 33
drag, startPoint x: 620, startPoint y: 253, endPoint x: 744, endPoint y: 232, distance: 125.8
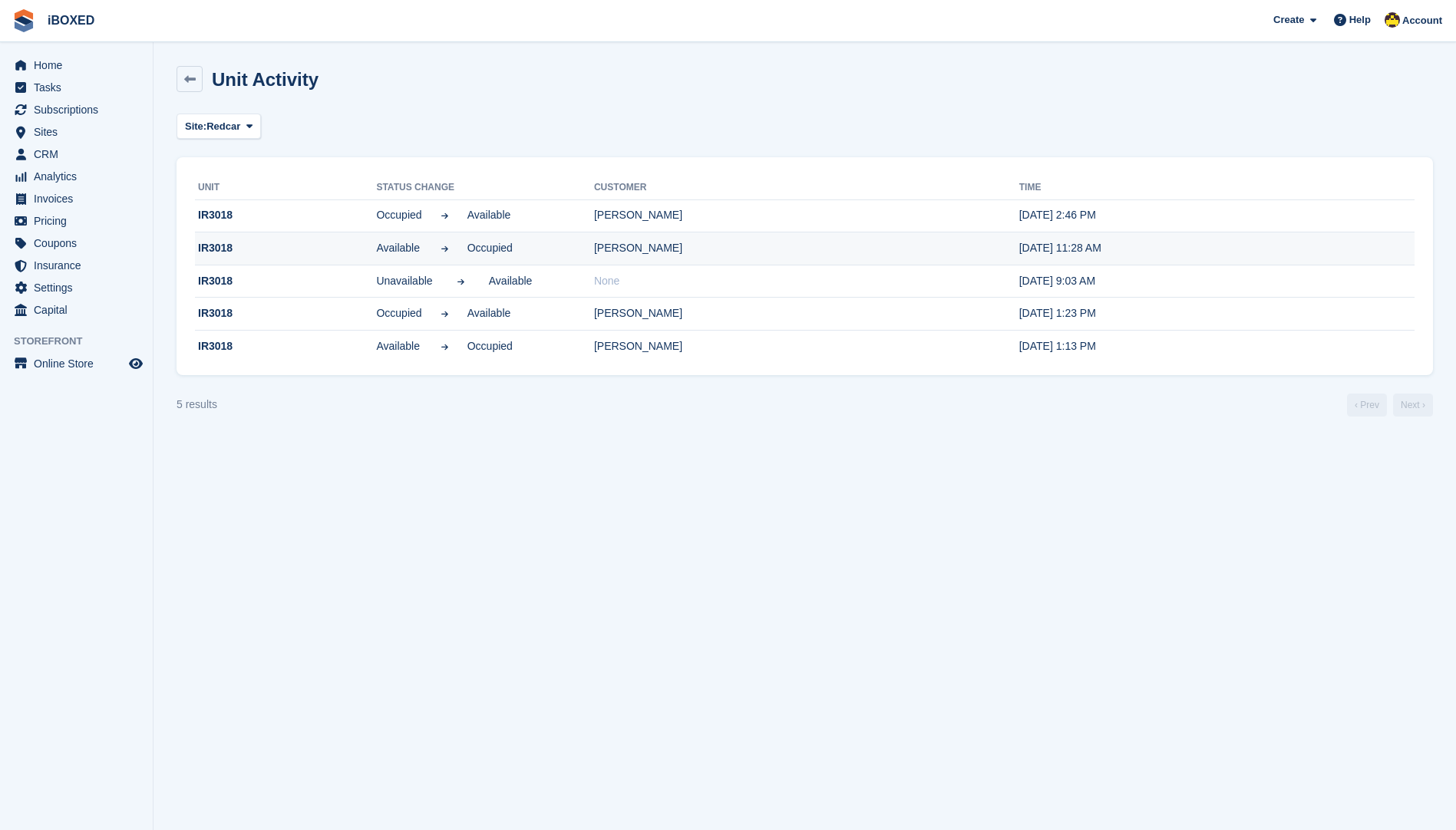
click at [744, 232] on td "Josef Petik" at bounding box center [807, 248] width 425 height 33
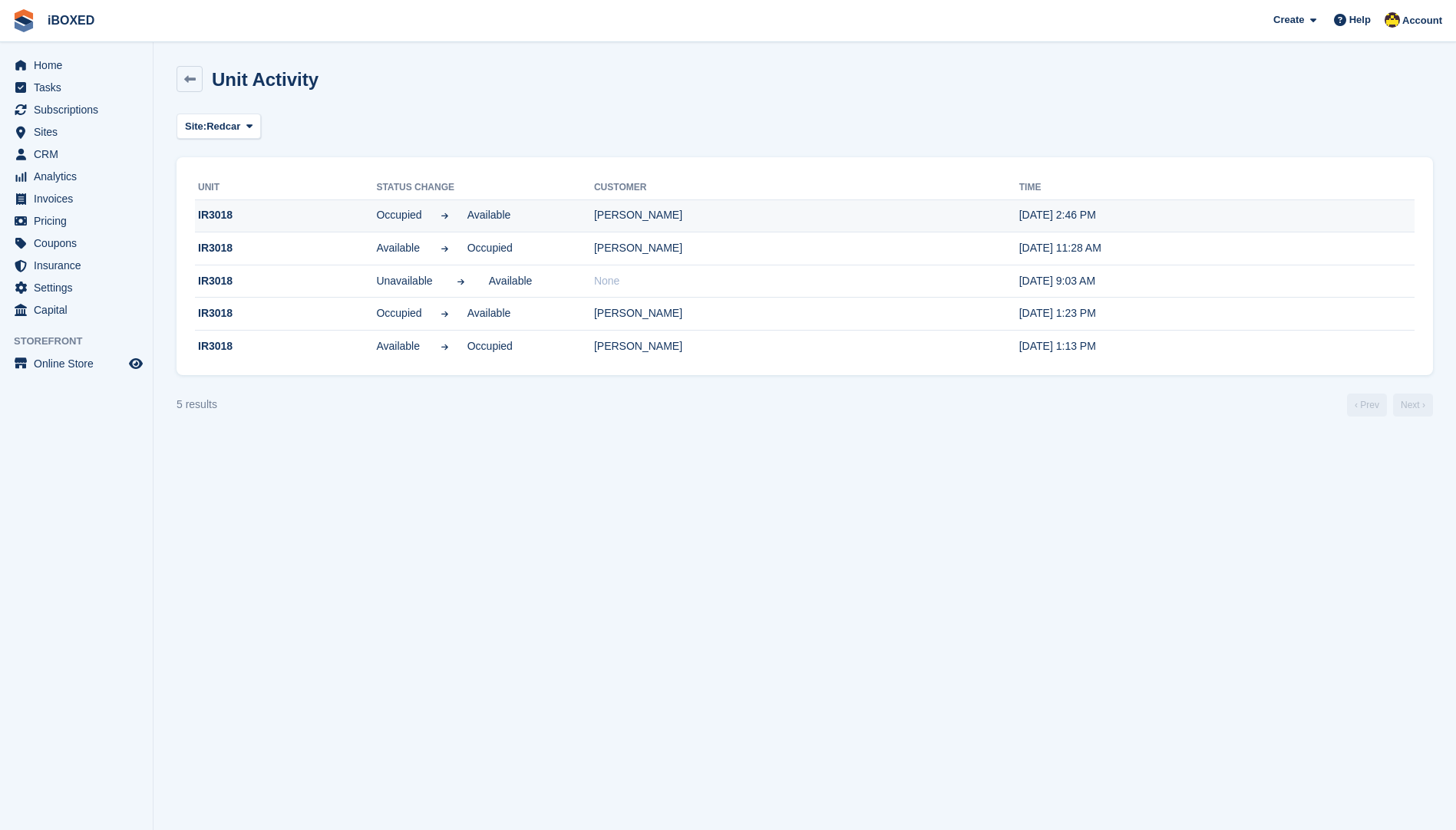
click at [745, 207] on td "Josef Petik" at bounding box center [807, 215] width 425 height 33
click at [635, 214] on td "Josef Petik" at bounding box center [807, 215] width 425 height 33
click at [29, 109] on span "menu" at bounding box center [21, 109] width 19 height 19
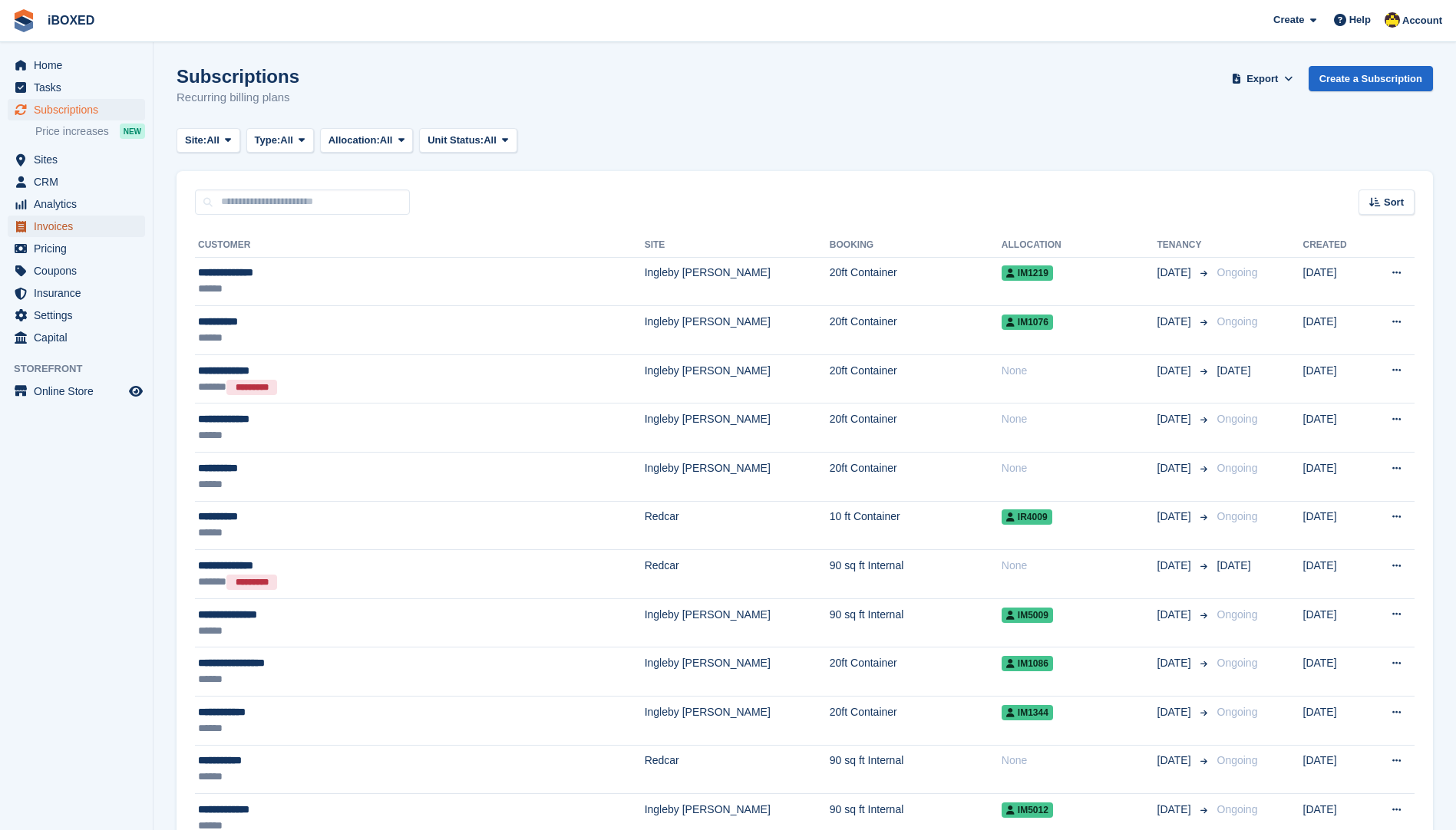
click at [66, 228] on span "Invoices" at bounding box center [80, 226] width 92 height 22
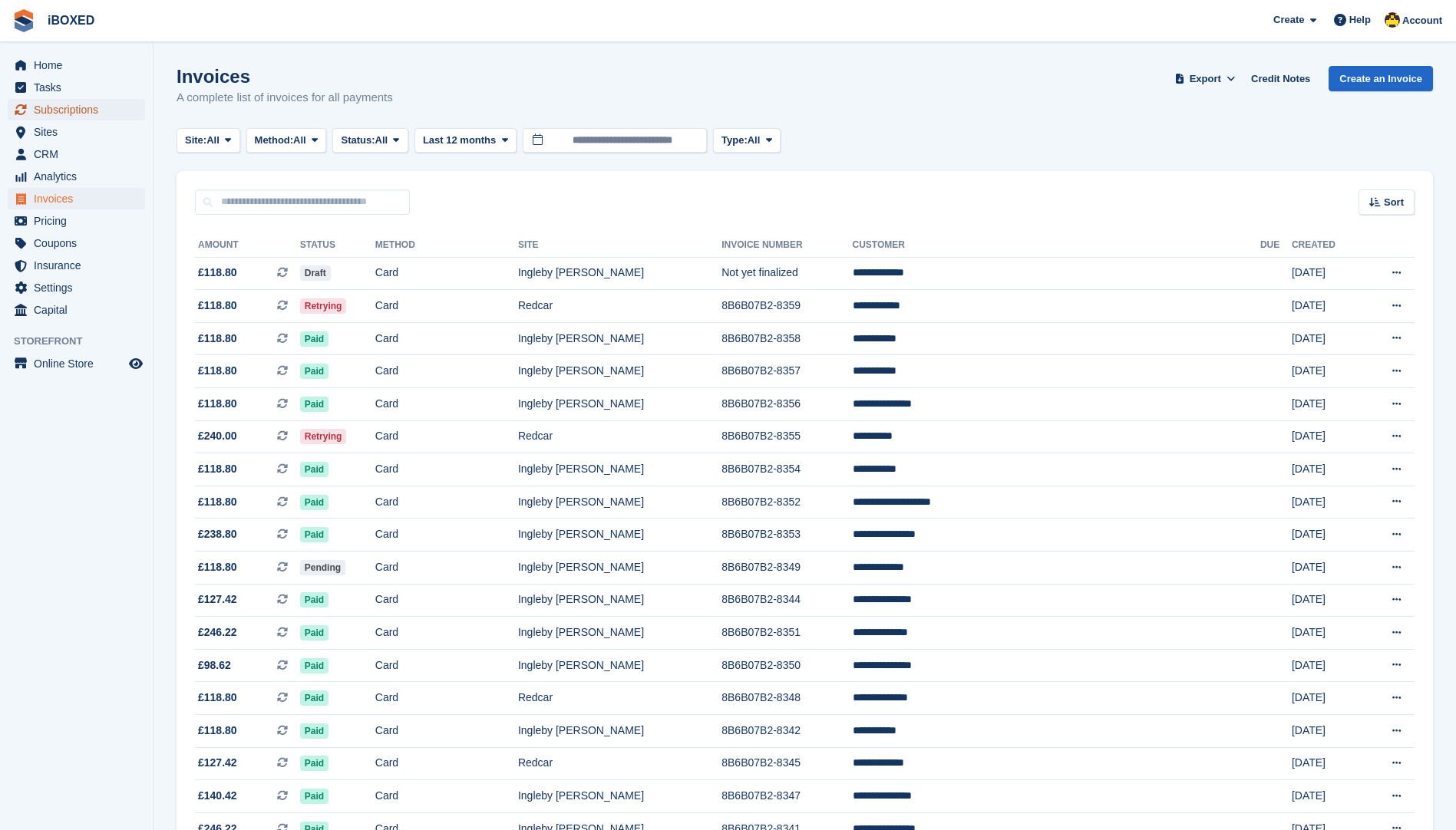
click at [80, 114] on span "Subscriptions" at bounding box center [80, 109] width 92 height 22
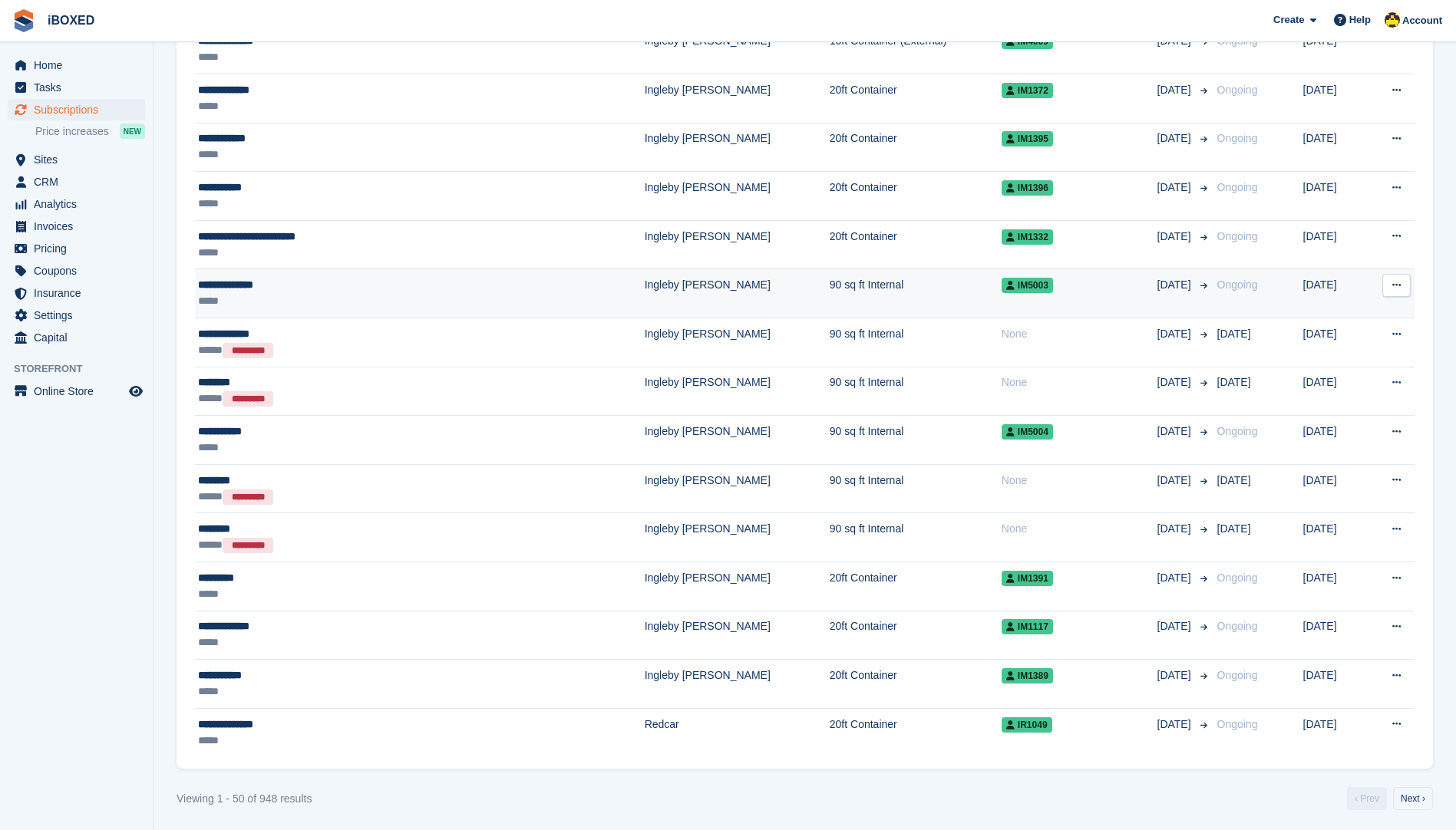
scroll to position [1943, 0]
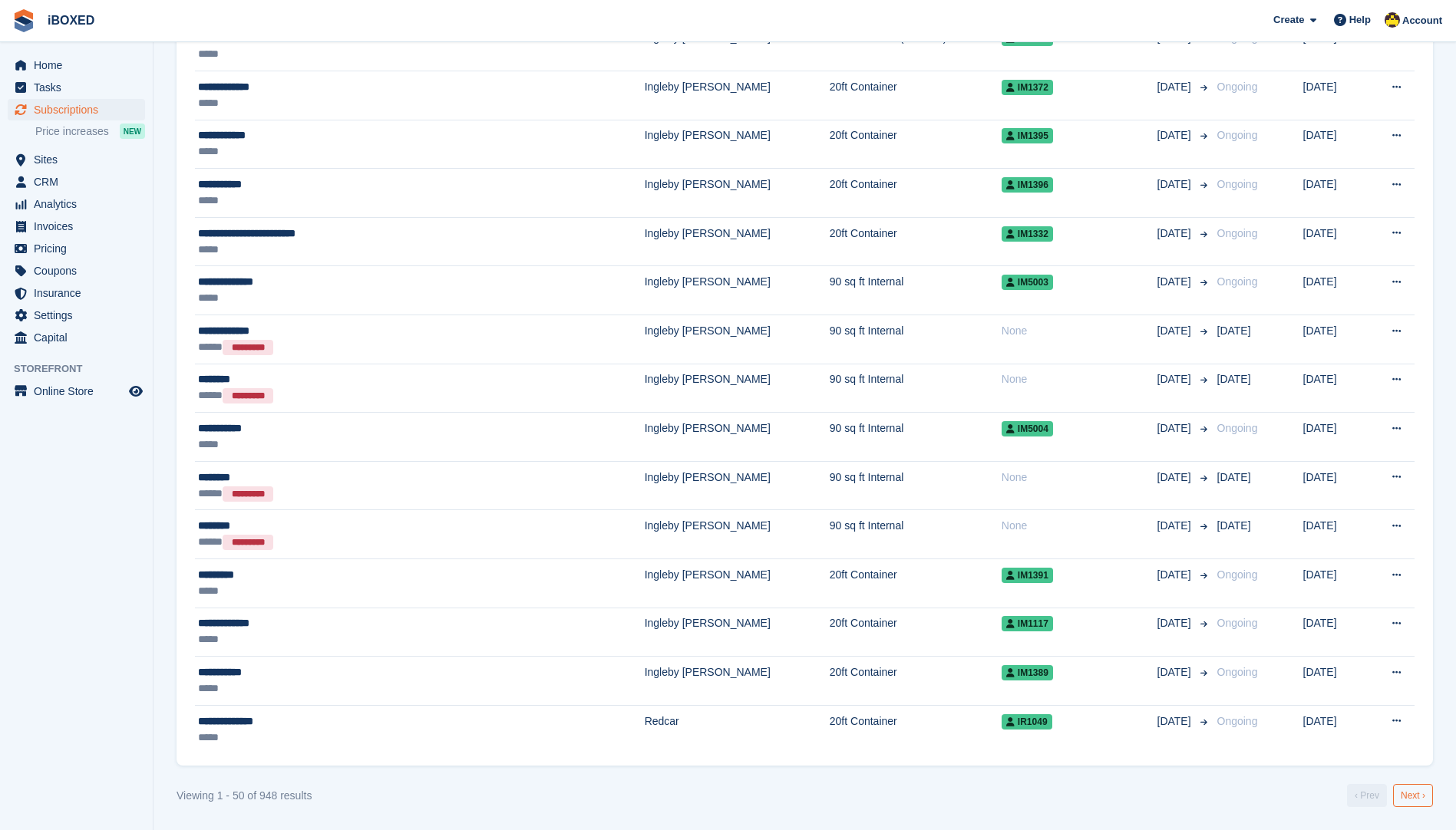
click at [1417, 800] on link "Next ›" at bounding box center [1412, 795] width 40 height 23
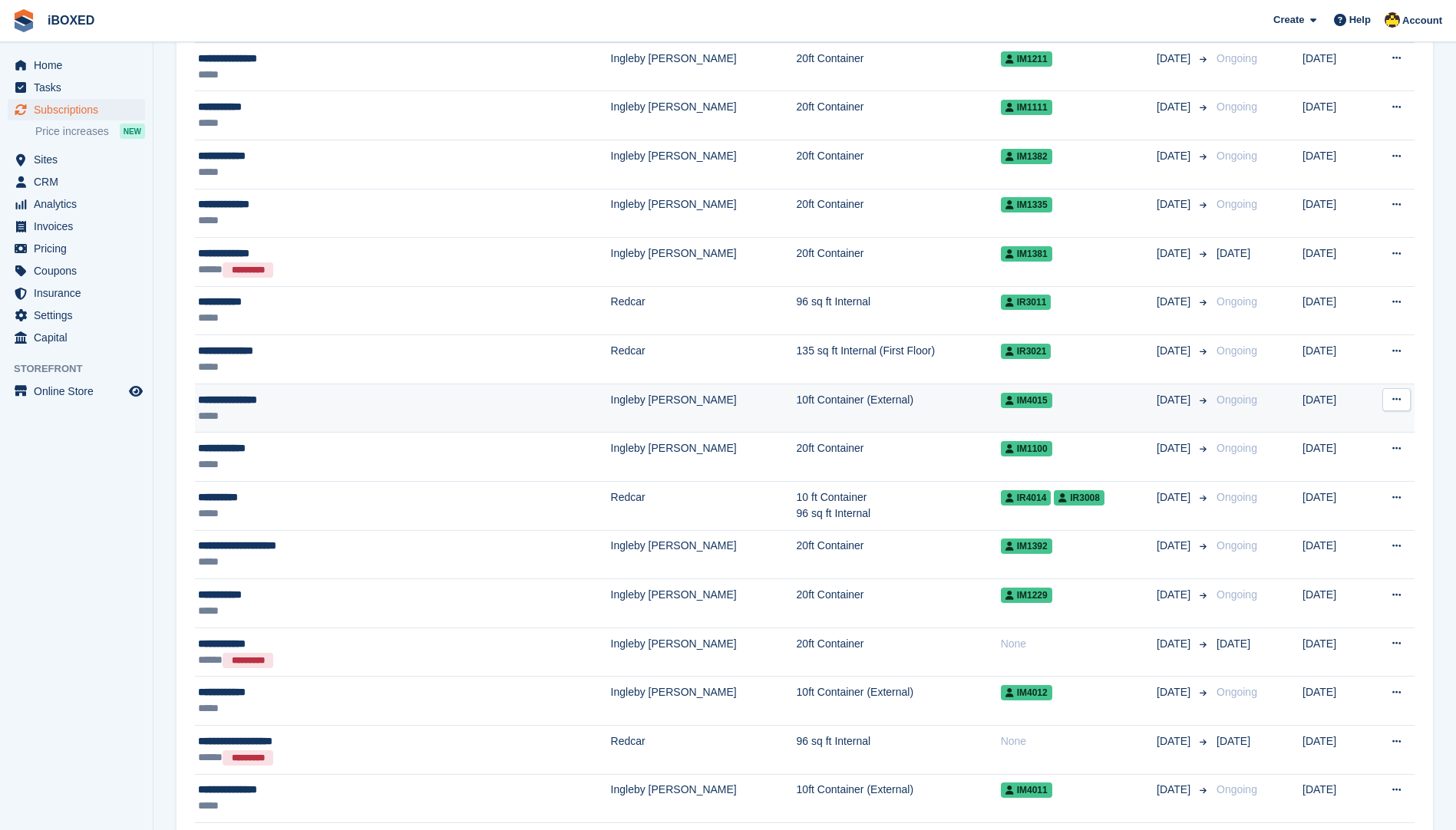
scroll to position [1559, 0]
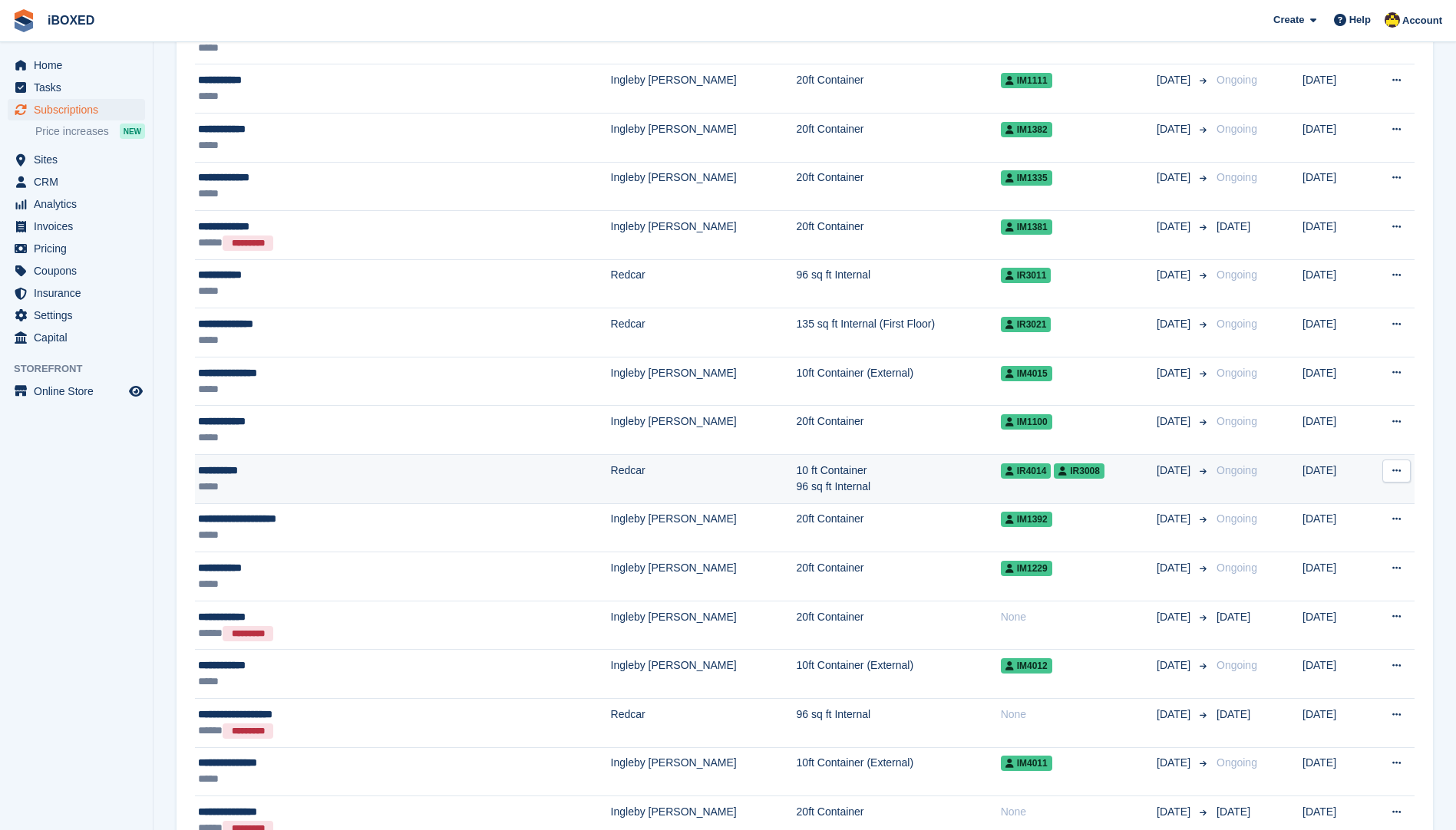
click at [796, 467] on td "10 ft Container 96 sq ft Internal" at bounding box center [898, 479] width 204 height 49
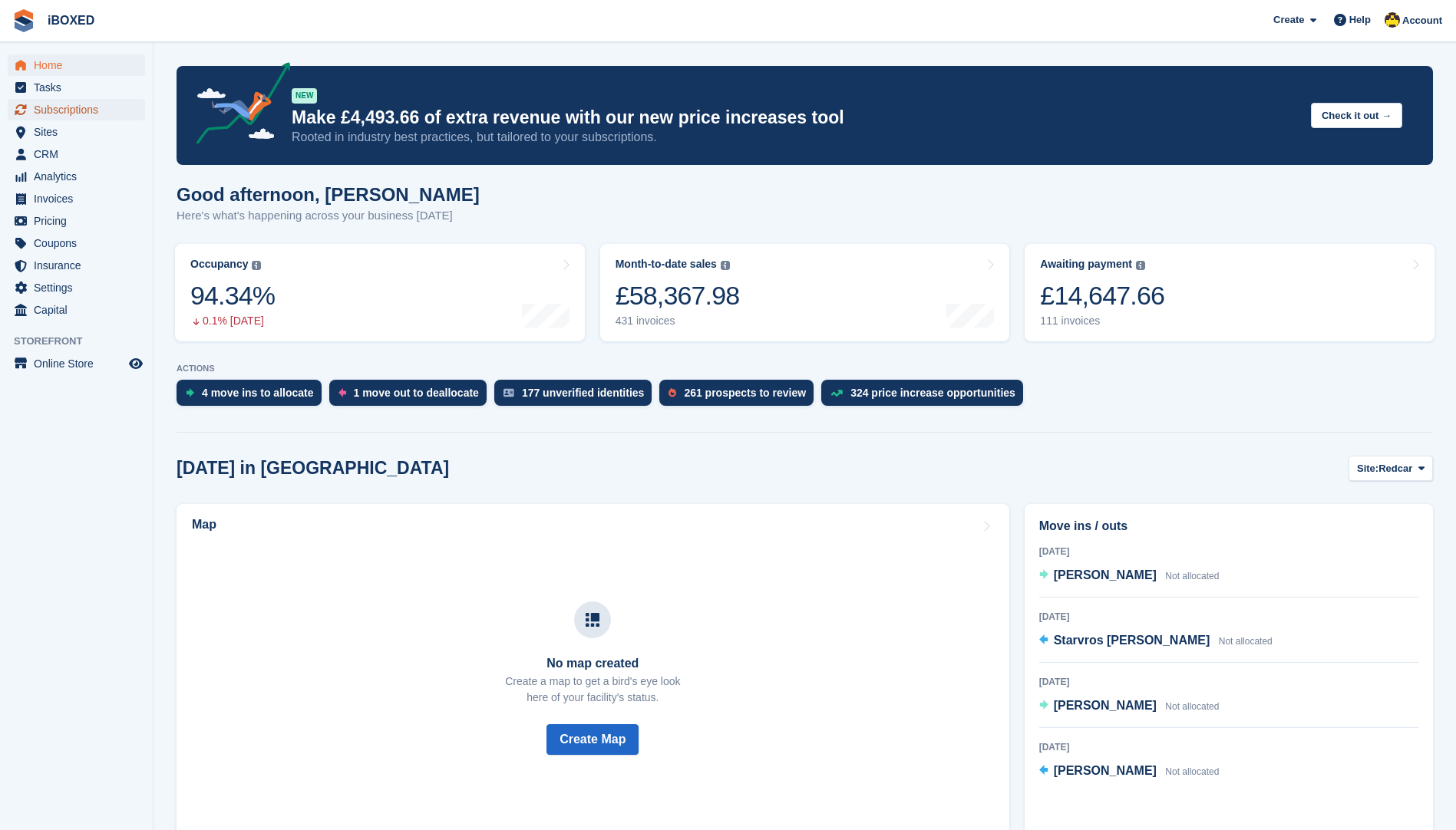
click at [109, 115] on span "Subscriptions" at bounding box center [80, 109] width 92 height 22
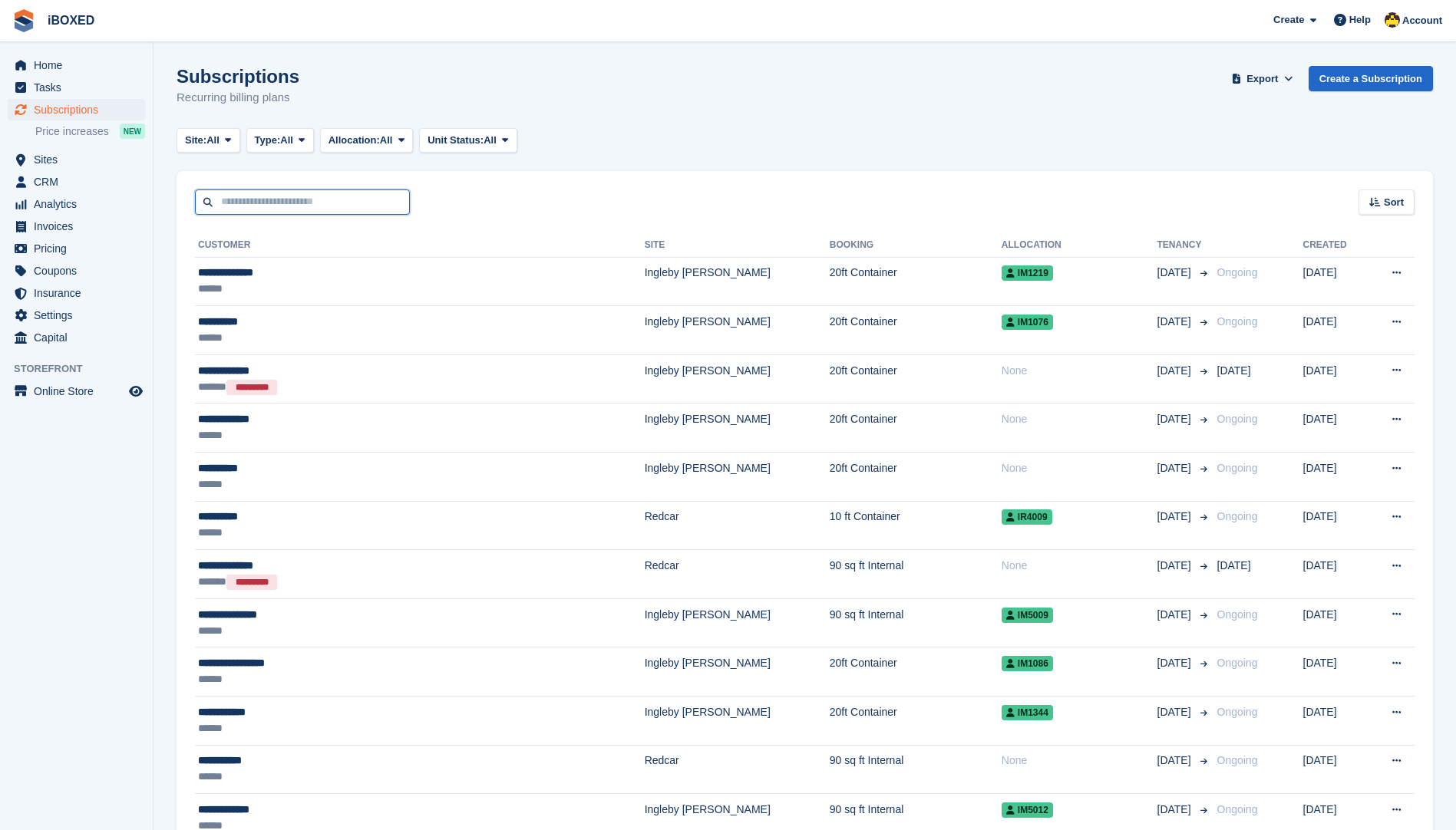
click at [364, 210] on input "text" at bounding box center [302, 202] width 215 height 25
type input "*****"
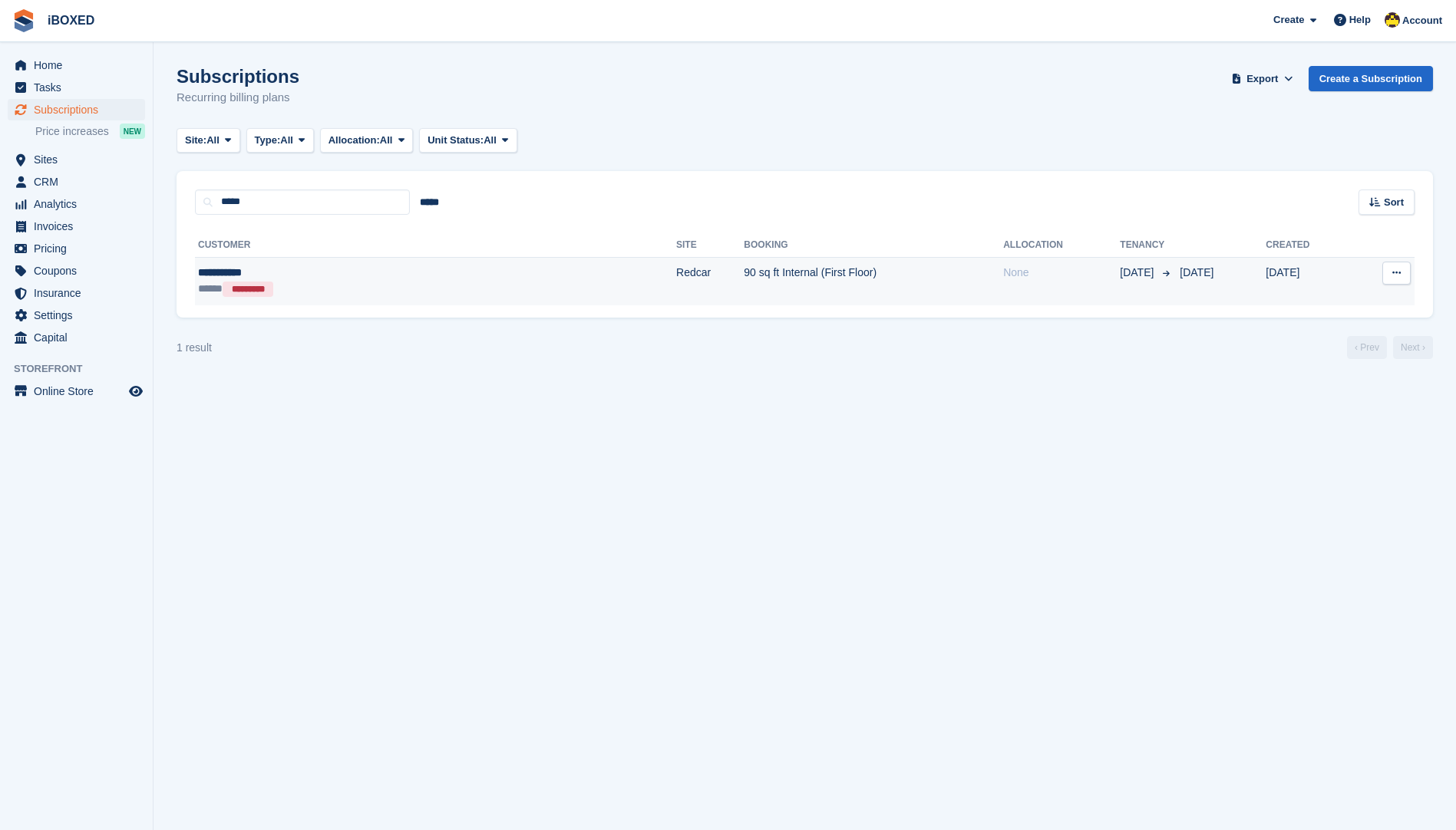
click at [887, 284] on td "90 sq ft Internal (First Floor)" at bounding box center [873, 282] width 259 height 49
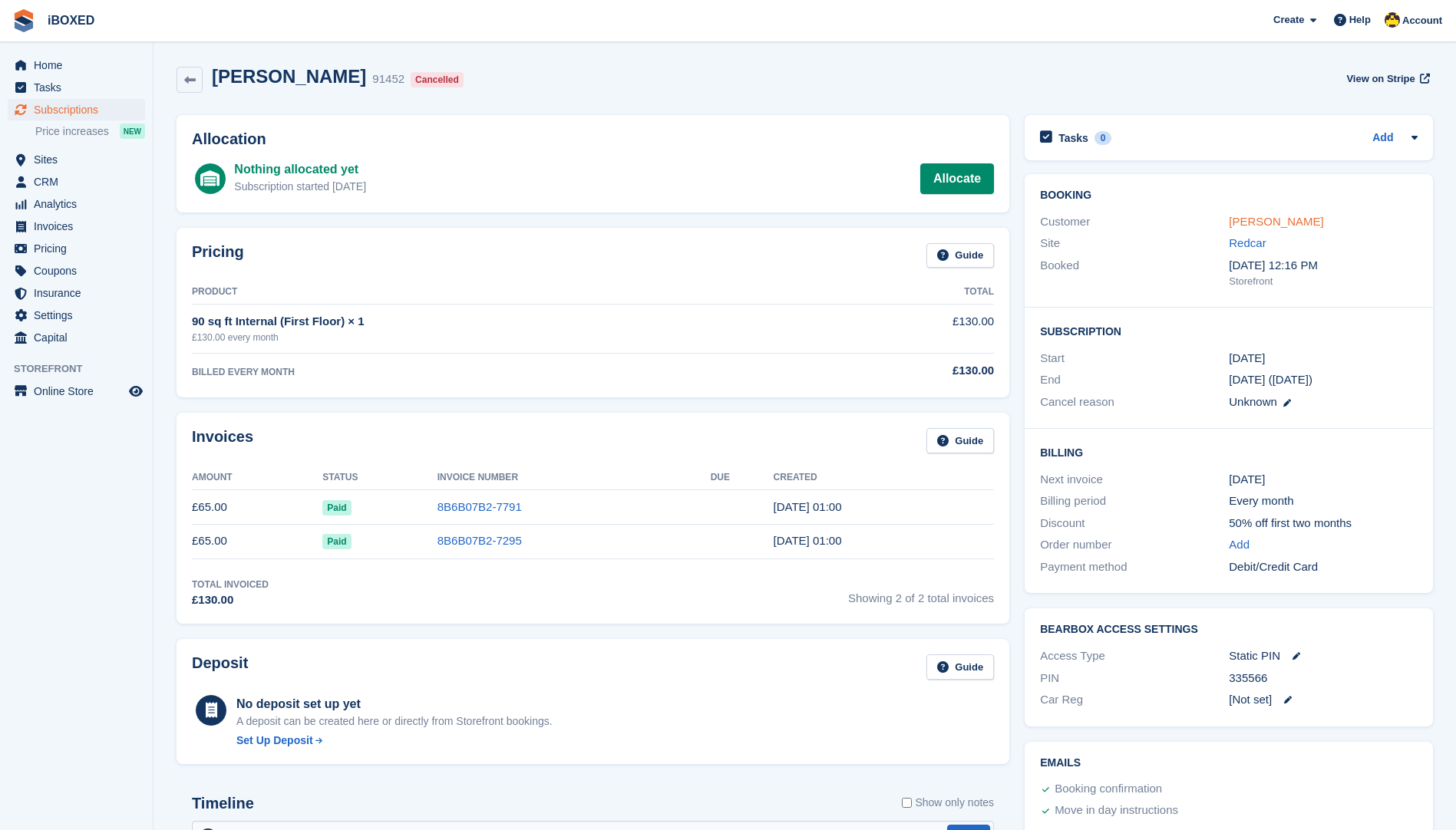
click at [1267, 221] on link "[PERSON_NAME]" at bounding box center [1275, 222] width 95 height 13
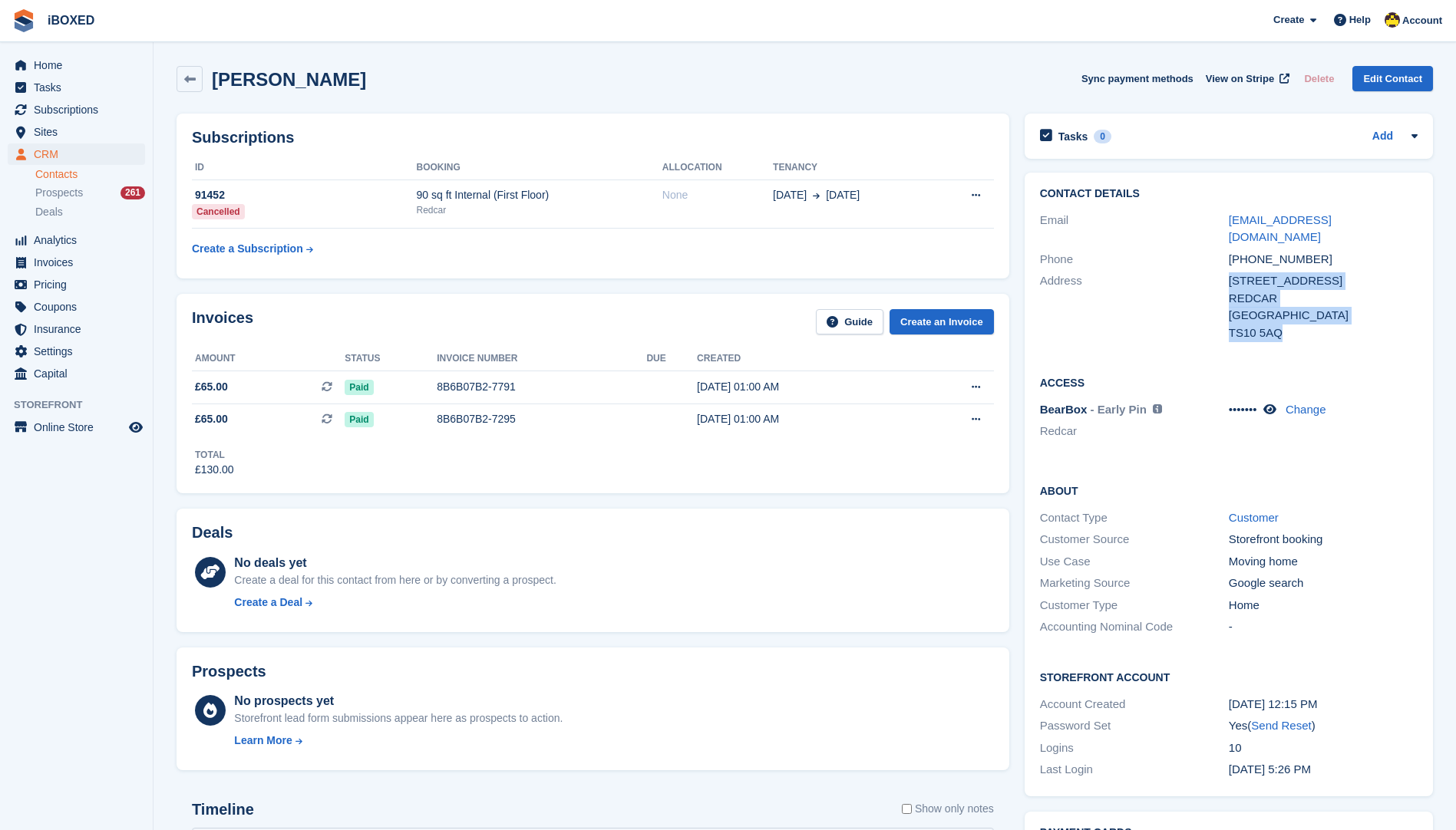
drag, startPoint x: 1226, startPoint y: 258, endPoint x: 1285, endPoint y: 322, distance: 87.0
click at [1285, 322] on div "Address [STREET_ADDRESS] [GEOGRAPHIC_DATA] [GEOGRAPHIC_DATA] TS10 5AQ" at bounding box center [1228, 307] width 377 height 74
drag, startPoint x: 1285, startPoint y: 322, endPoint x: 1262, endPoint y: 304, distance: 29.2
copy div "62 HARWAL ROAD REDCAR United Kingdom TS10 5AQ"
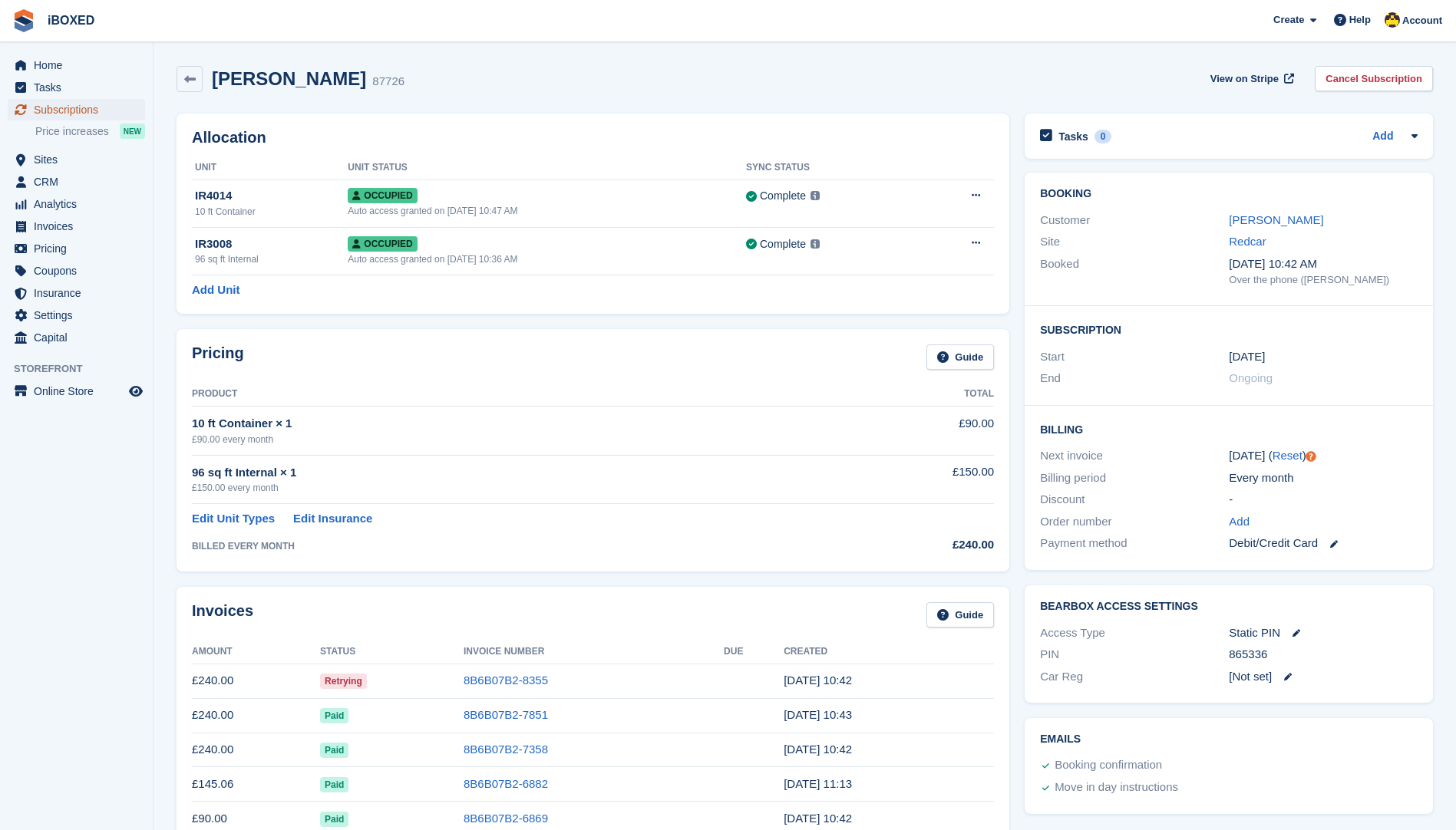
click at [79, 117] on span "Subscriptions" at bounding box center [80, 109] width 92 height 22
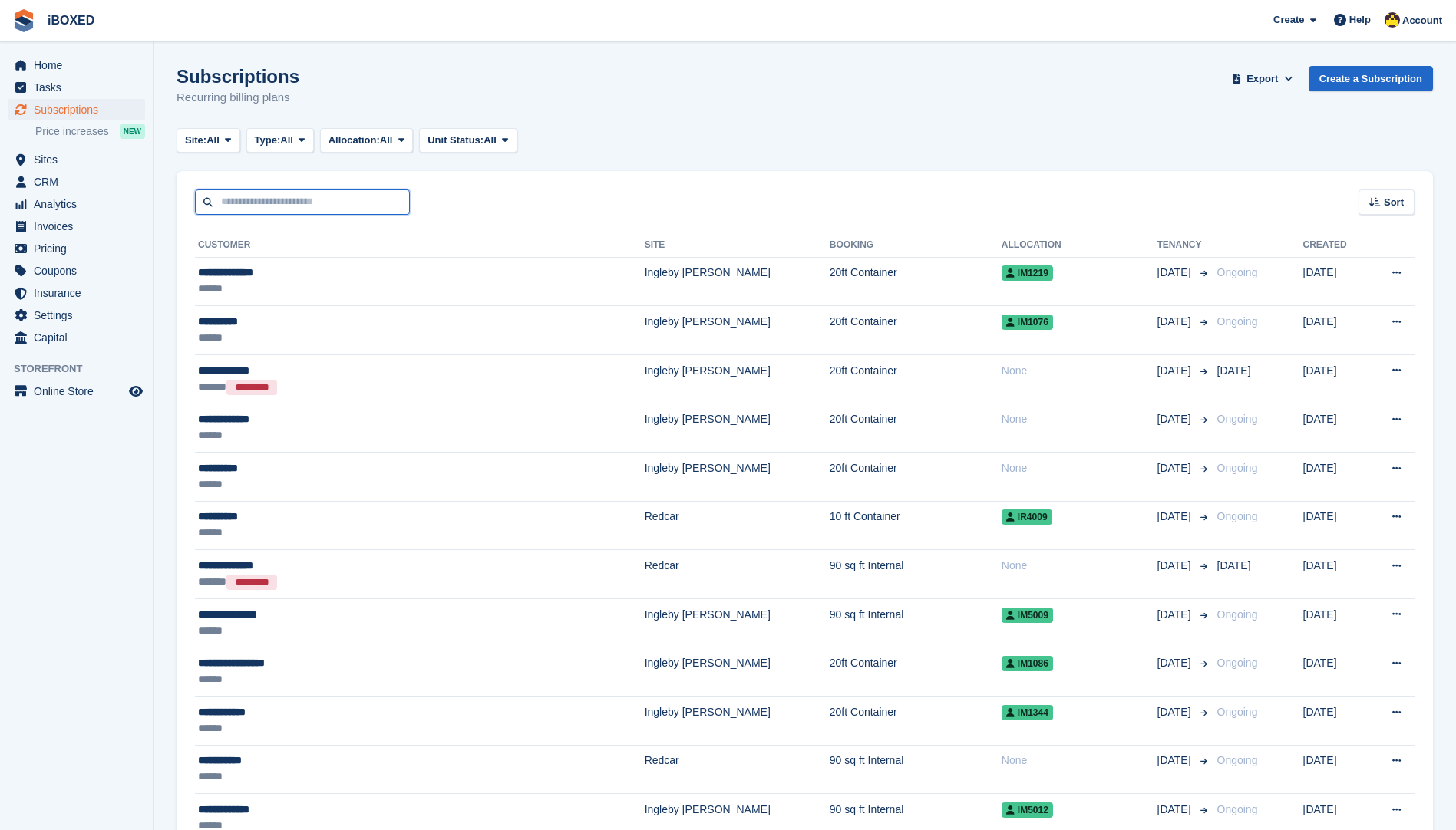
click at [254, 200] on input "text" at bounding box center [302, 202] width 215 height 25
type input "******"
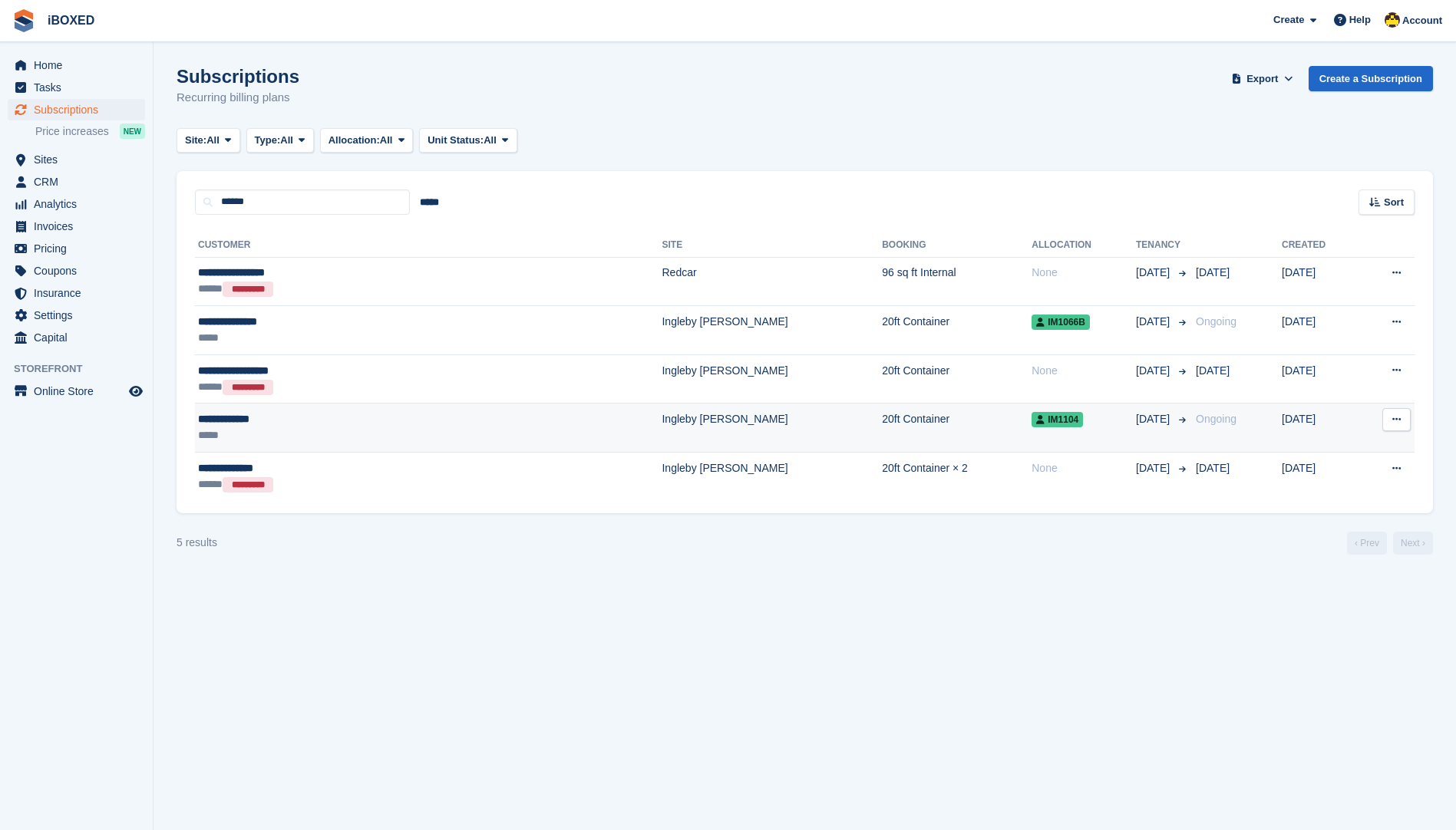
click at [361, 432] on div "*****" at bounding box center [330, 435] width 264 height 16
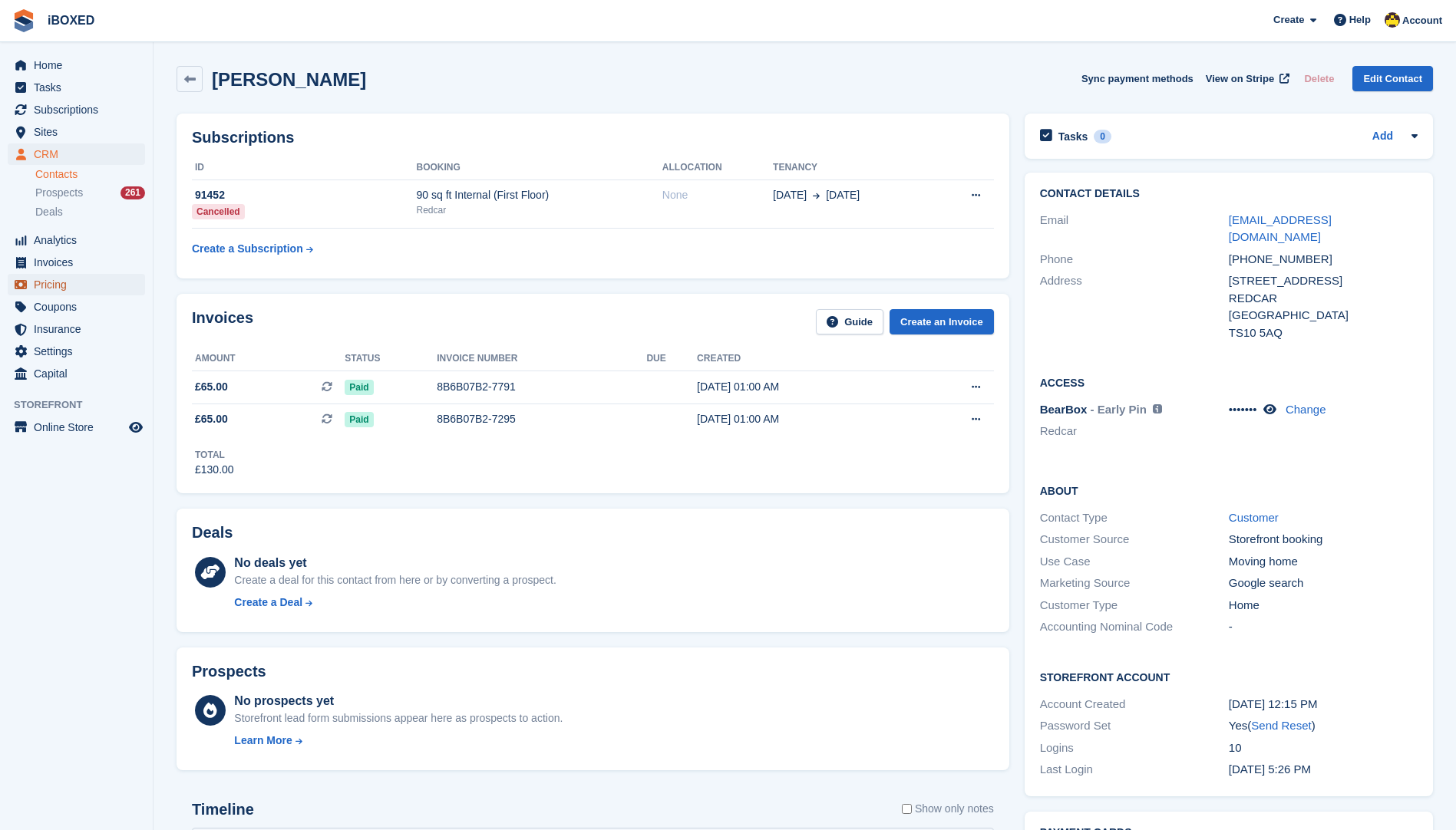
click at [100, 287] on span "Pricing" at bounding box center [80, 284] width 92 height 22
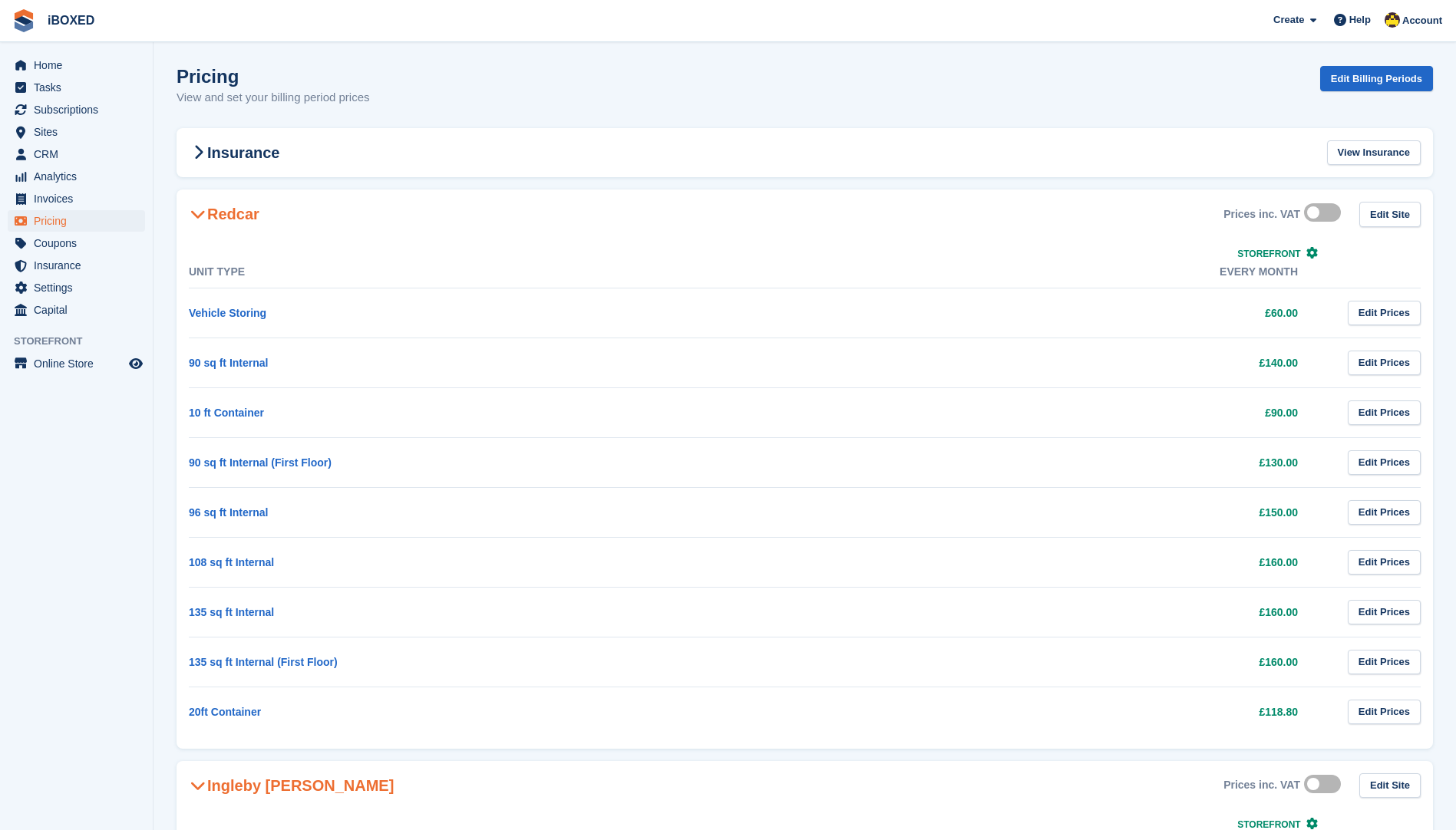
click at [258, 224] on div "Redcar Prices inc. VAT Edit Site" at bounding box center [805, 214] width 1256 height 50
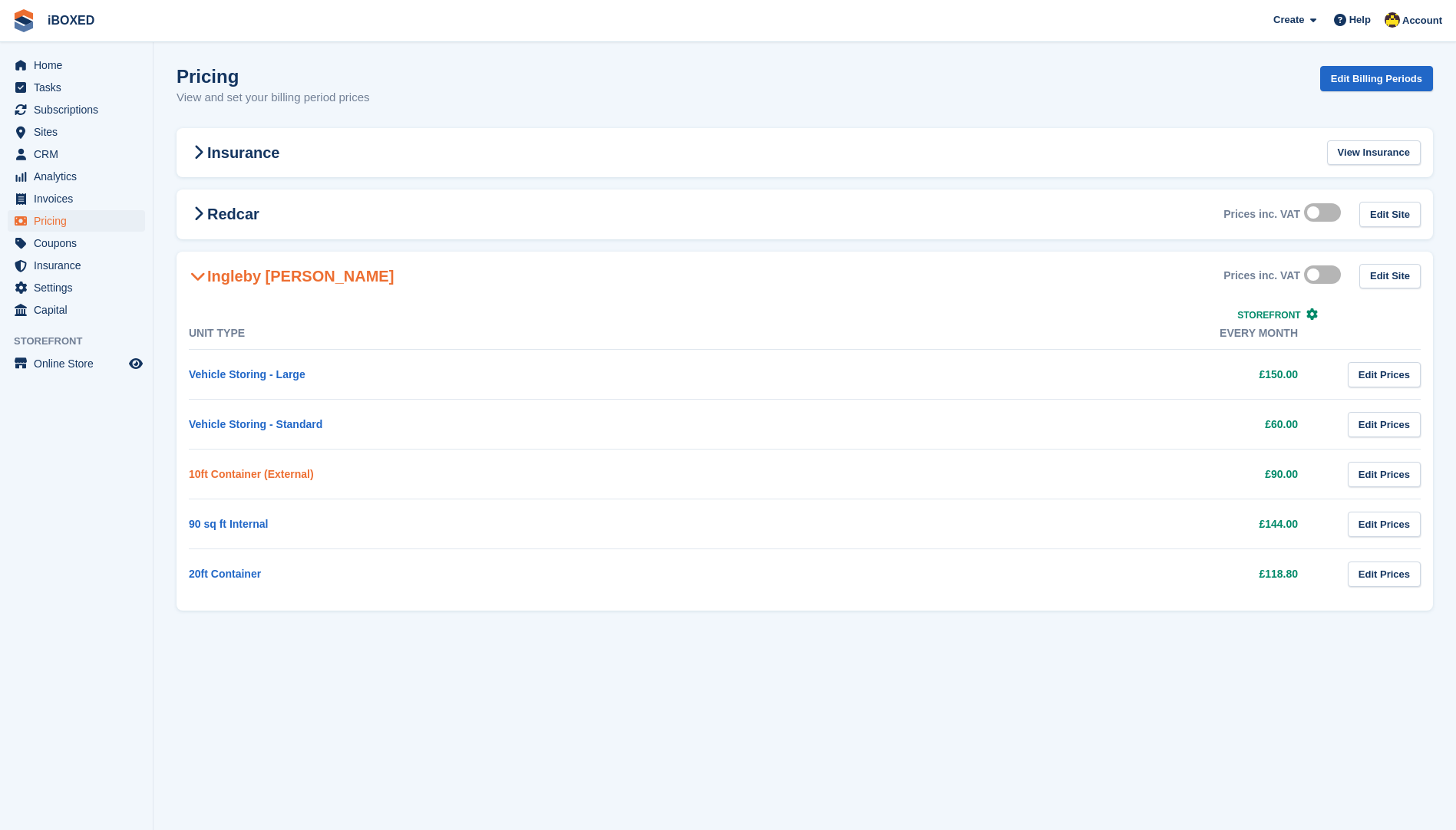
click at [282, 474] on link "10ft Container (External)" at bounding box center [252, 473] width 125 height 12
click at [243, 568] on link "20ft Container" at bounding box center [225, 574] width 72 height 12
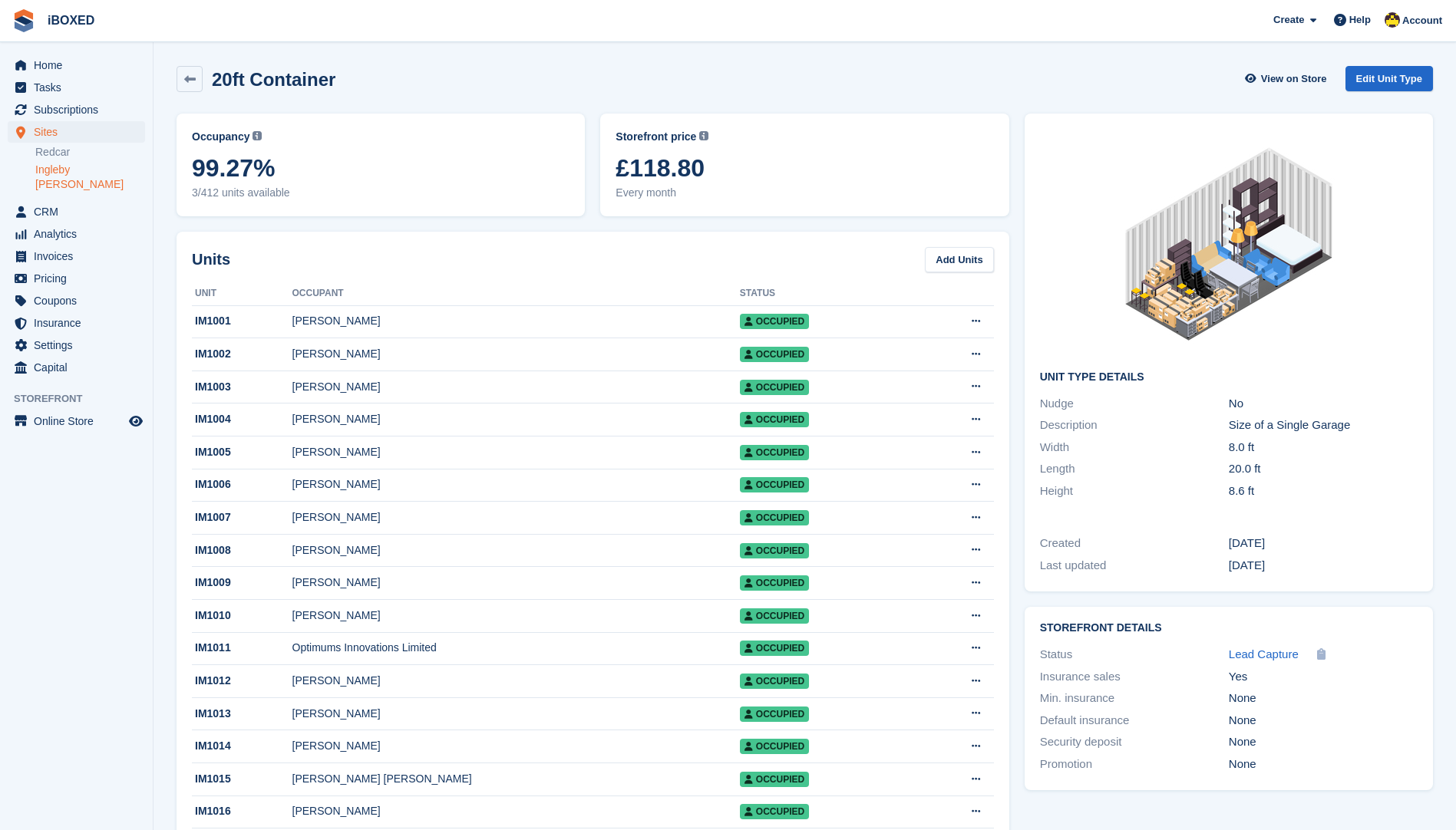
click at [61, 168] on link "Ingleby [PERSON_NAME]" at bounding box center [90, 177] width 109 height 29
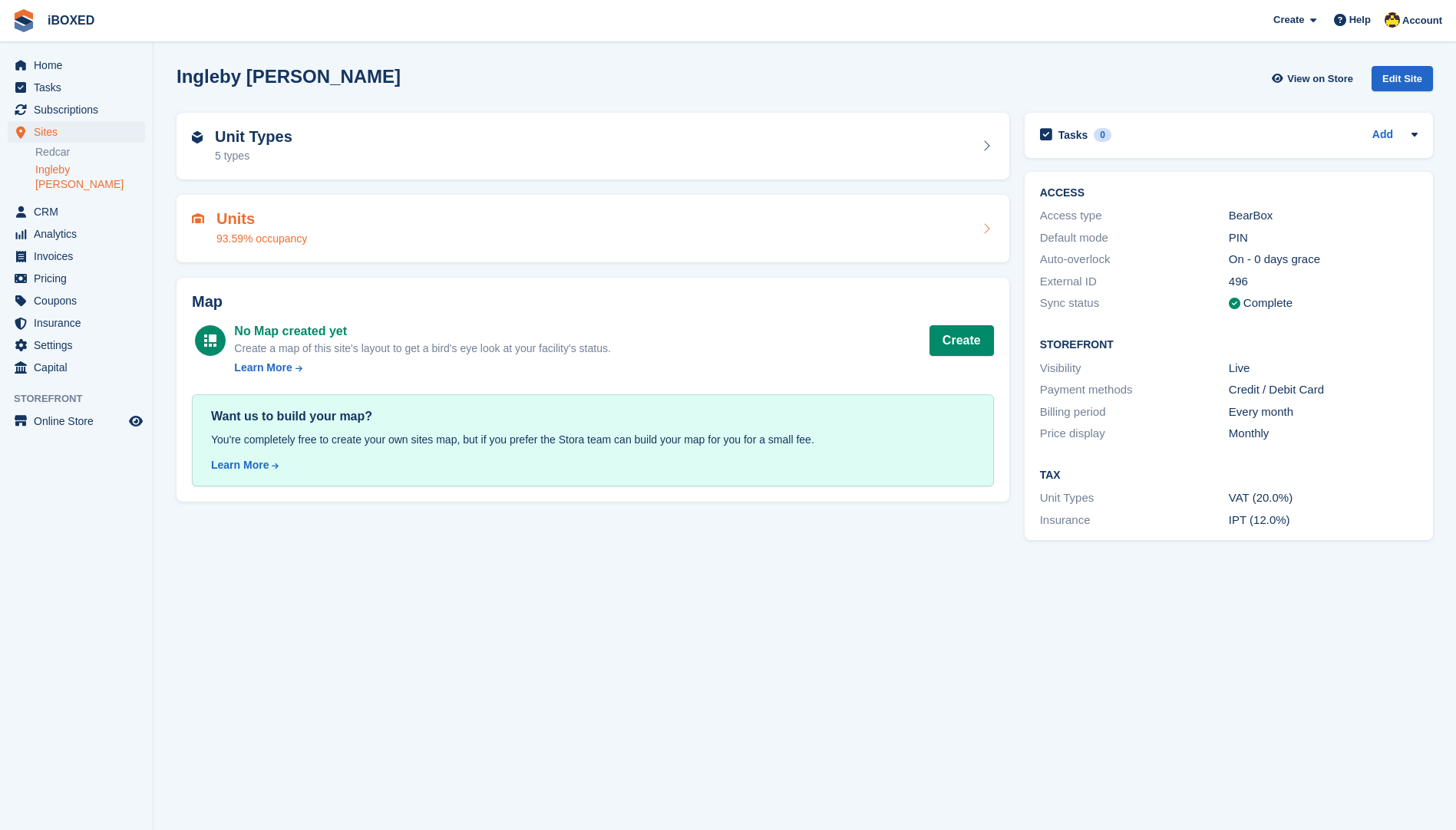
click at [554, 226] on div "Units 93.59% occupancy" at bounding box center [592, 228] width 802 height 36
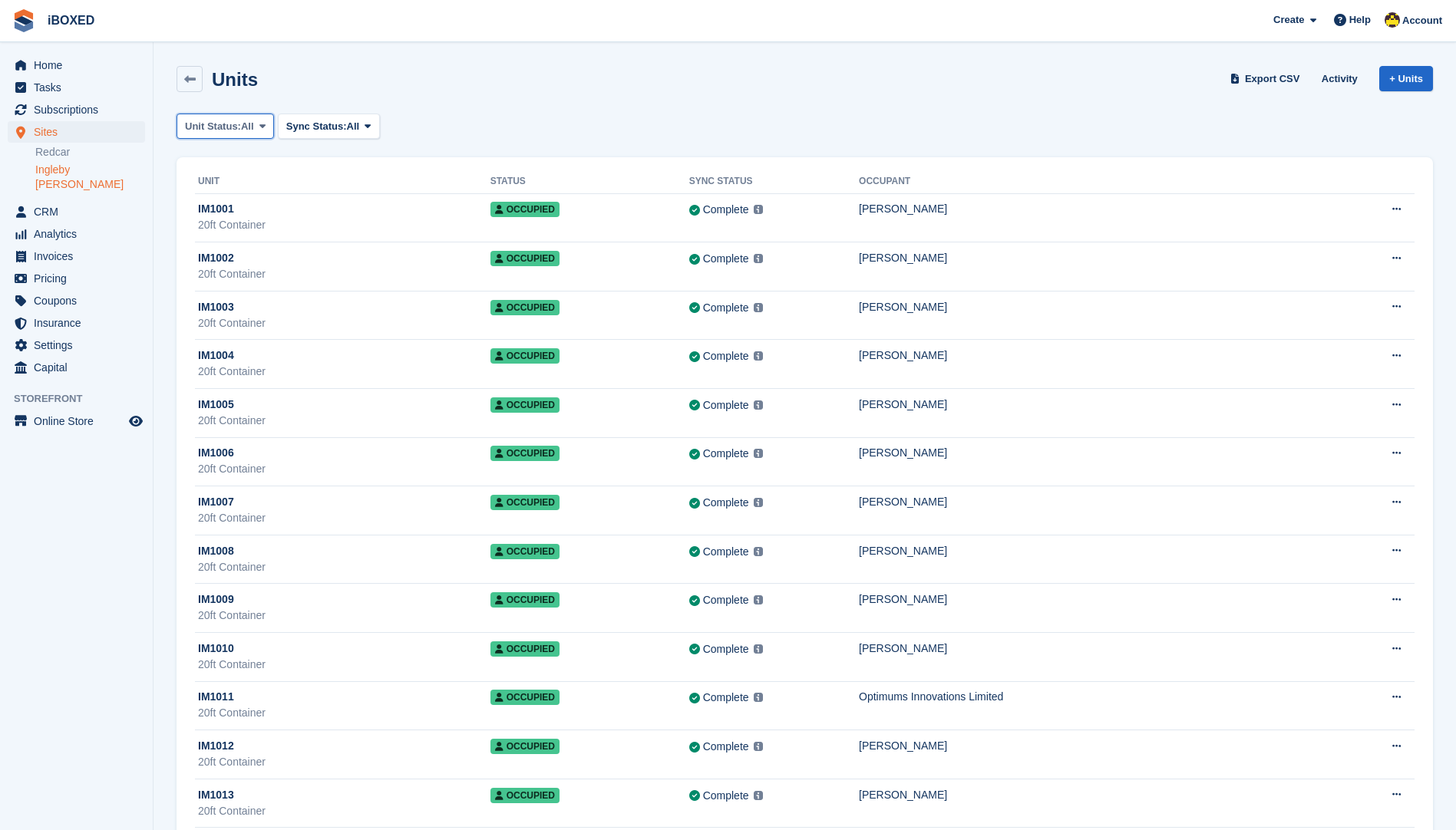
click at [243, 119] on span "All" at bounding box center [247, 126] width 13 height 15
click at [237, 202] on link "Available" at bounding box center [250, 191] width 134 height 28
